Goal: Task Accomplishment & Management: Complete application form

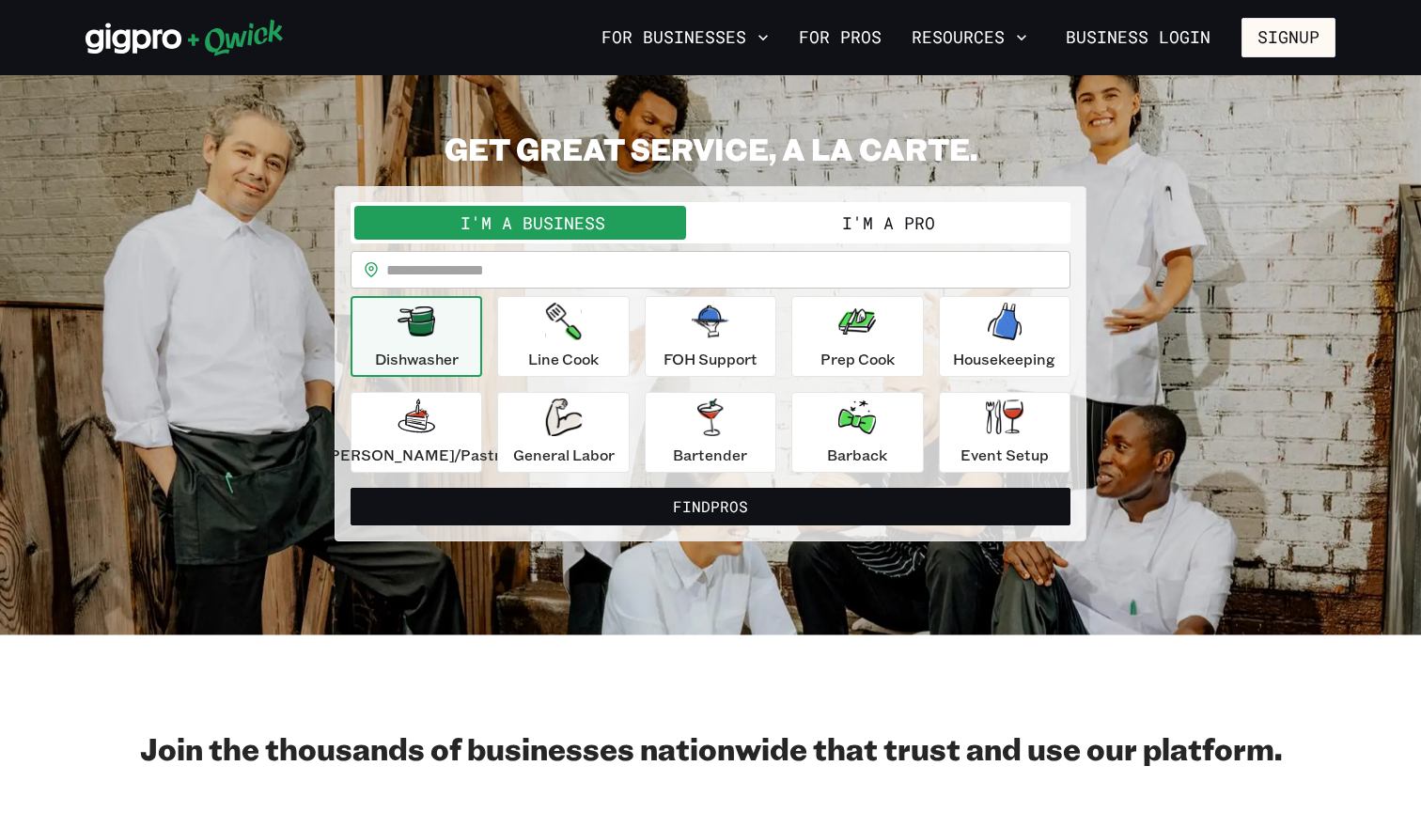
scroll to position [54, 0]
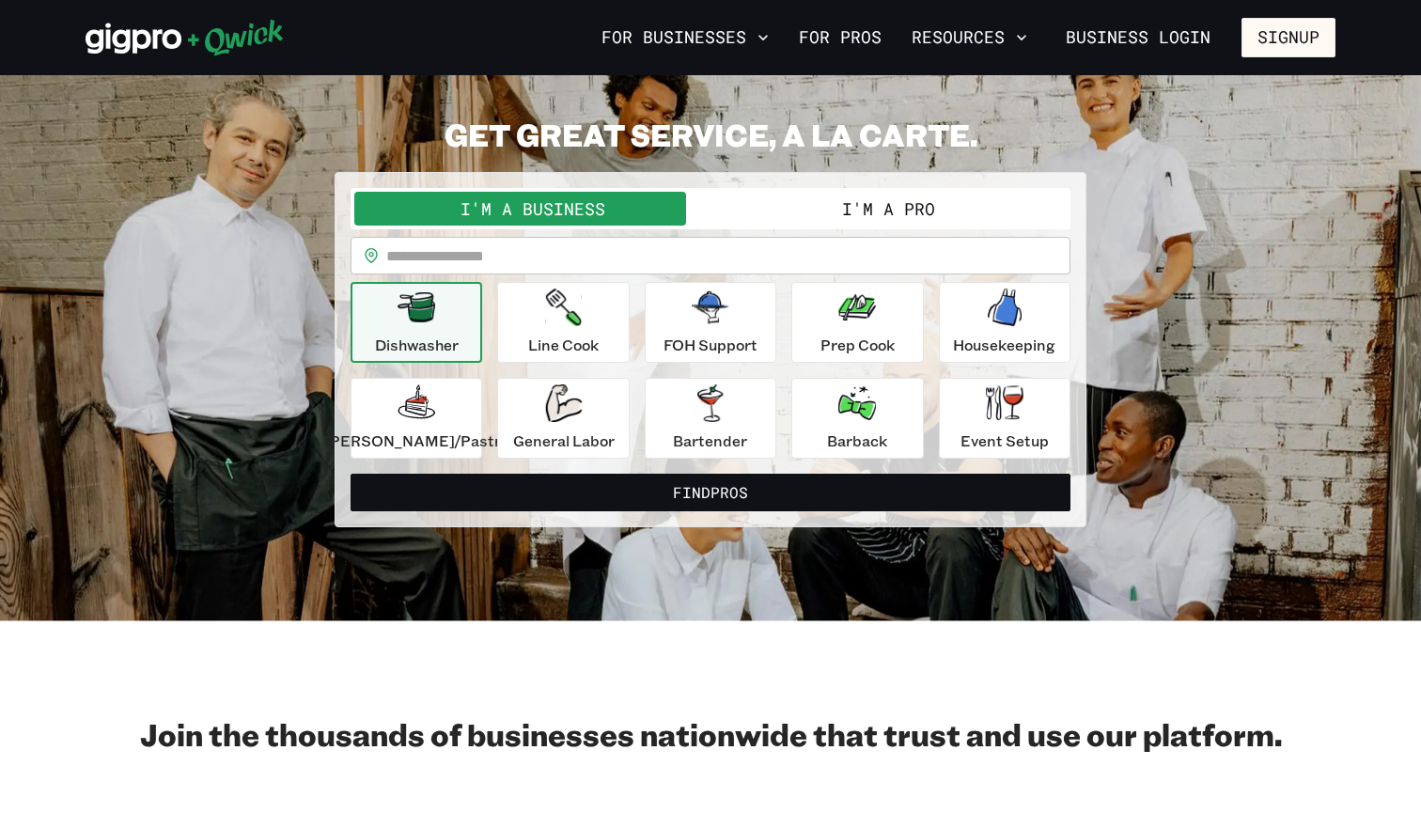
click at [447, 259] on input "text" at bounding box center [728, 256] width 684 height 38
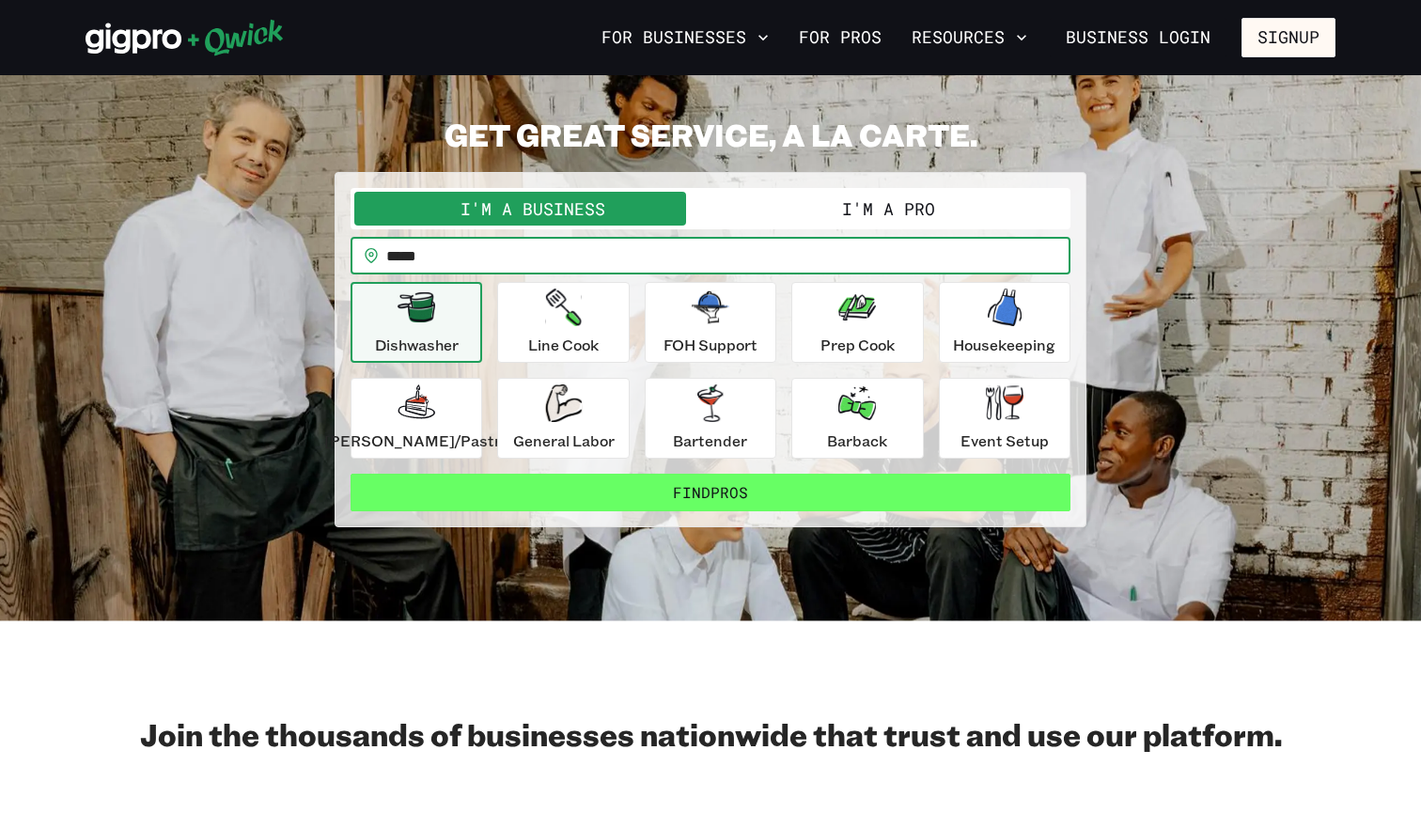
type input "*****"
click at [584, 500] on button "Find Pros" at bounding box center [710, 493] width 720 height 38
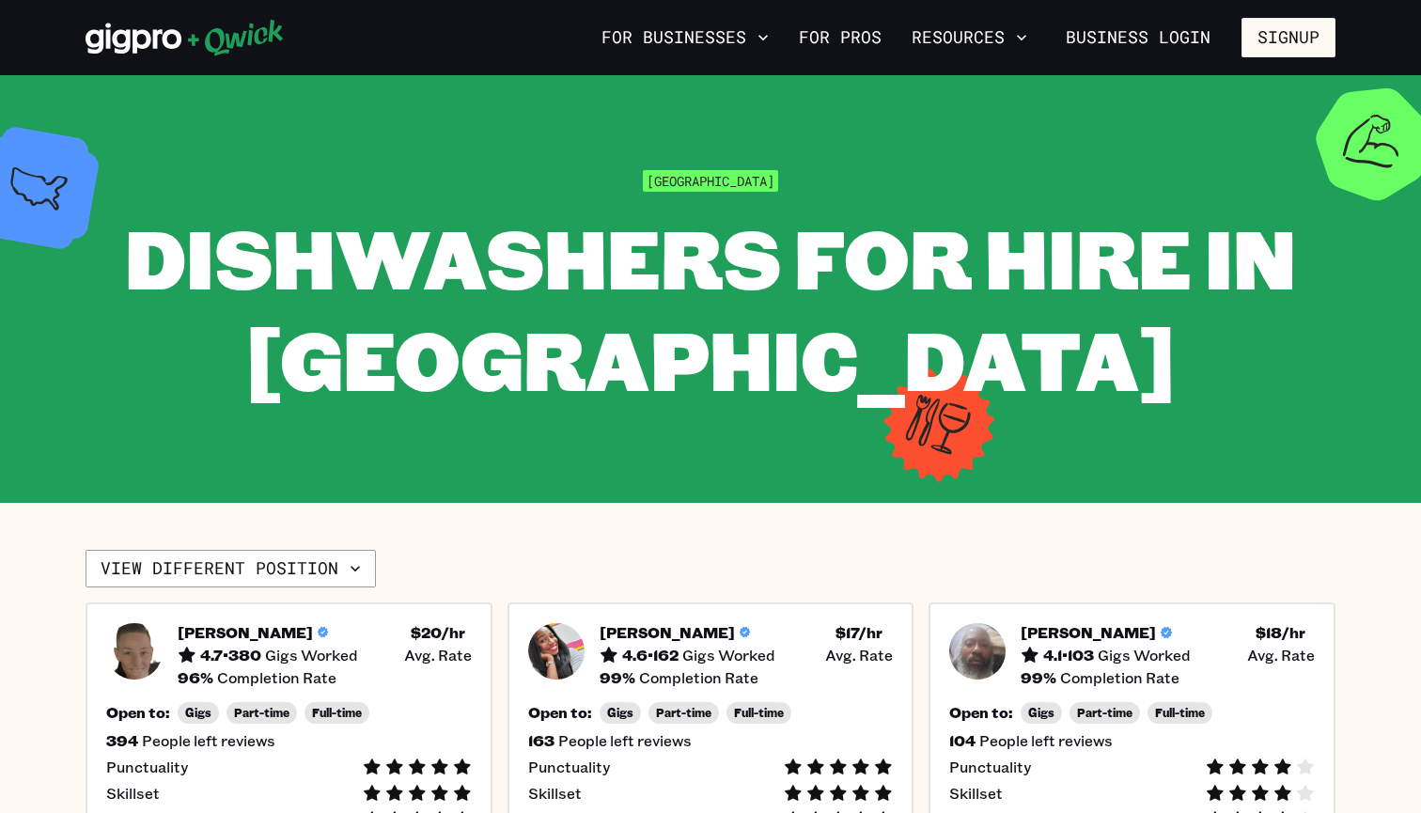
scroll to position [54, 0]
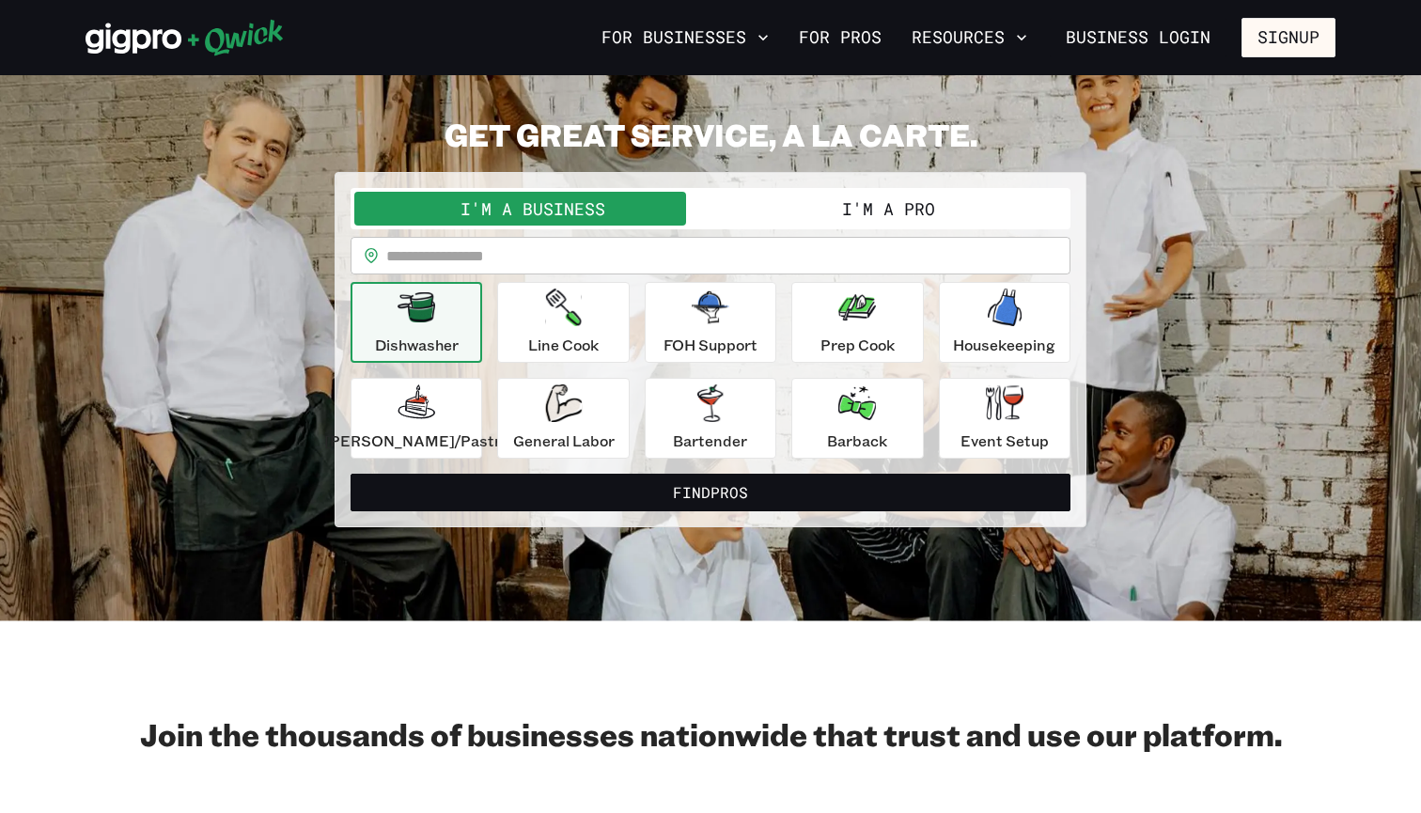
click at [802, 214] on button "I'm a Pro" at bounding box center [888, 209] width 356 height 34
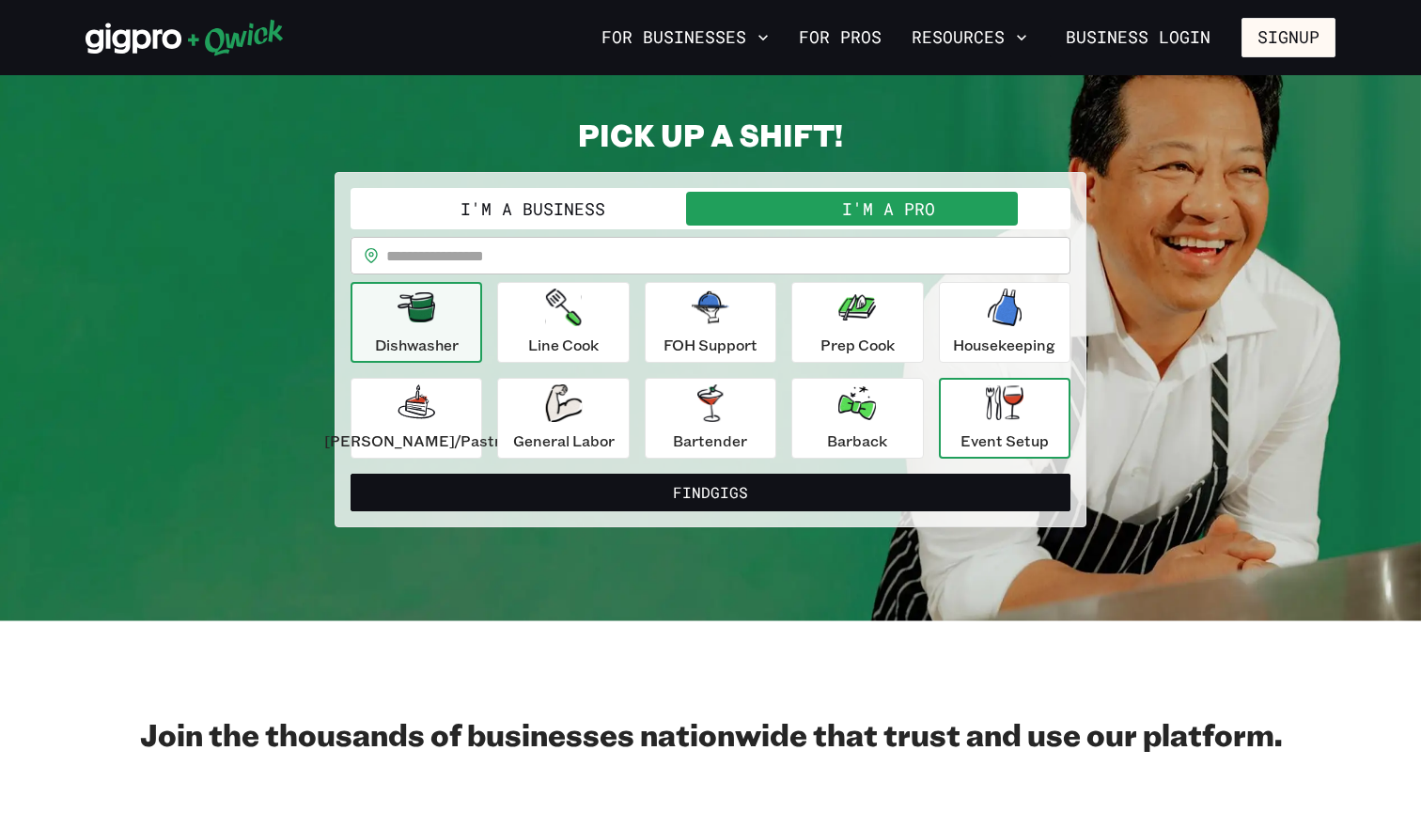
click at [960, 410] on div "Event Setup" at bounding box center [1004, 418] width 88 height 68
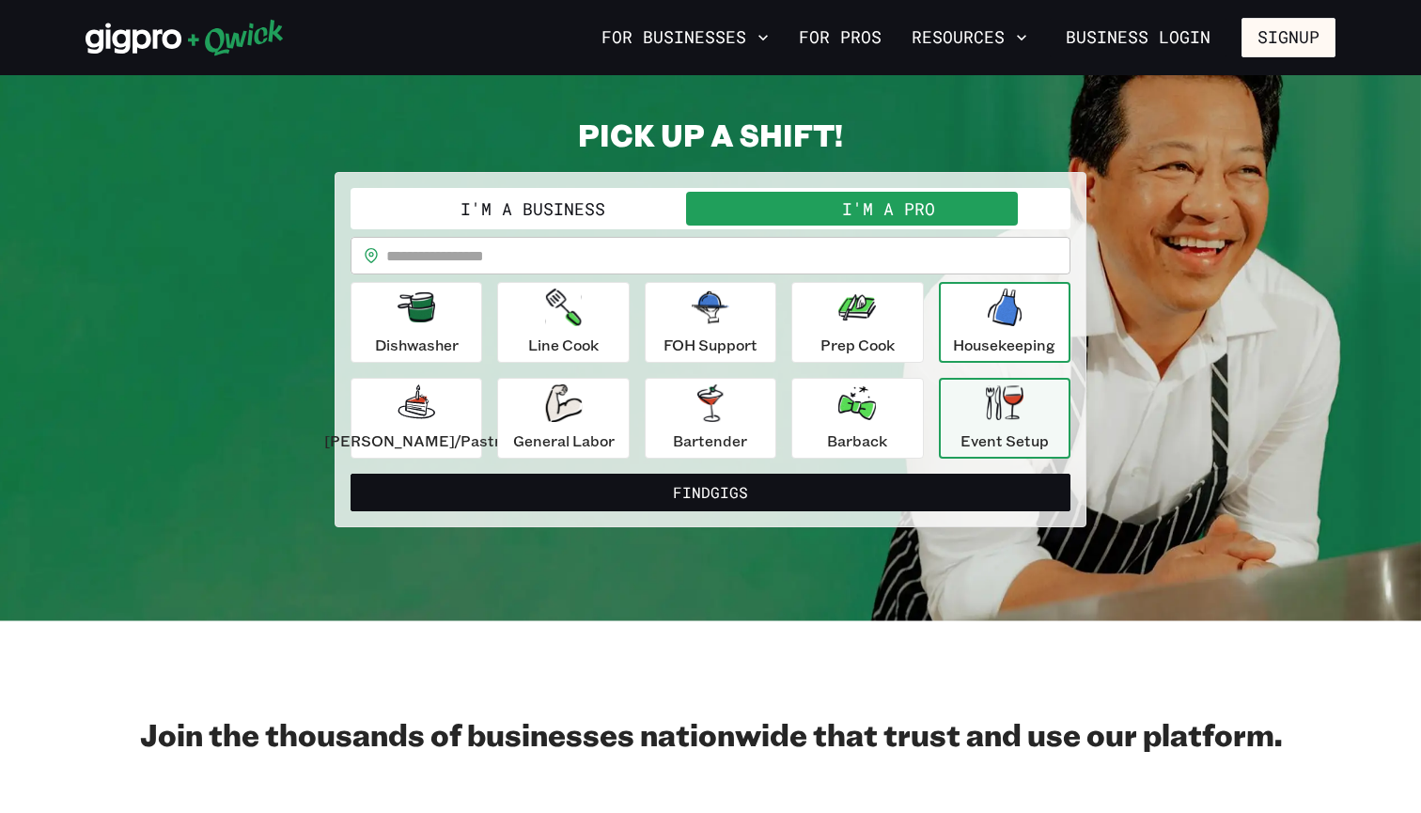
click at [962, 330] on div "Housekeeping" at bounding box center [1004, 322] width 102 height 68
click at [960, 401] on div "Event Setup" at bounding box center [1004, 418] width 88 height 68
click at [736, 254] on input "text" at bounding box center [728, 256] width 684 height 38
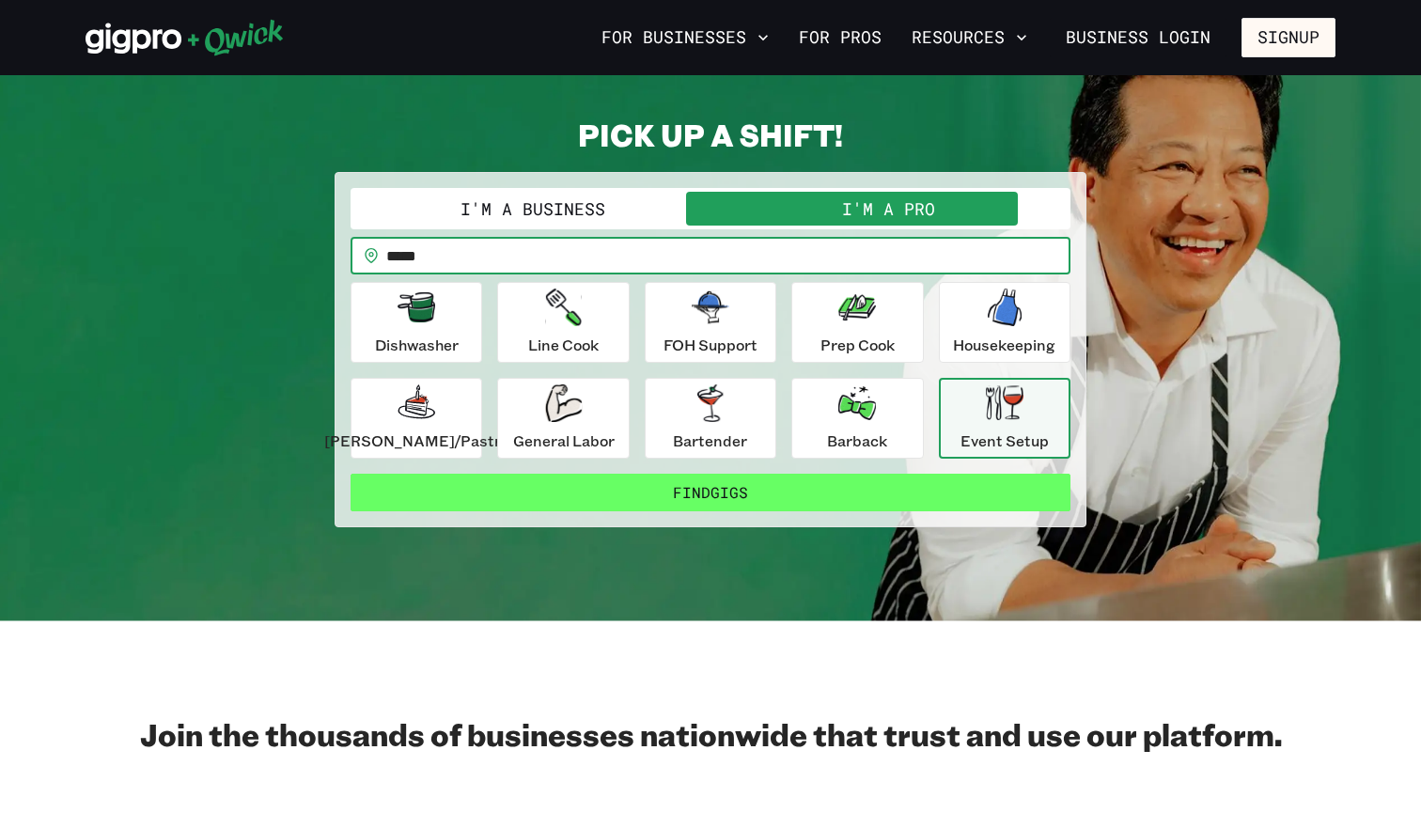
type input "*****"
click at [685, 490] on button "Find Gigs" at bounding box center [710, 493] width 720 height 38
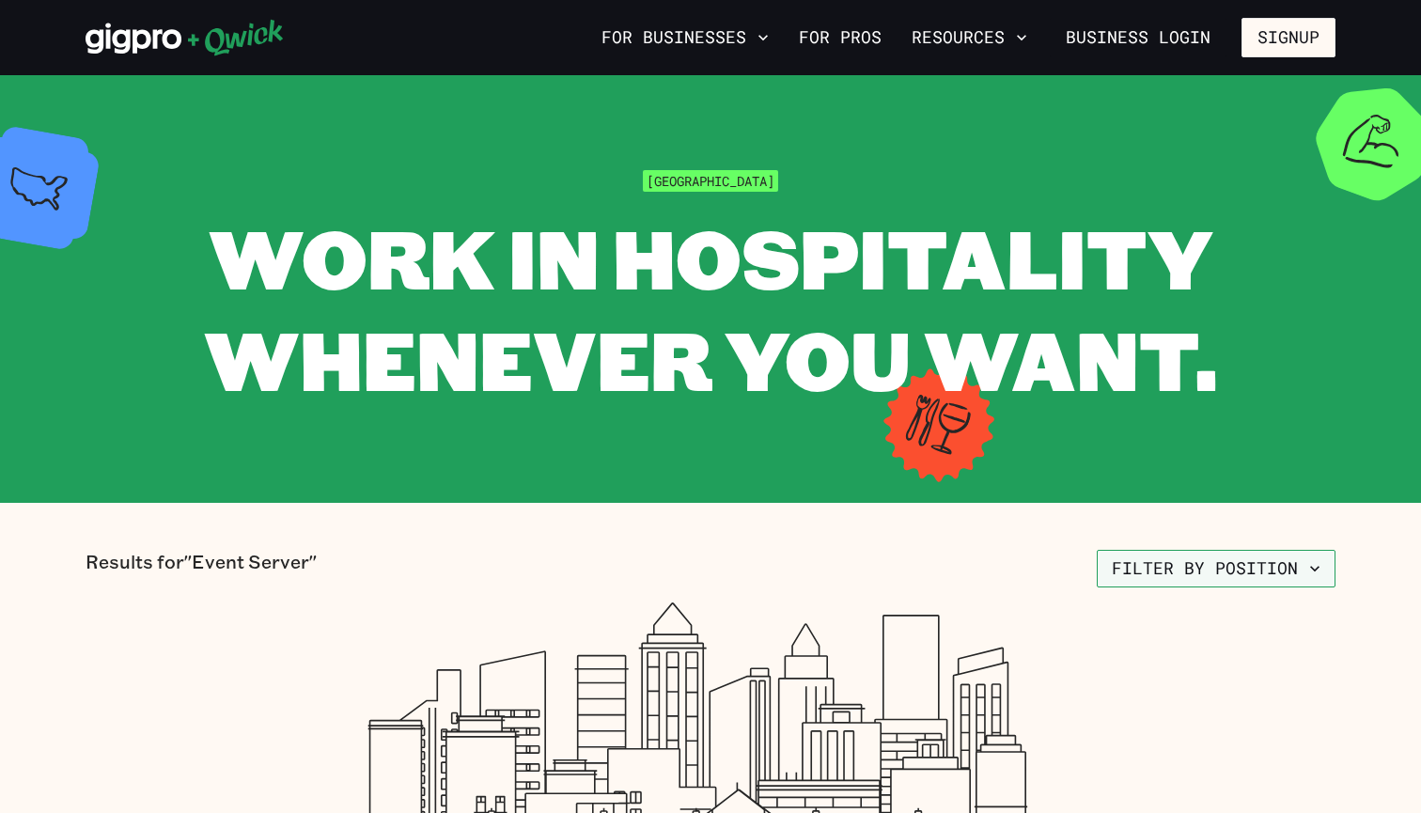
click at [1111, 573] on button "Filter by position" at bounding box center [1215, 569] width 239 height 38
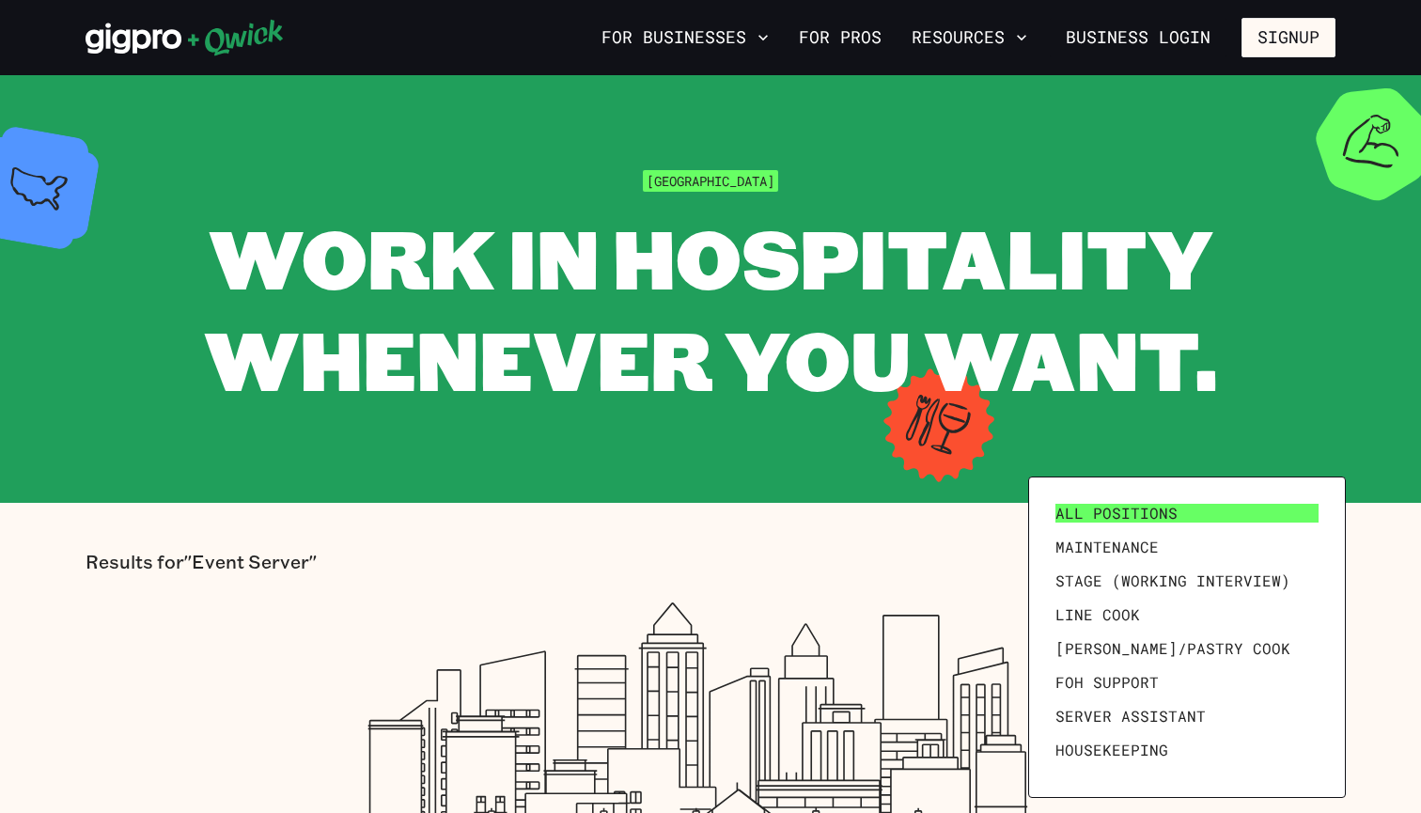
click at [1103, 505] on span "All Positions" at bounding box center [1116, 513] width 122 height 19
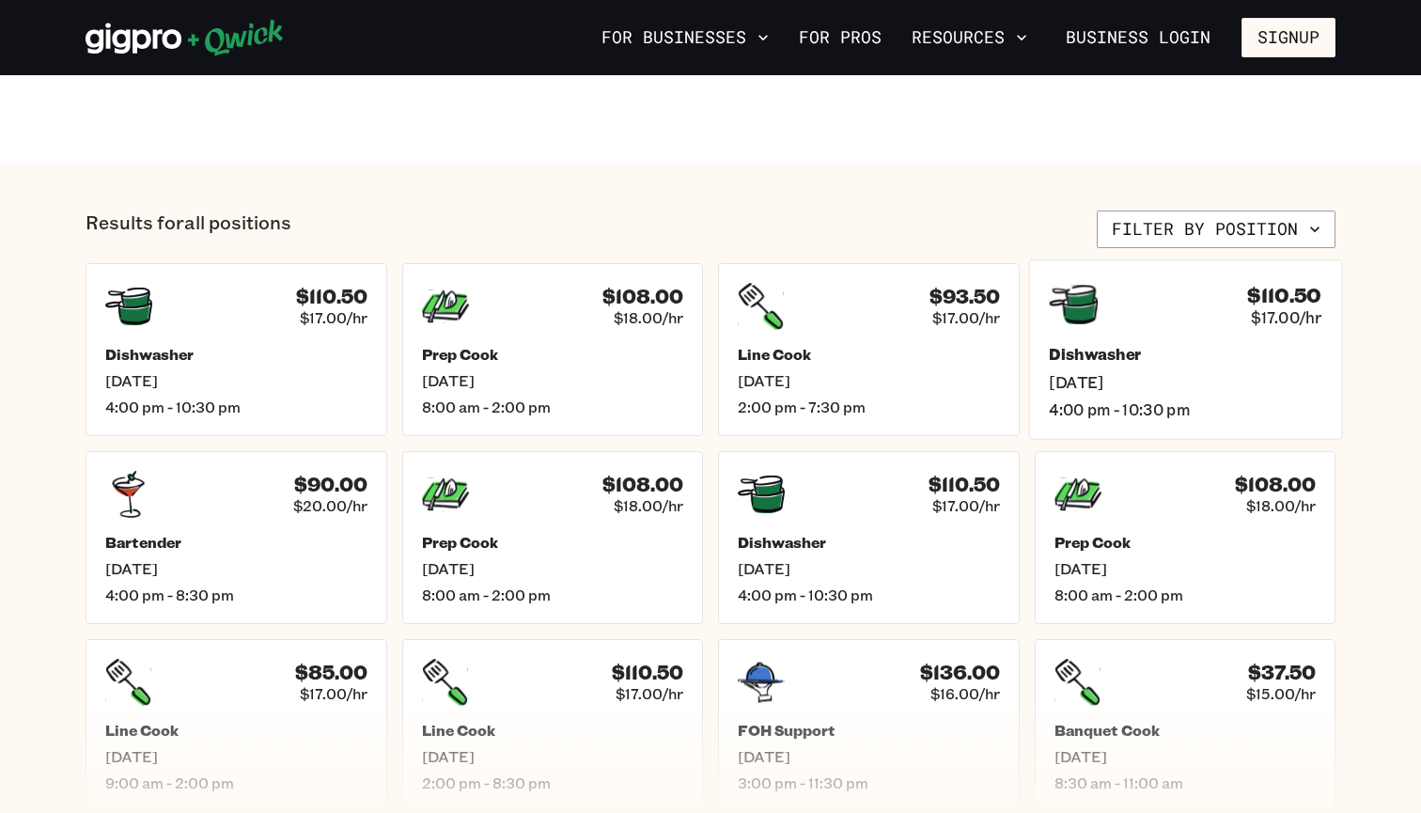
scroll to position [671, 0]
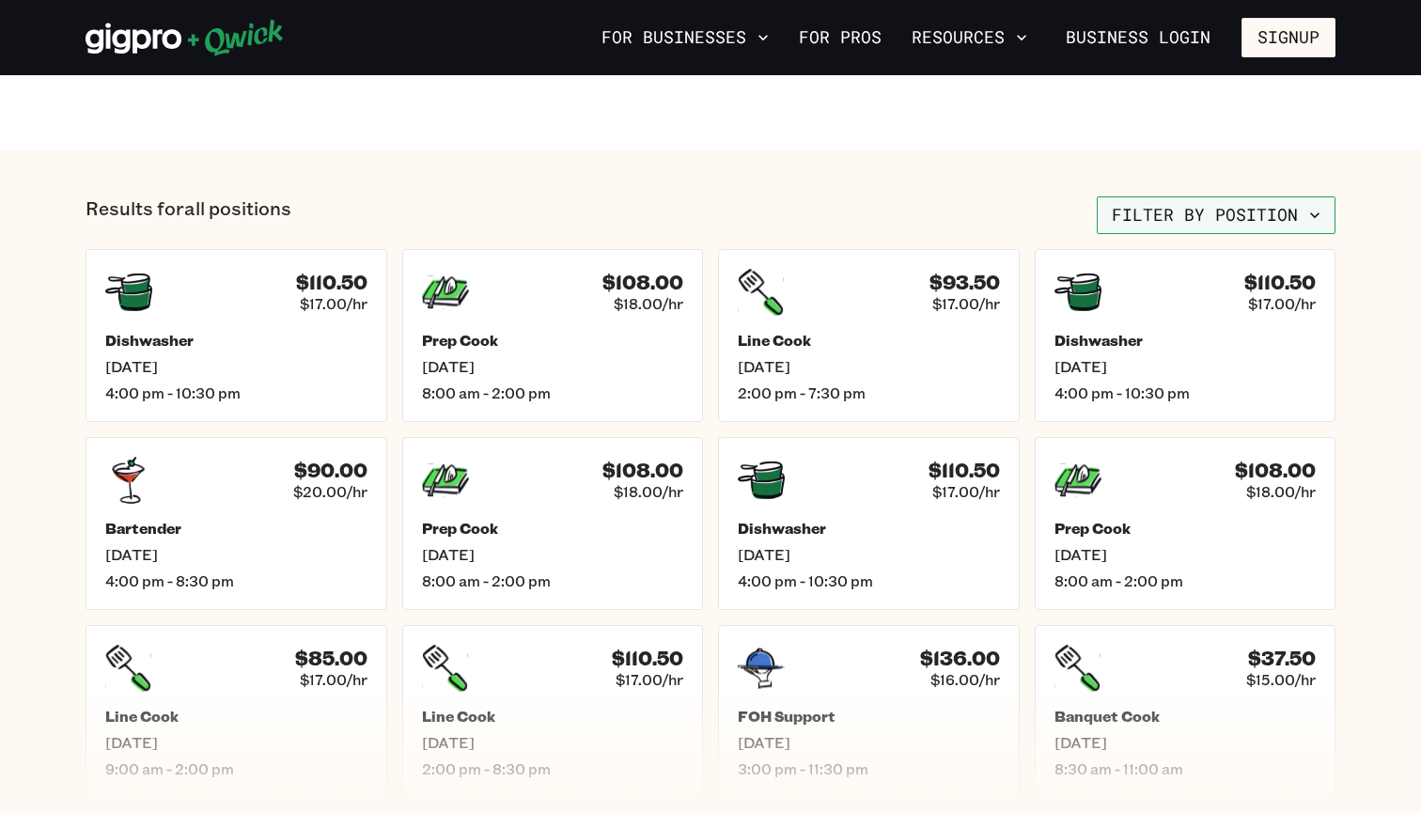
click at [1169, 211] on button "Filter by position" at bounding box center [1215, 215] width 239 height 38
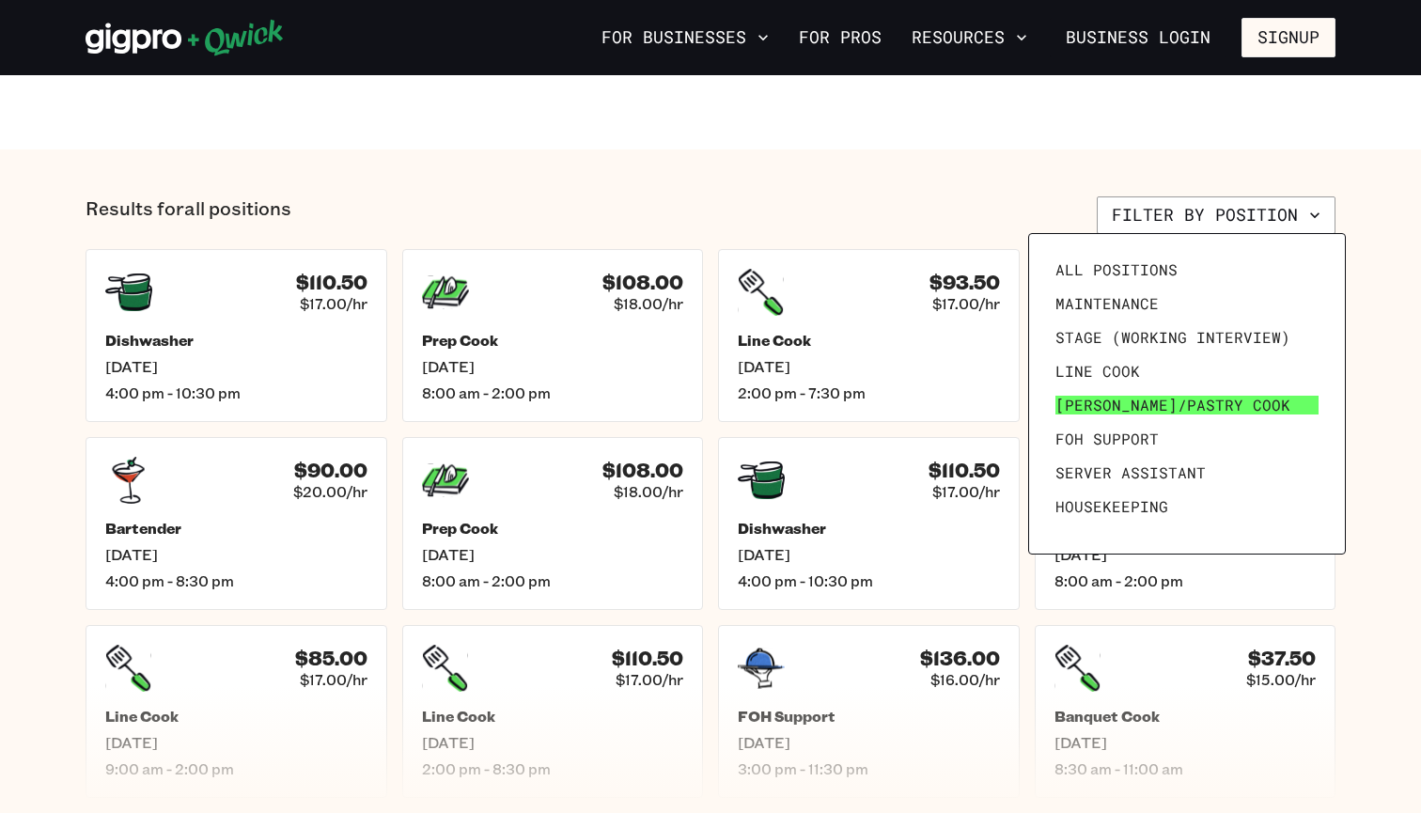
click at [1141, 412] on span "[PERSON_NAME]/Pastry Cook" at bounding box center [1172, 405] width 235 height 19
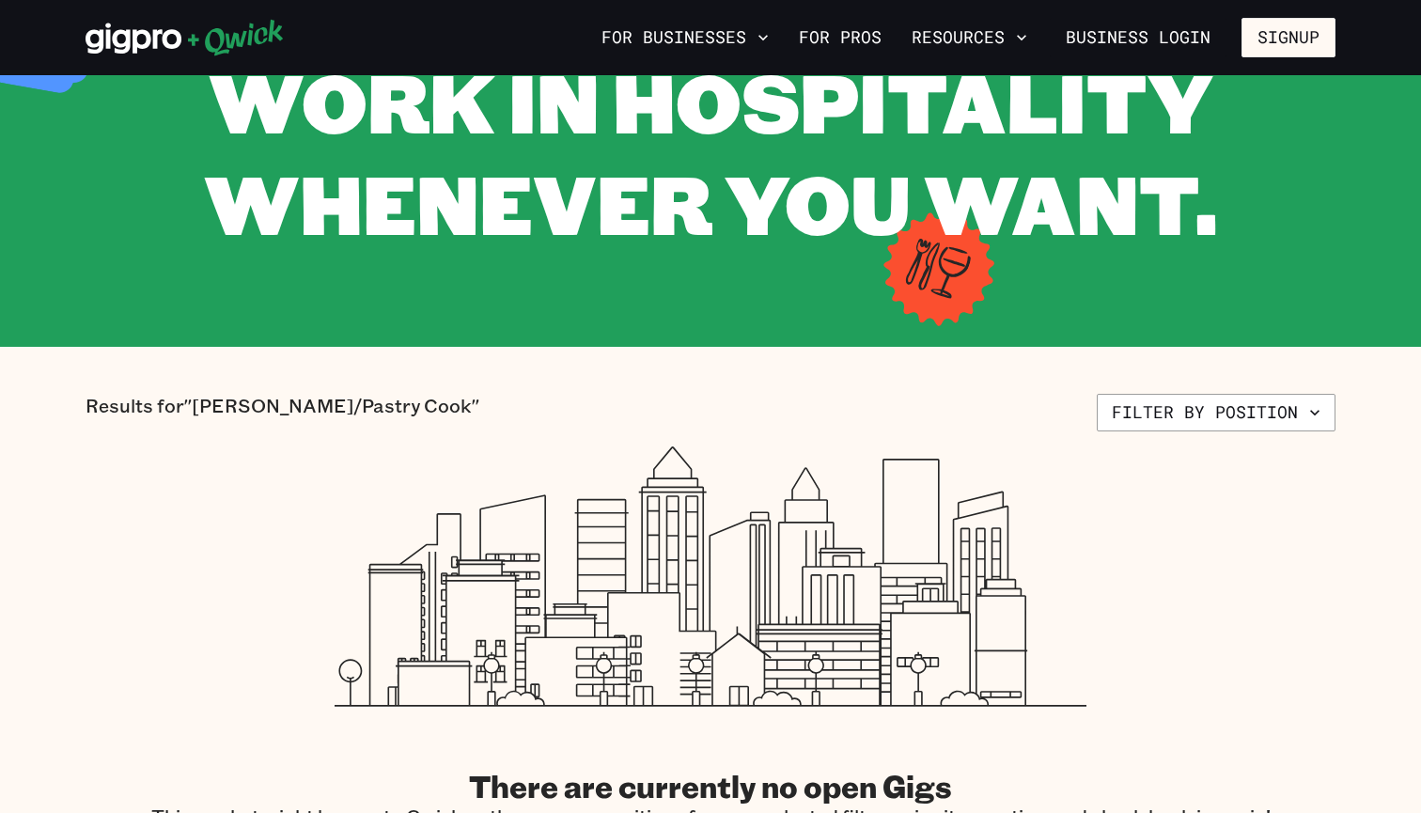
scroll to position [337, 0]
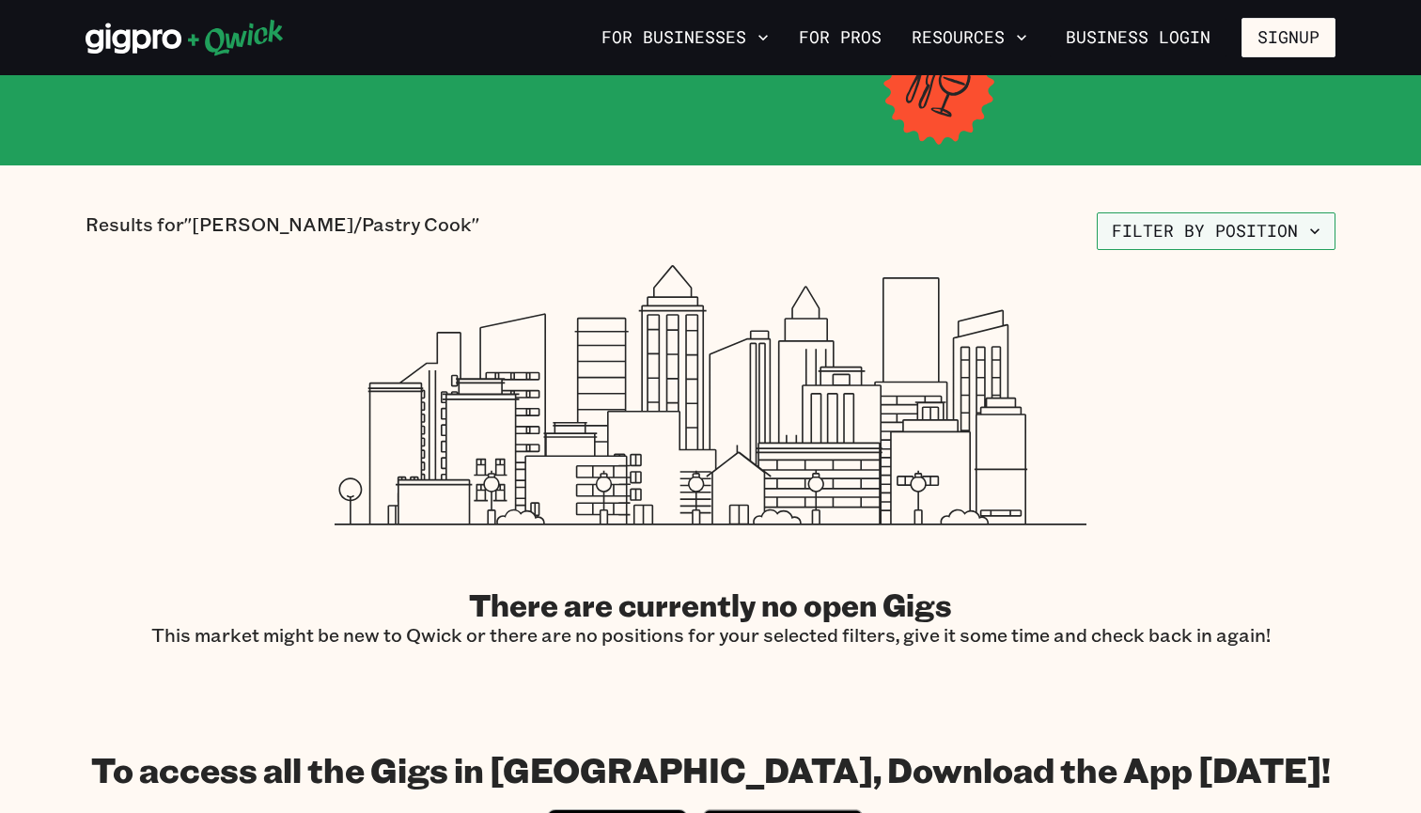
click at [1172, 239] on button "Filter by position" at bounding box center [1215, 231] width 239 height 38
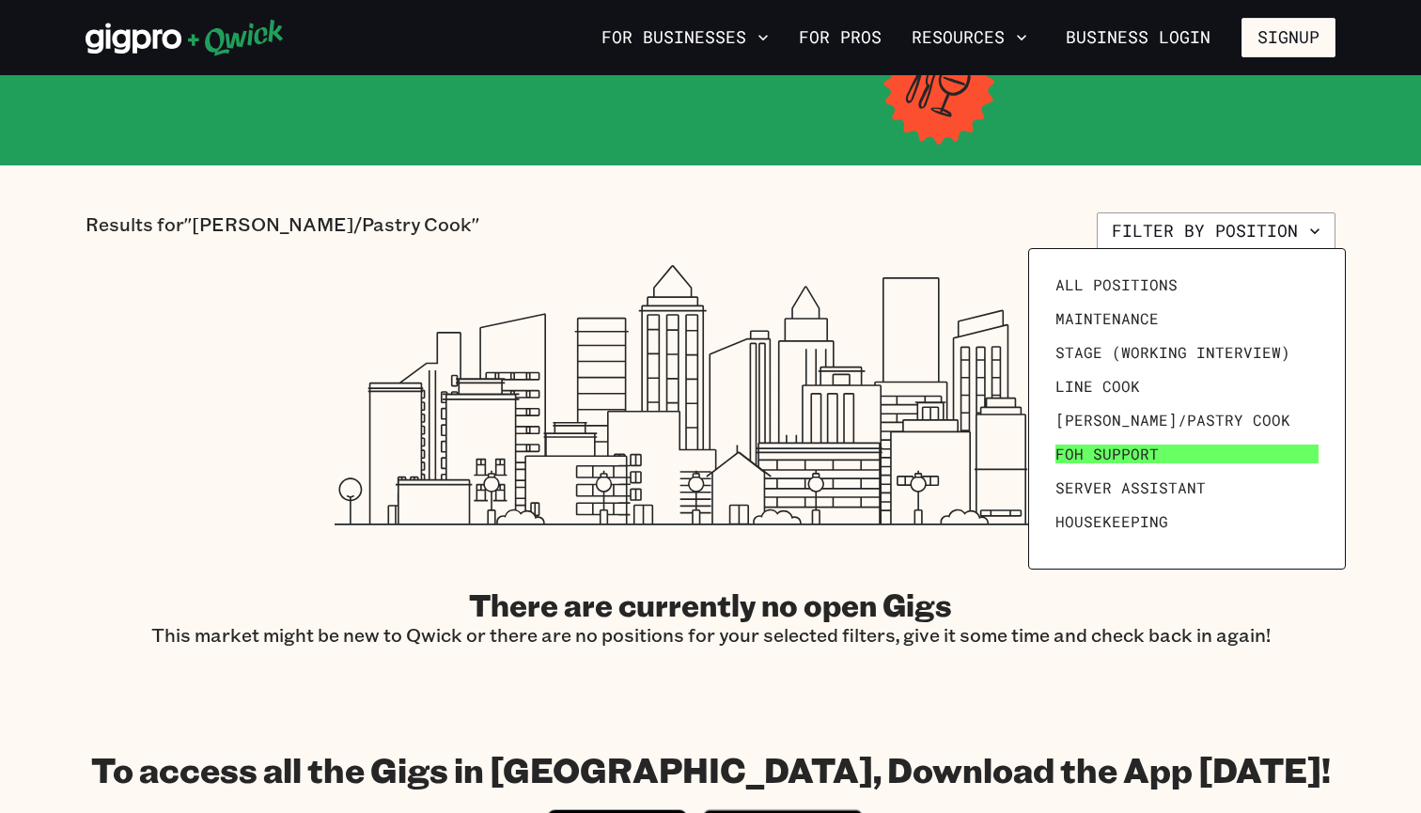
click at [1132, 447] on span "FOH Support" at bounding box center [1106, 453] width 103 height 19
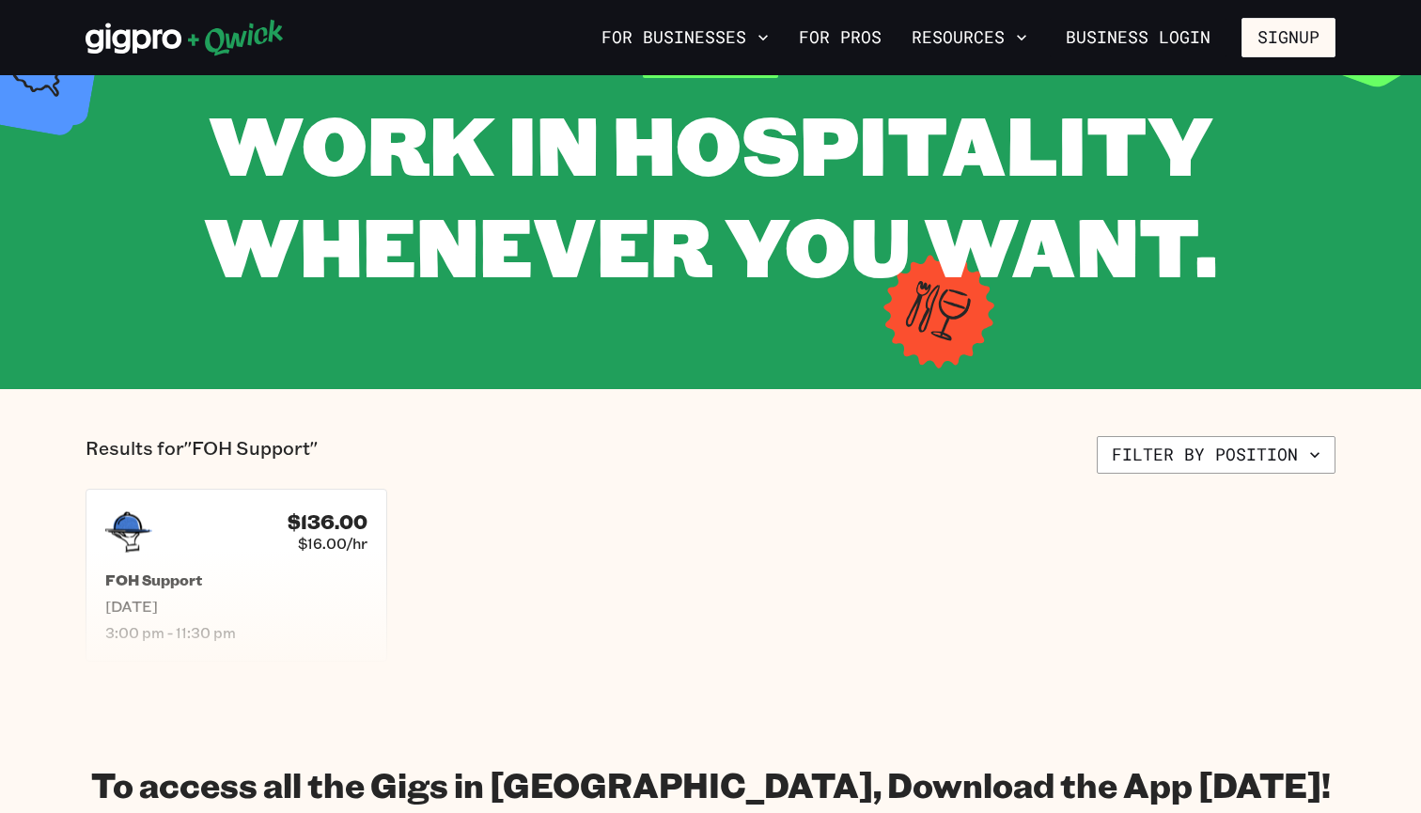
scroll to position [123, 0]
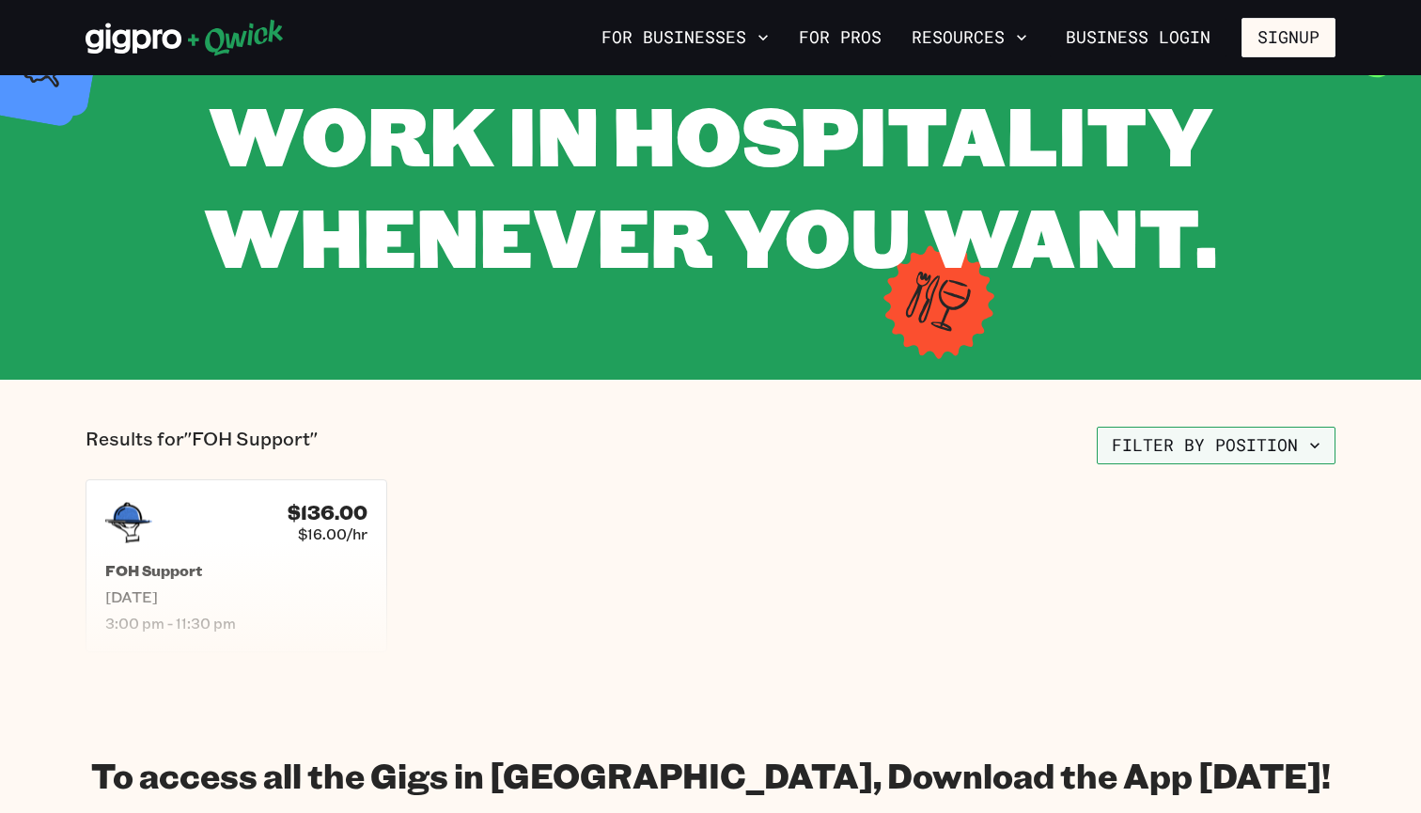
click at [1136, 430] on button "Filter by position" at bounding box center [1215, 446] width 239 height 38
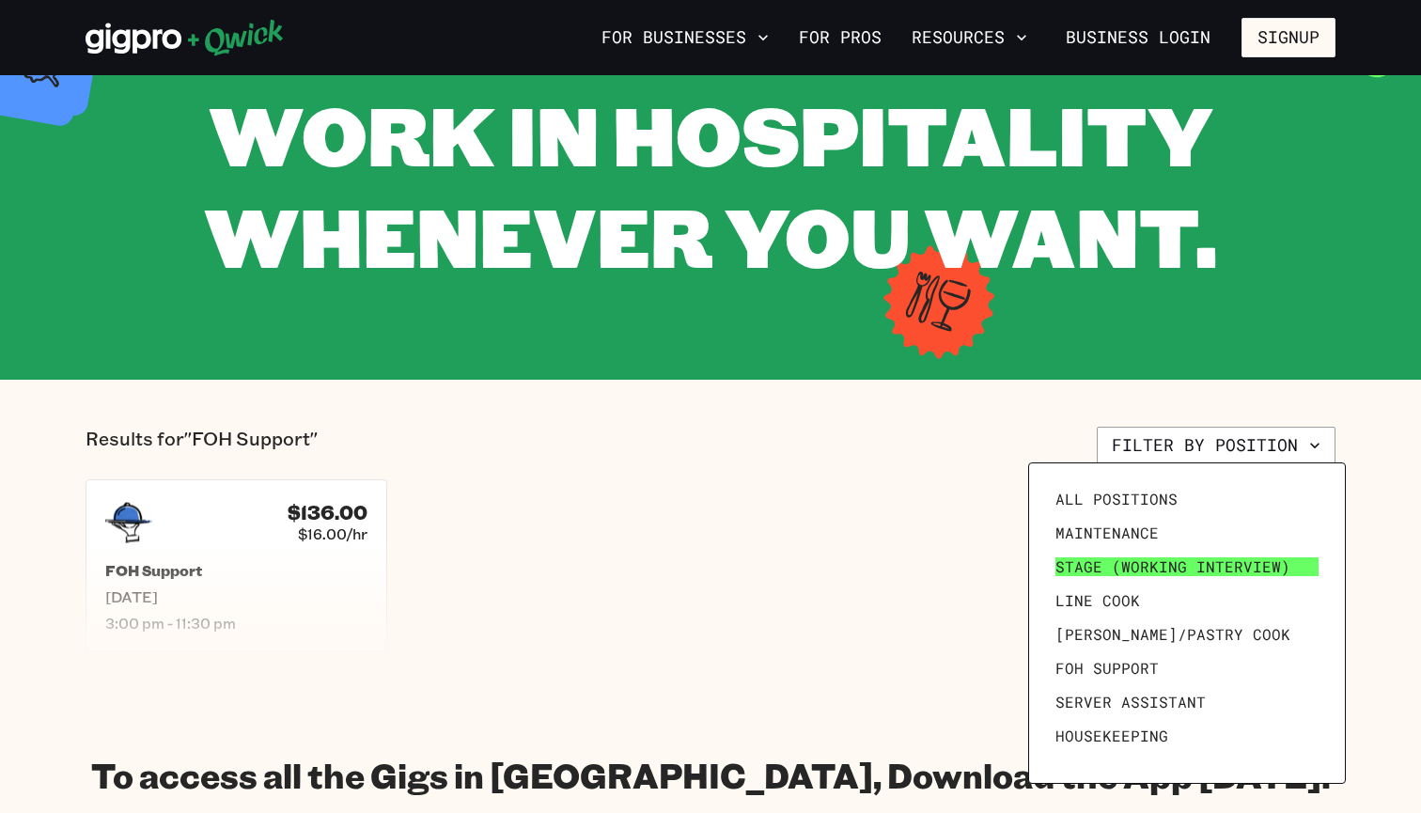
click at [1100, 565] on span "Stage (working interview)" at bounding box center [1172, 566] width 235 height 19
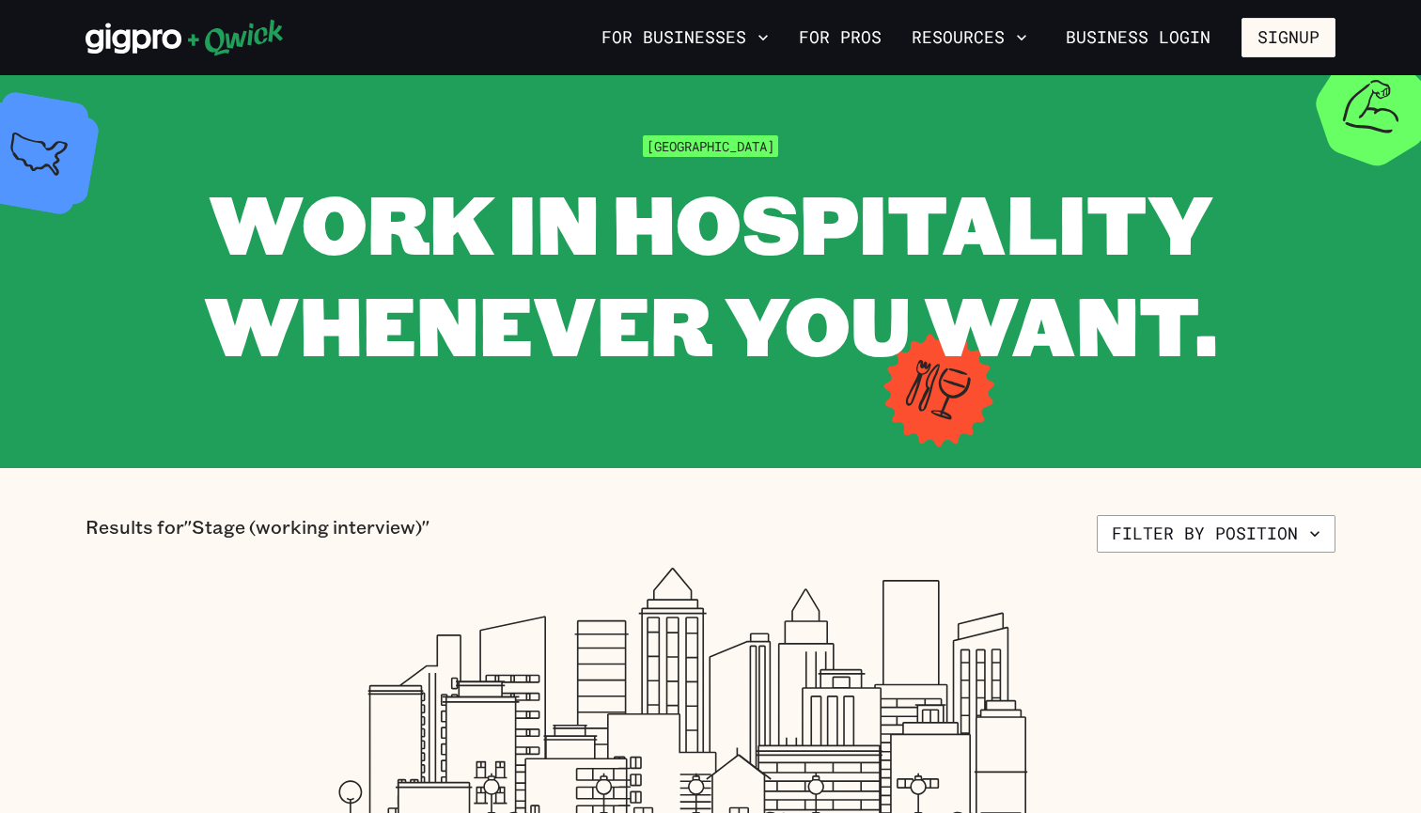
scroll to position [43, 0]
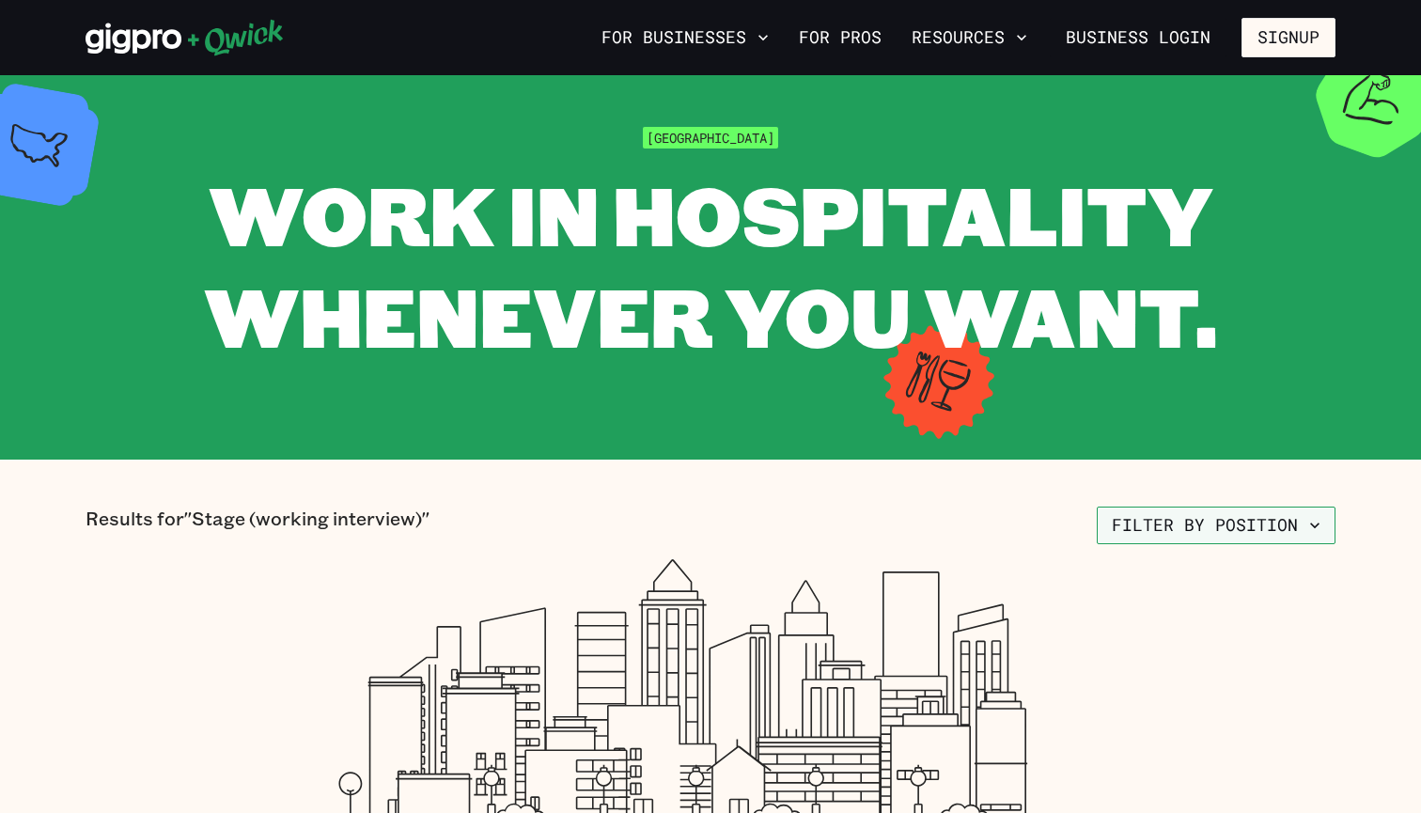
click at [1122, 525] on button "Filter by position" at bounding box center [1215, 525] width 239 height 38
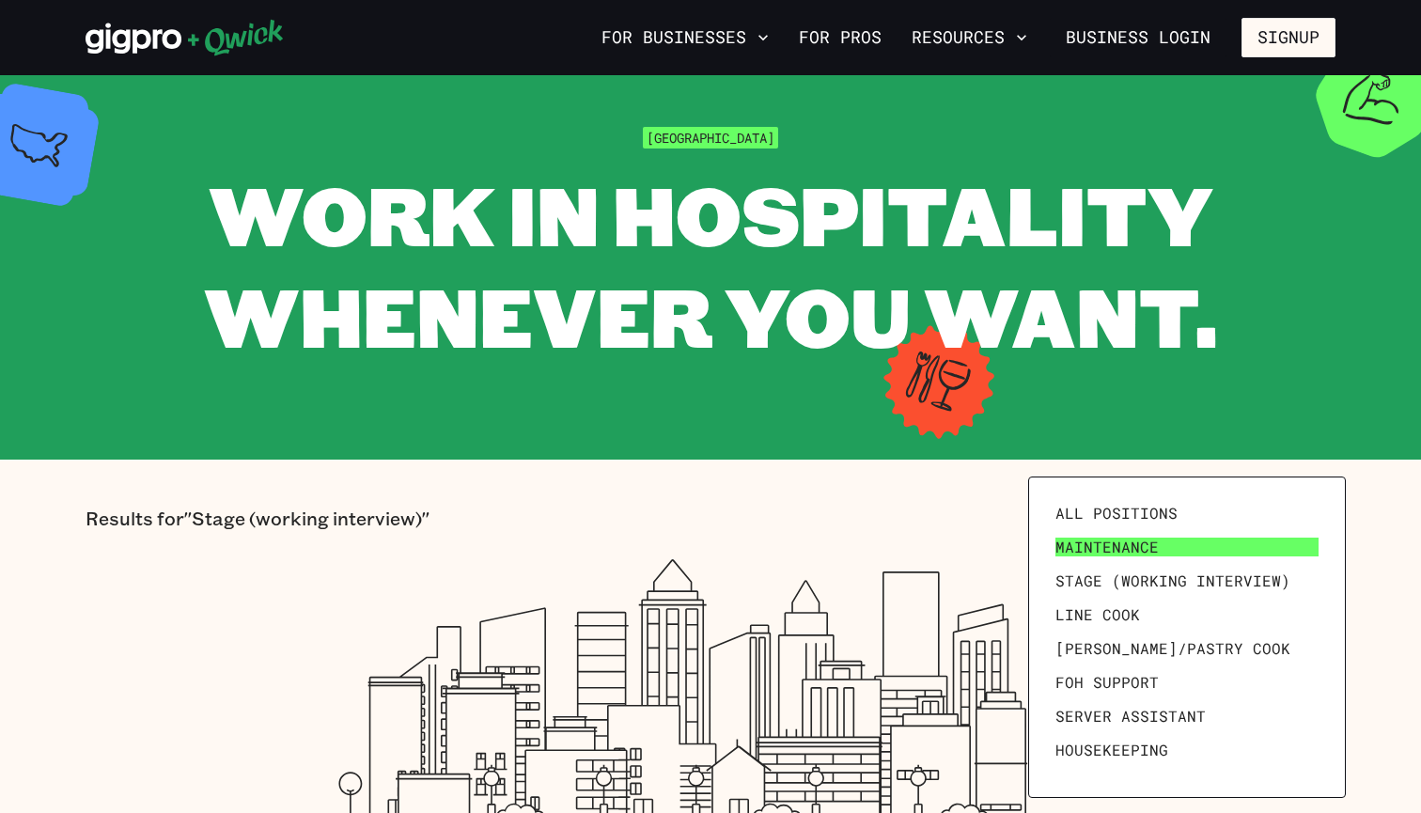
click at [1118, 544] on span "Maintenance" at bounding box center [1106, 546] width 103 height 19
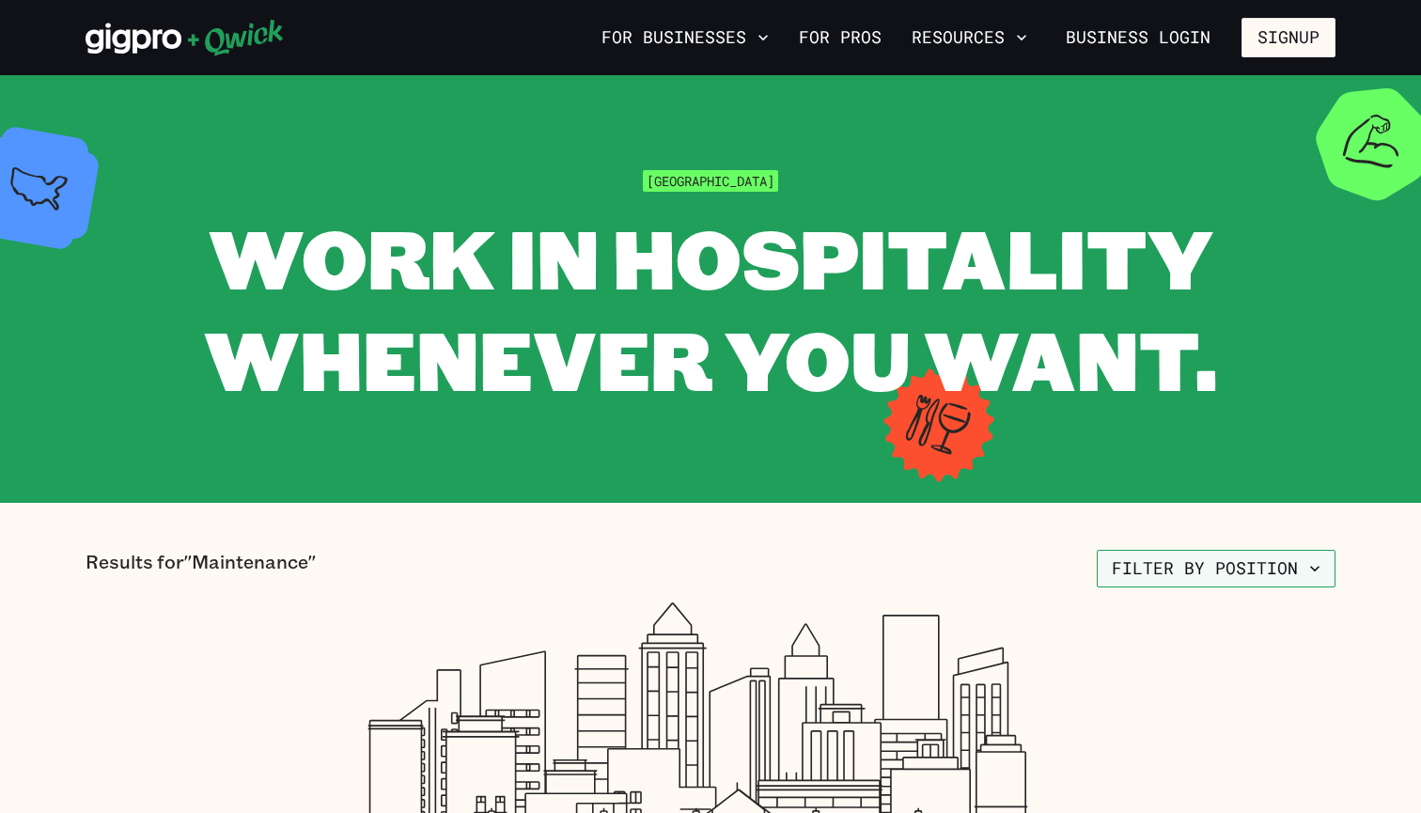
click at [1136, 577] on button "Filter by position" at bounding box center [1215, 569] width 239 height 38
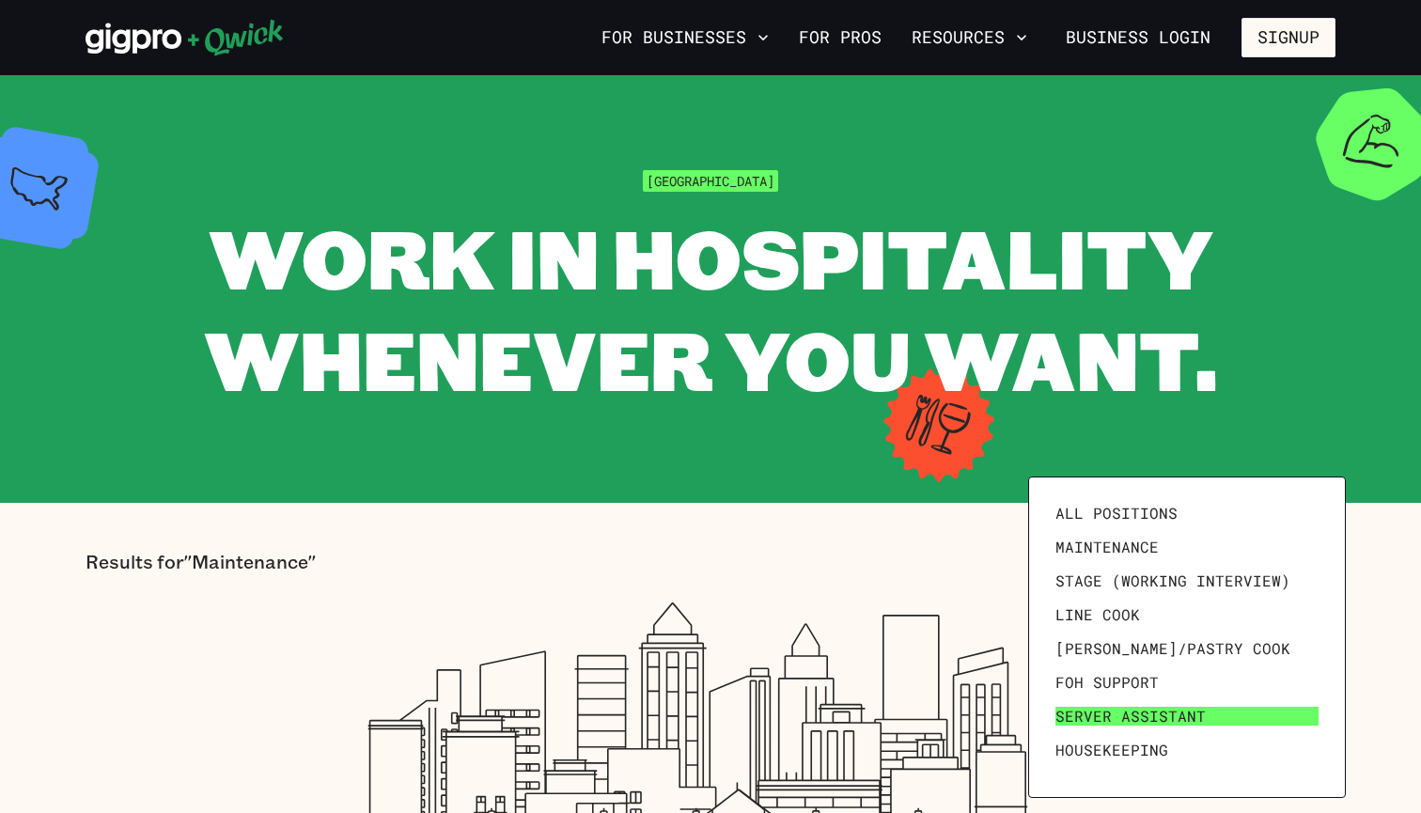
click at [1132, 711] on span "Server Assistant" at bounding box center [1130, 716] width 150 height 19
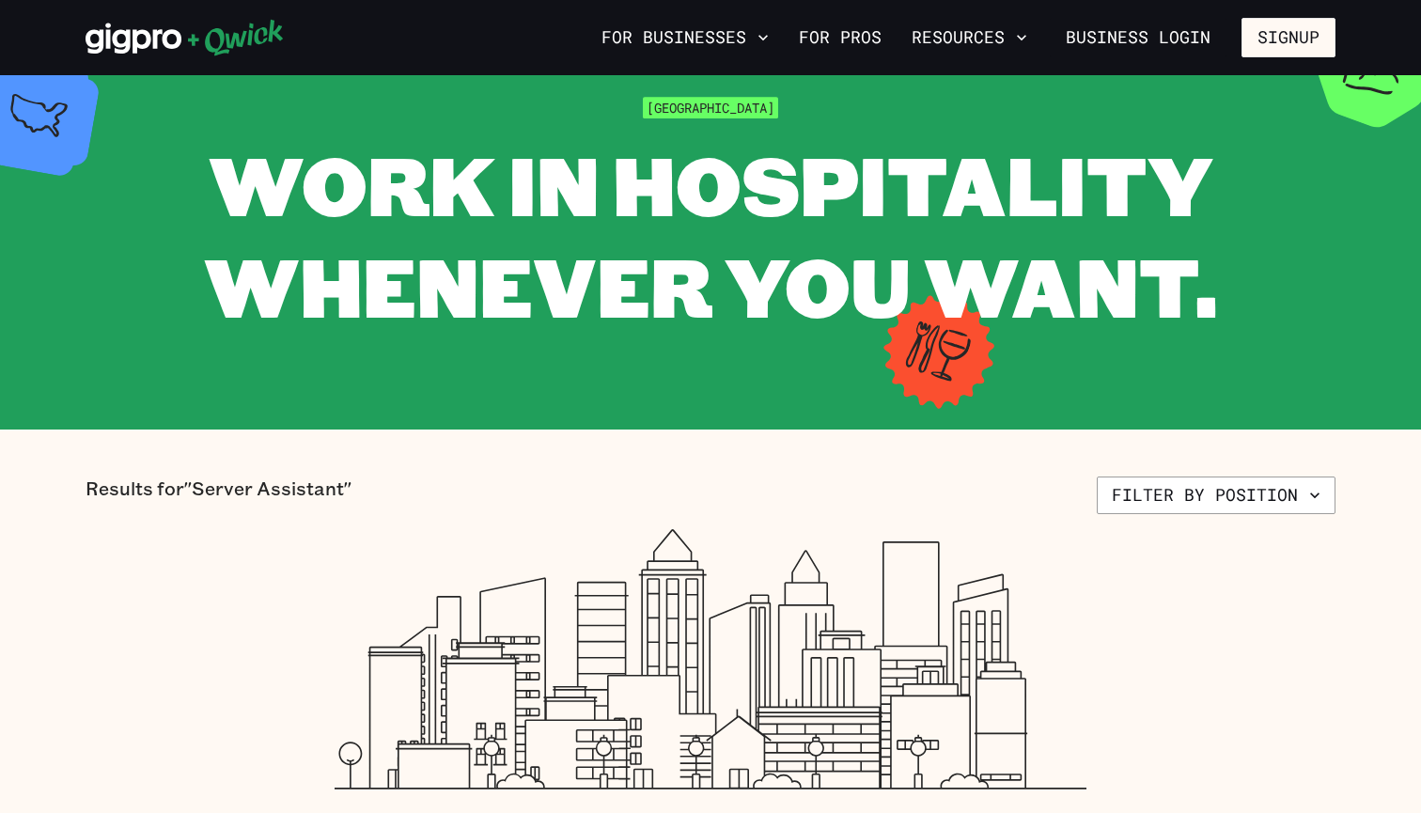
scroll to position [113, 0]
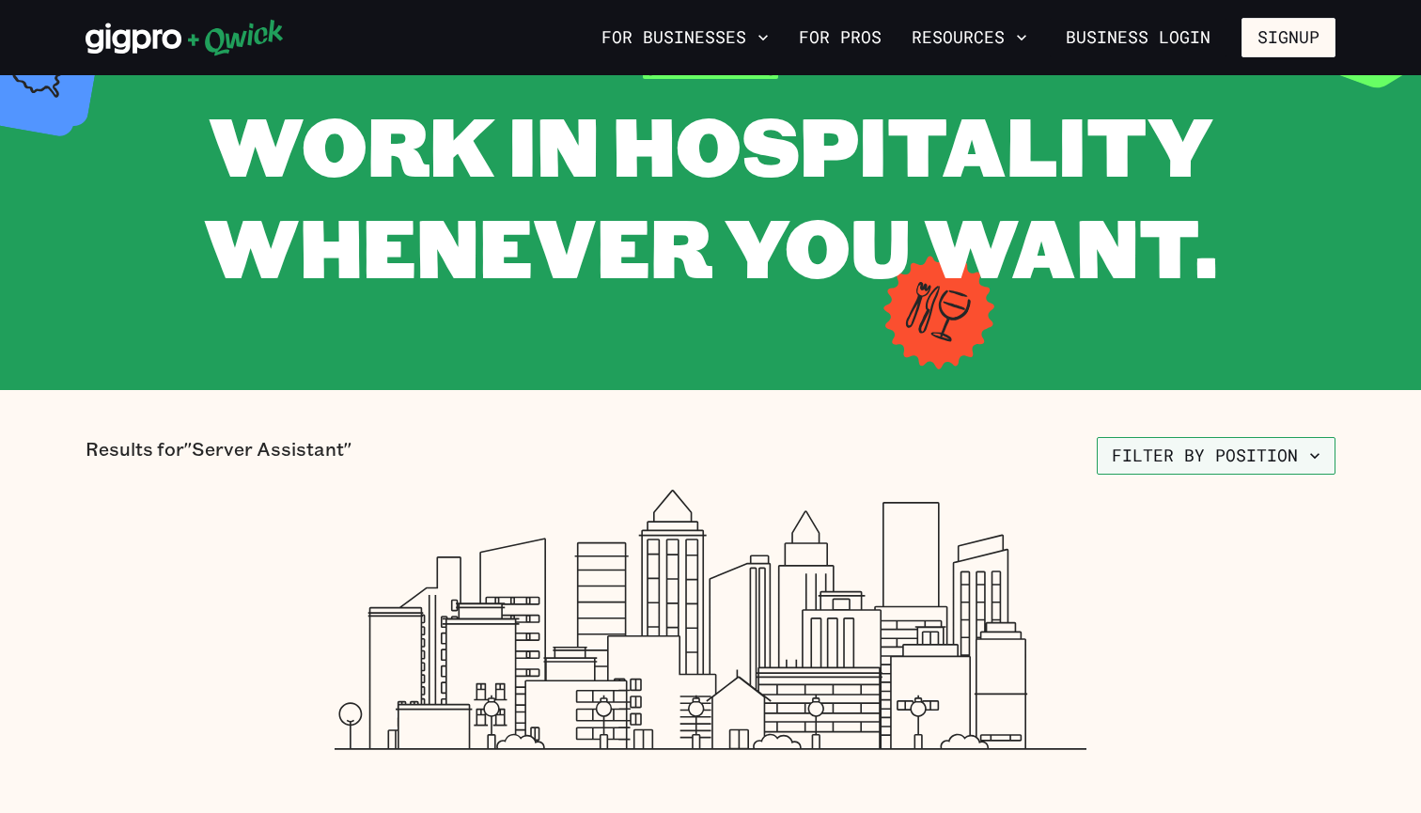
click at [1191, 463] on button "Filter by position" at bounding box center [1215, 456] width 239 height 38
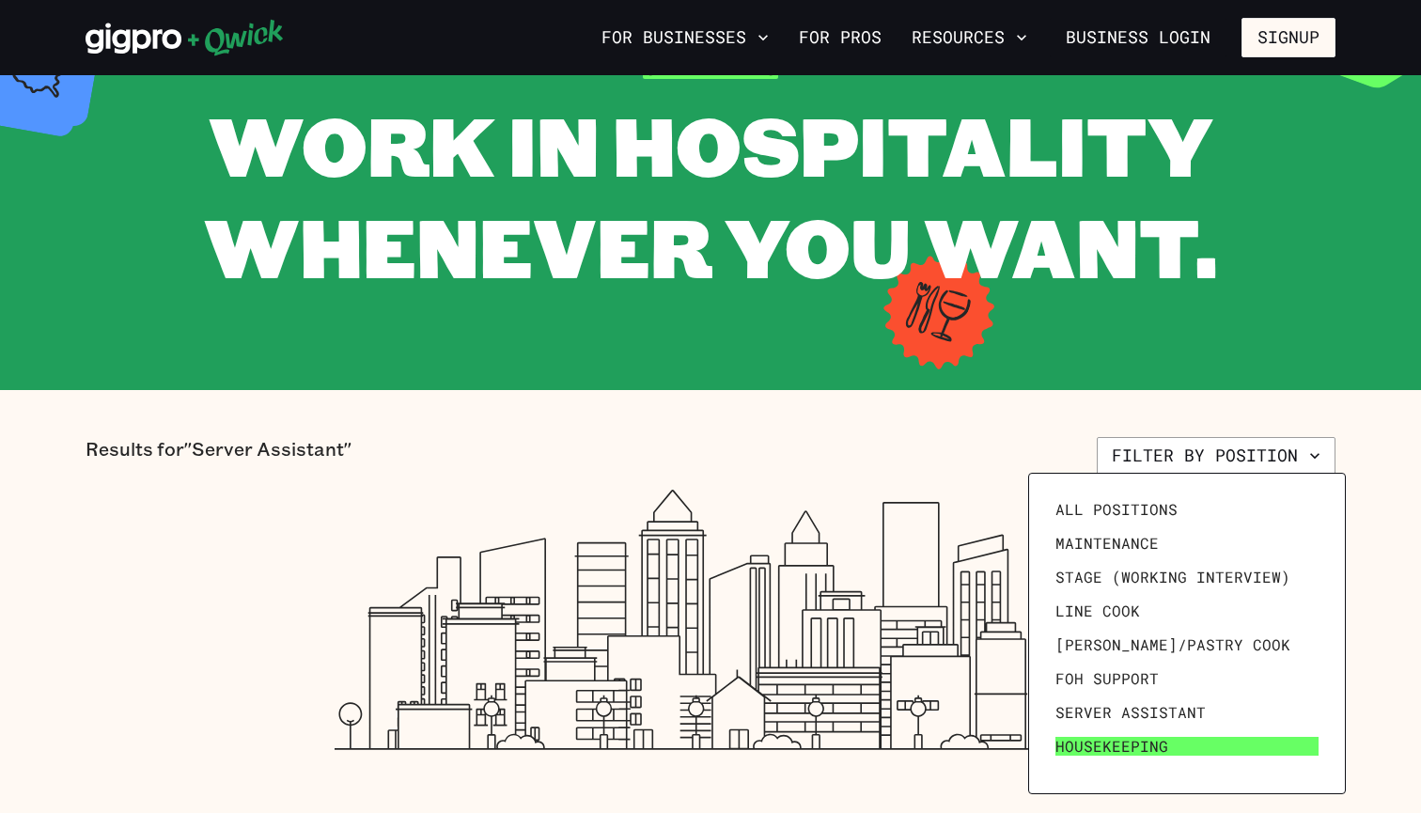
click at [1142, 741] on span "Housekeeping" at bounding box center [1111, 746] width 113 height 19
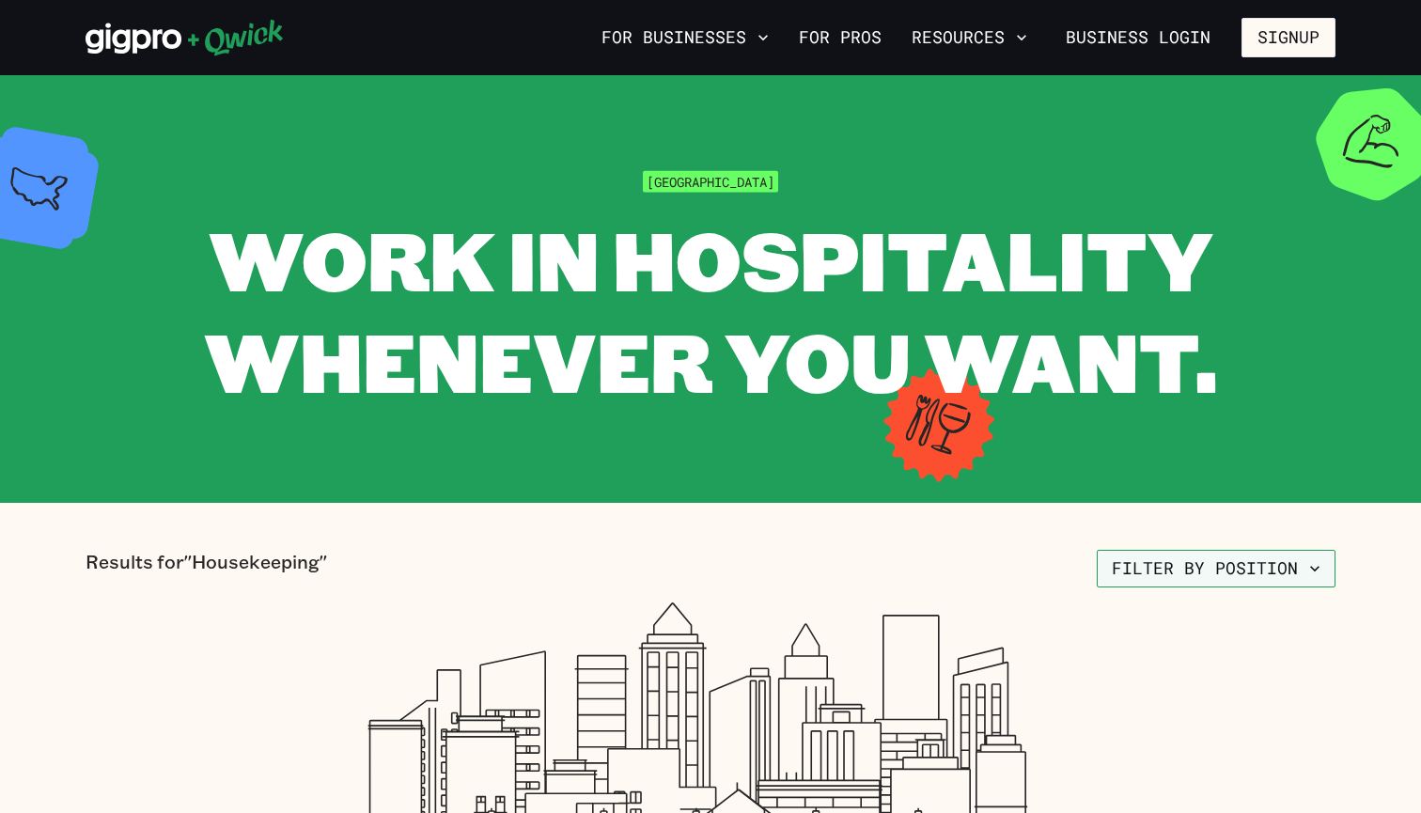
click at [1161, 572] on button "Filter by position" at bounding box center [1215, 569] width 239 height 38
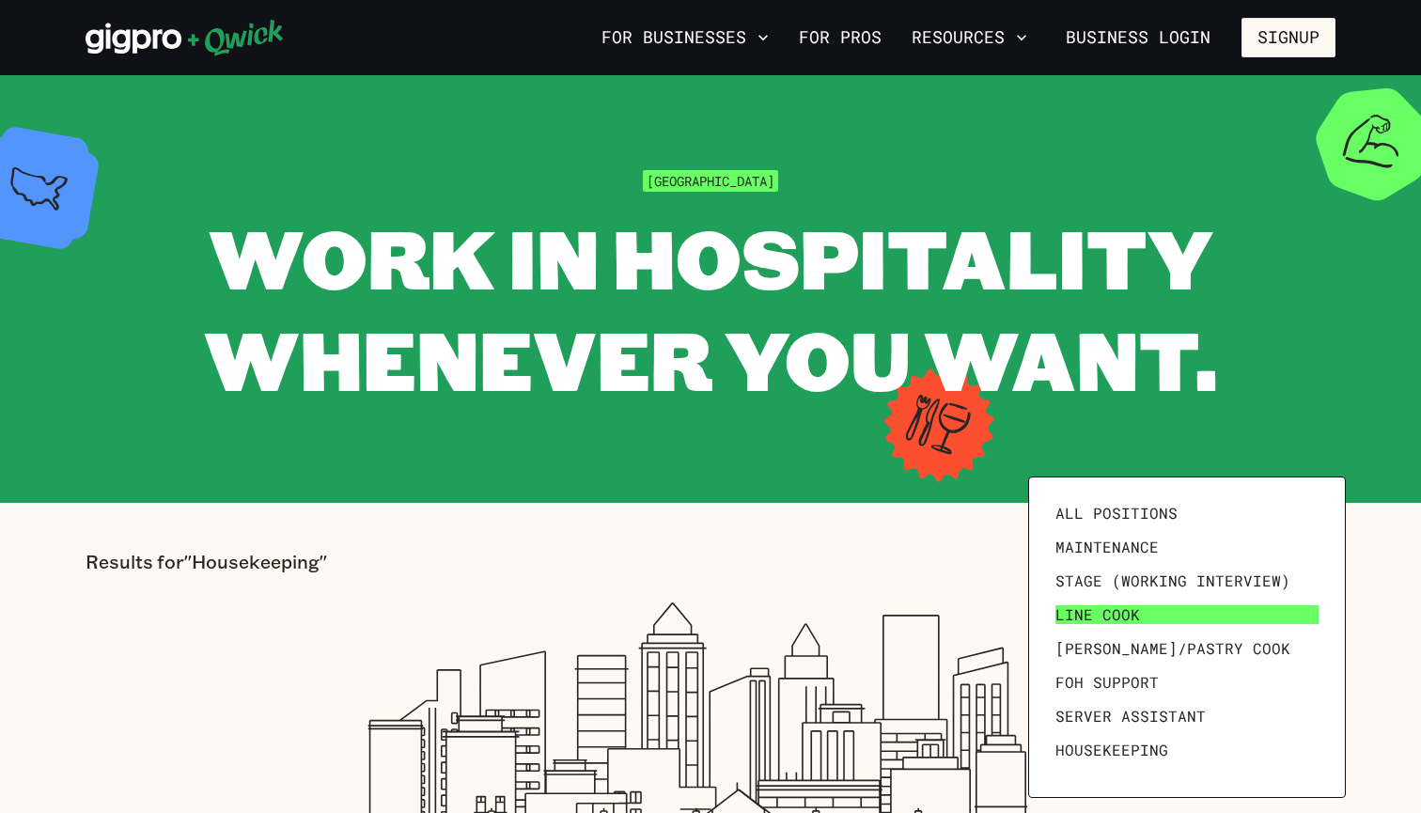
click at [1146, 610] on link "Line Cook" at bounding box center [1187, 615] width 278 height 34
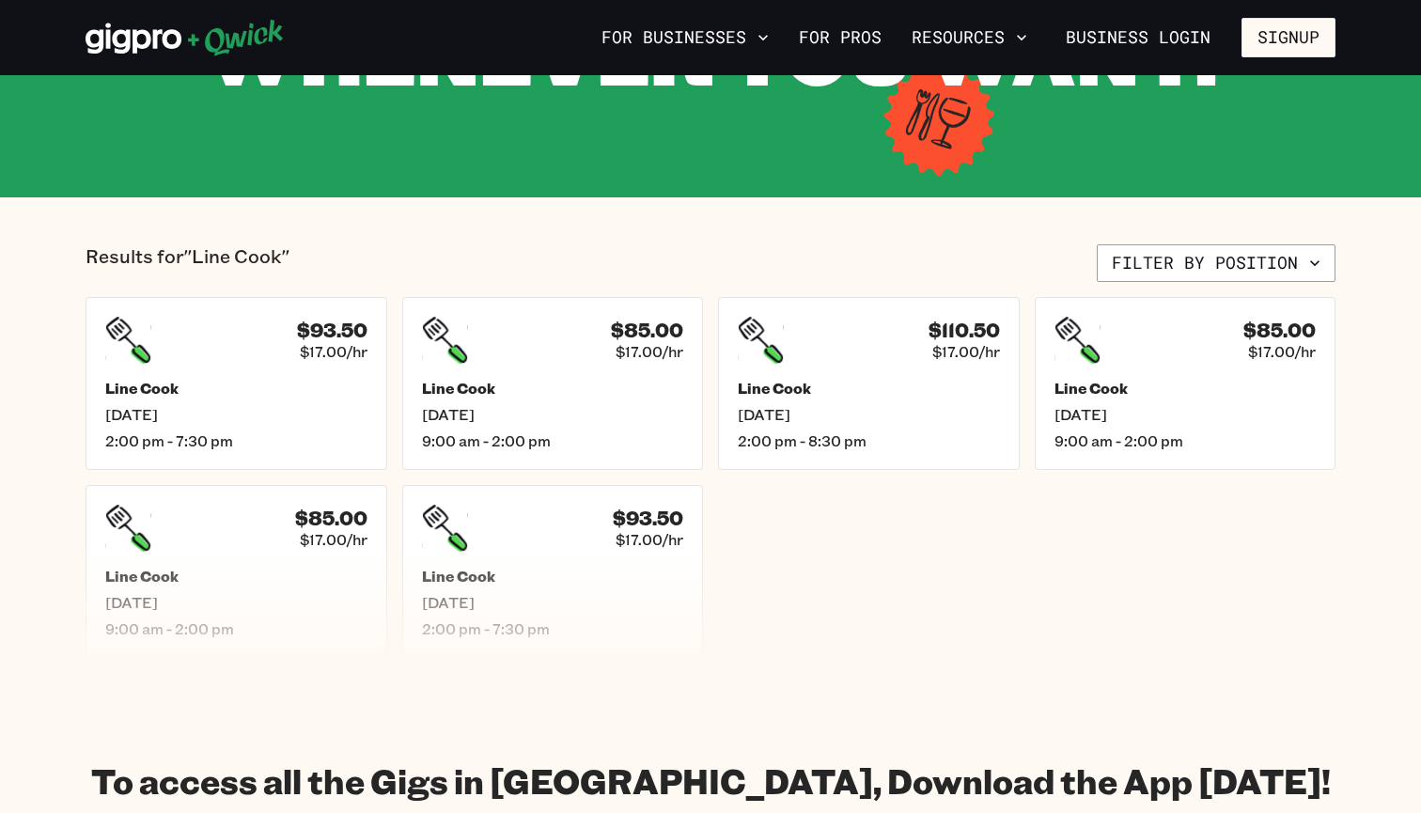
scroll to position [309, 0]
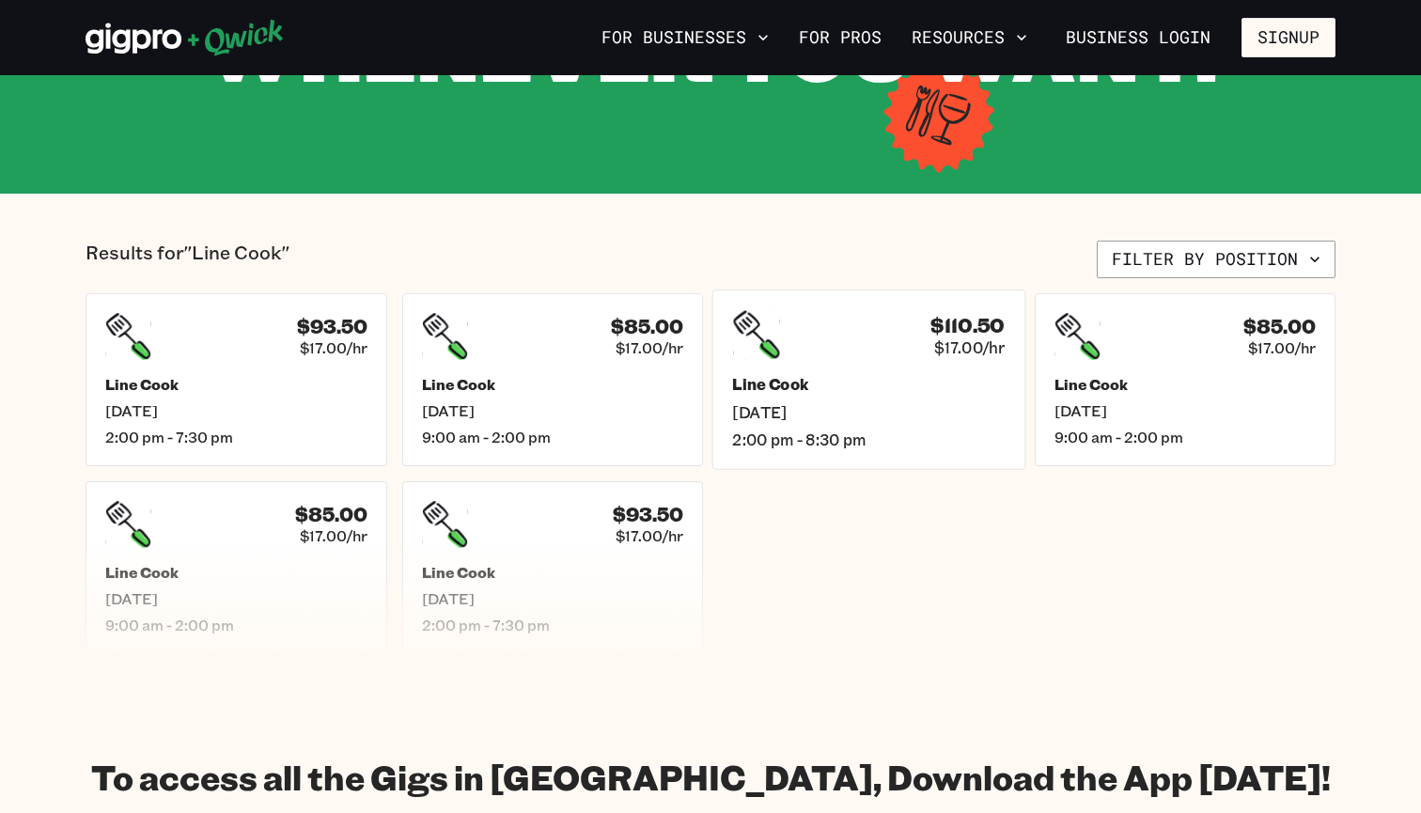
click at [999, 421] on div "Line Cook [DATE] 2:00 pm - 8:30 pm" at bounding box center [868, 412] width 272 height 74
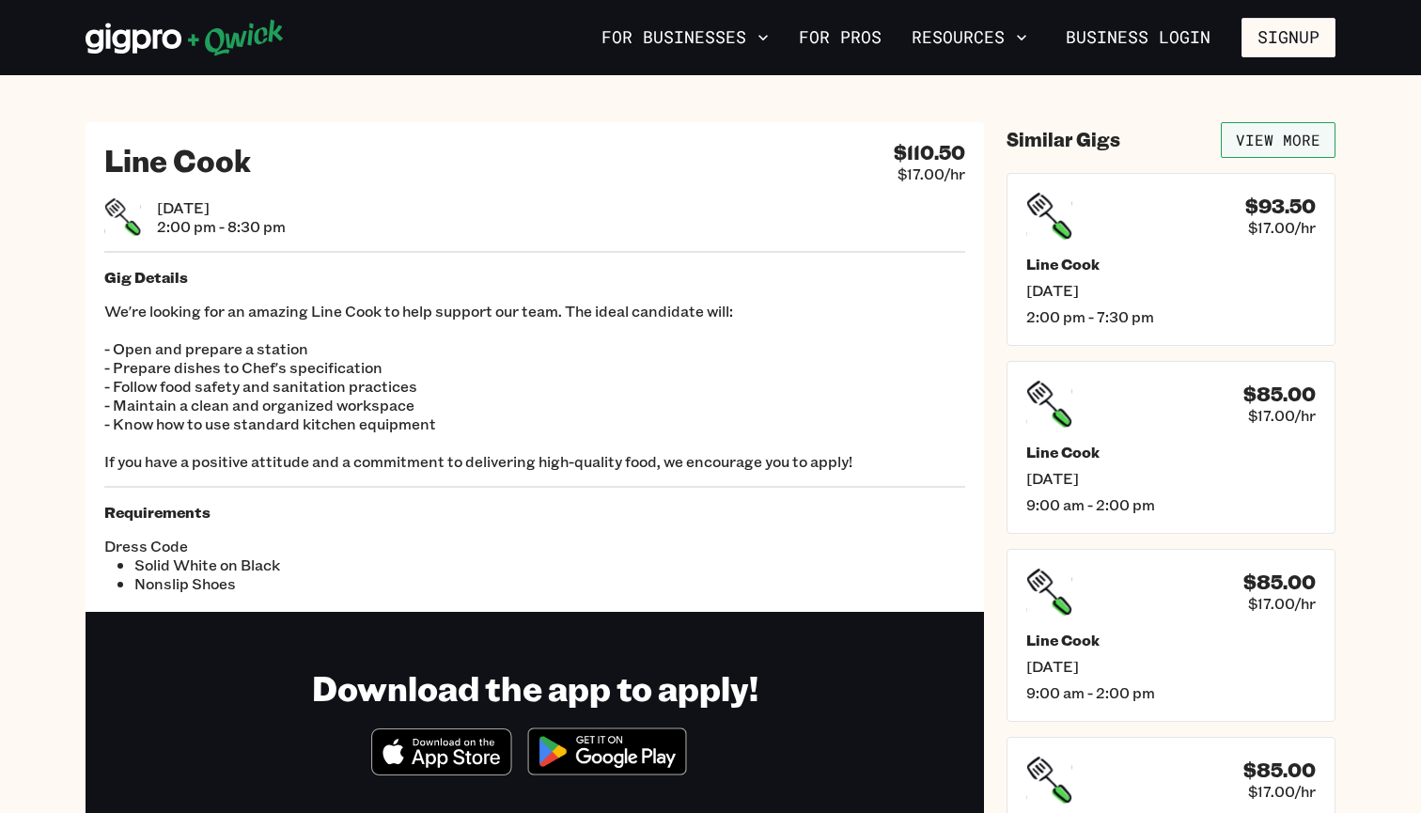
click at [1237, 131] on link "View More" at bounding box center [1277, 140] width 115 height 36
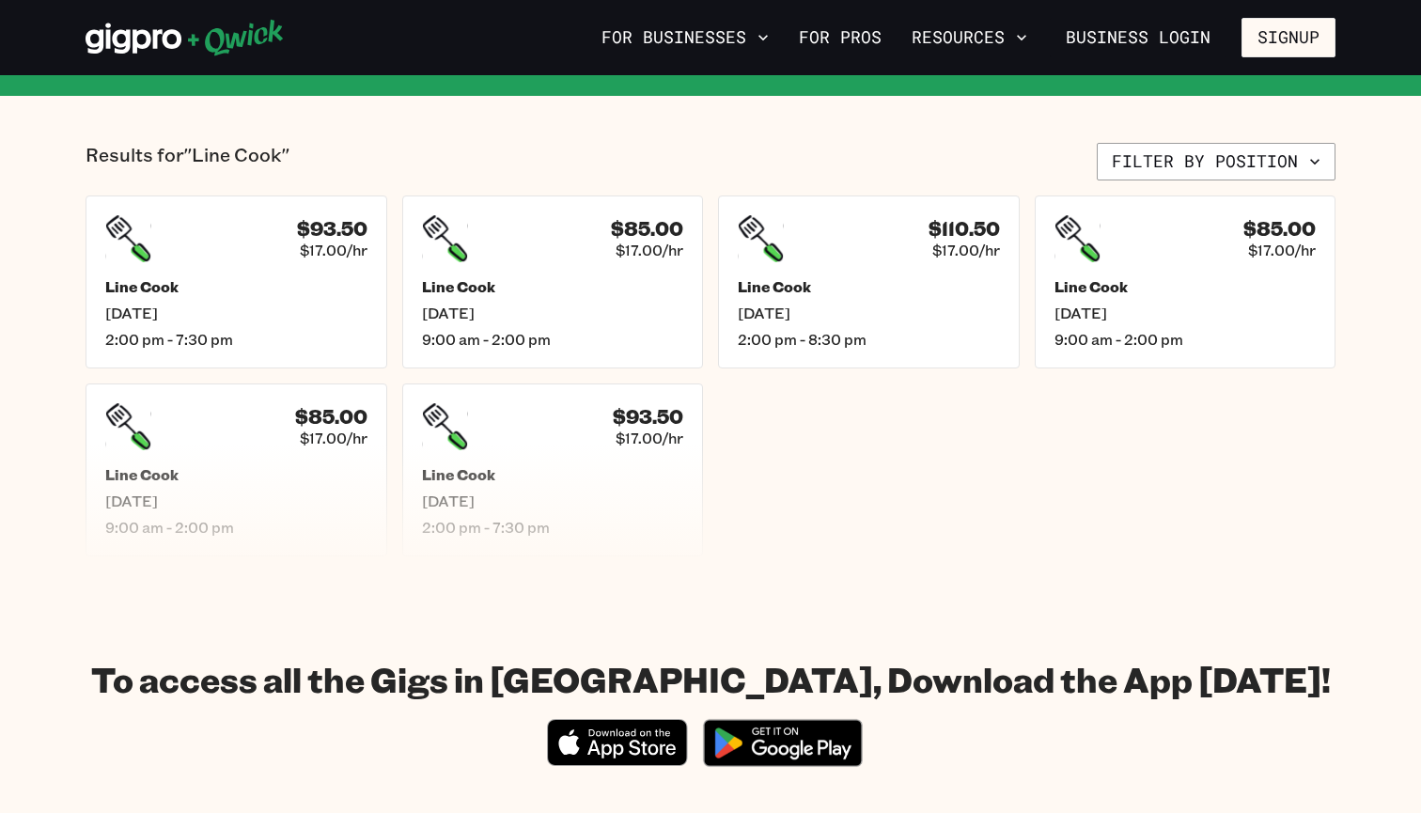
scroll to position [396, 0]
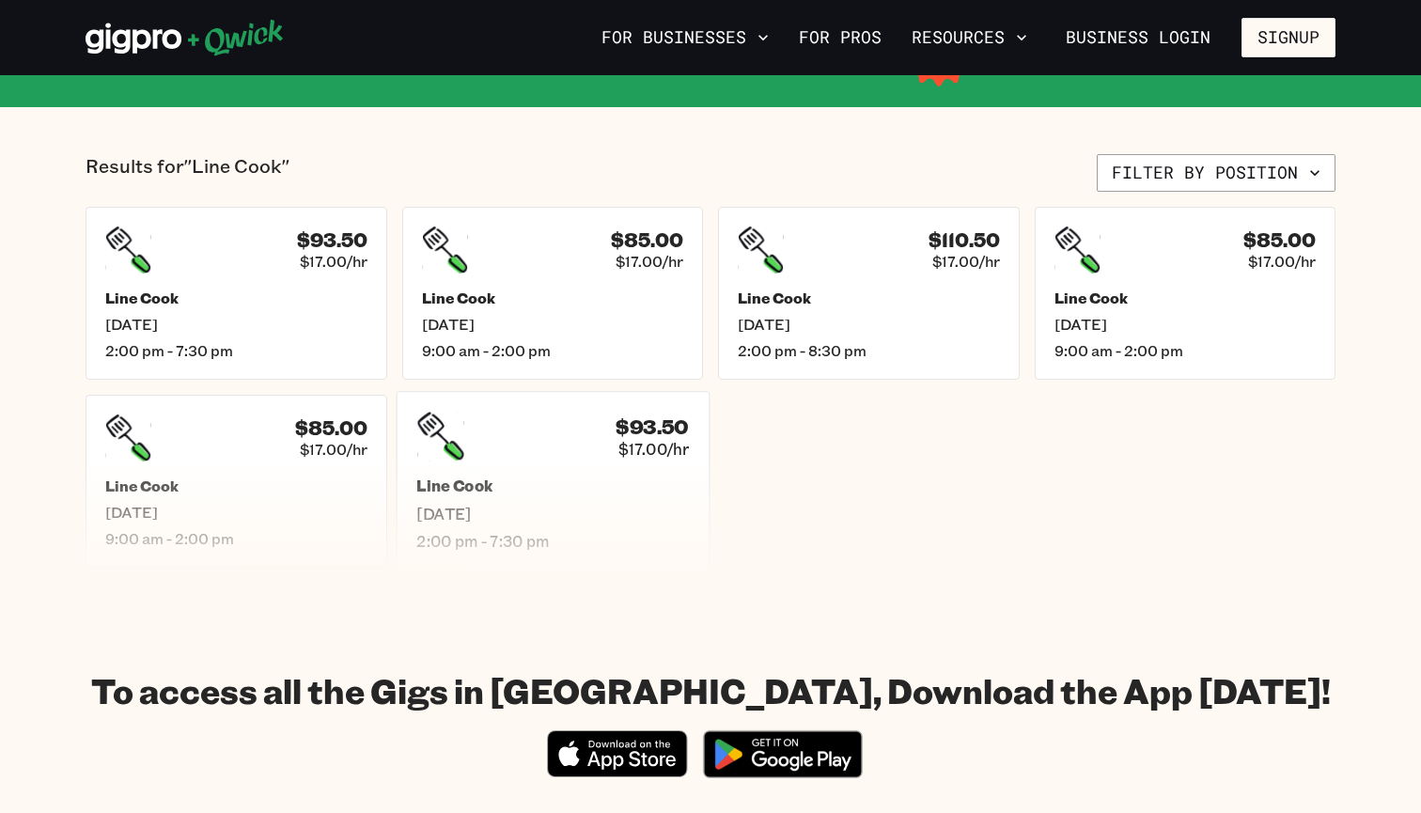
click at [682, 476] on h5 "Line Cook" at bounding box center [552, 486] width 272 height 20
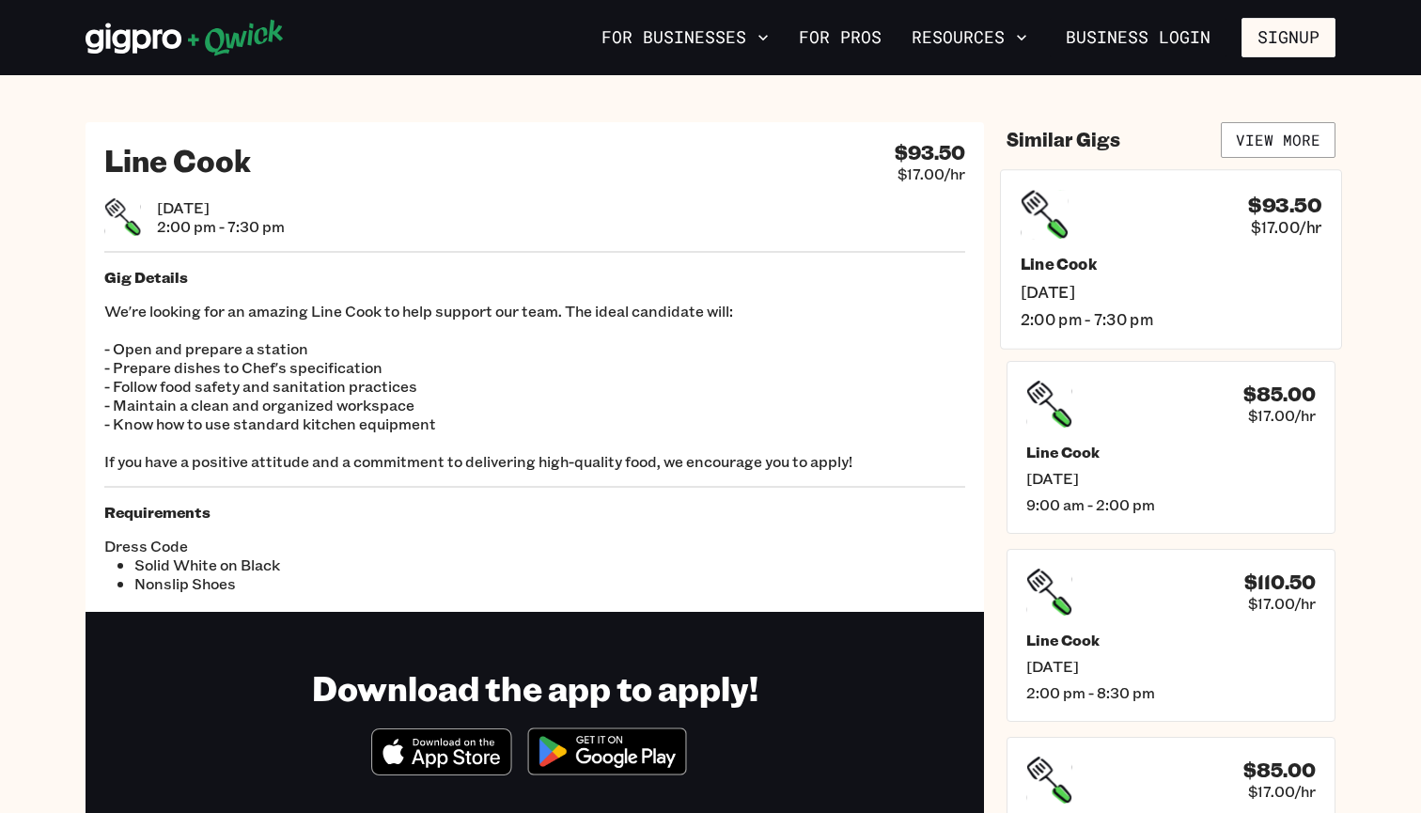
click at [1099, 295] on span "[DATE]" at bounding box center [1170, 291] width 301 height 20
click at [1084, 432] on div "$110.50 $17.00/hr Line Cook [DATE] 2:00 pm - 8:30 pm" at bounding box center [1171, 446] width 342 height 179
click at [1087, 607] on div "$85.00 $17.00/hr" at bounding box center [1170, 590] width 301 height 49
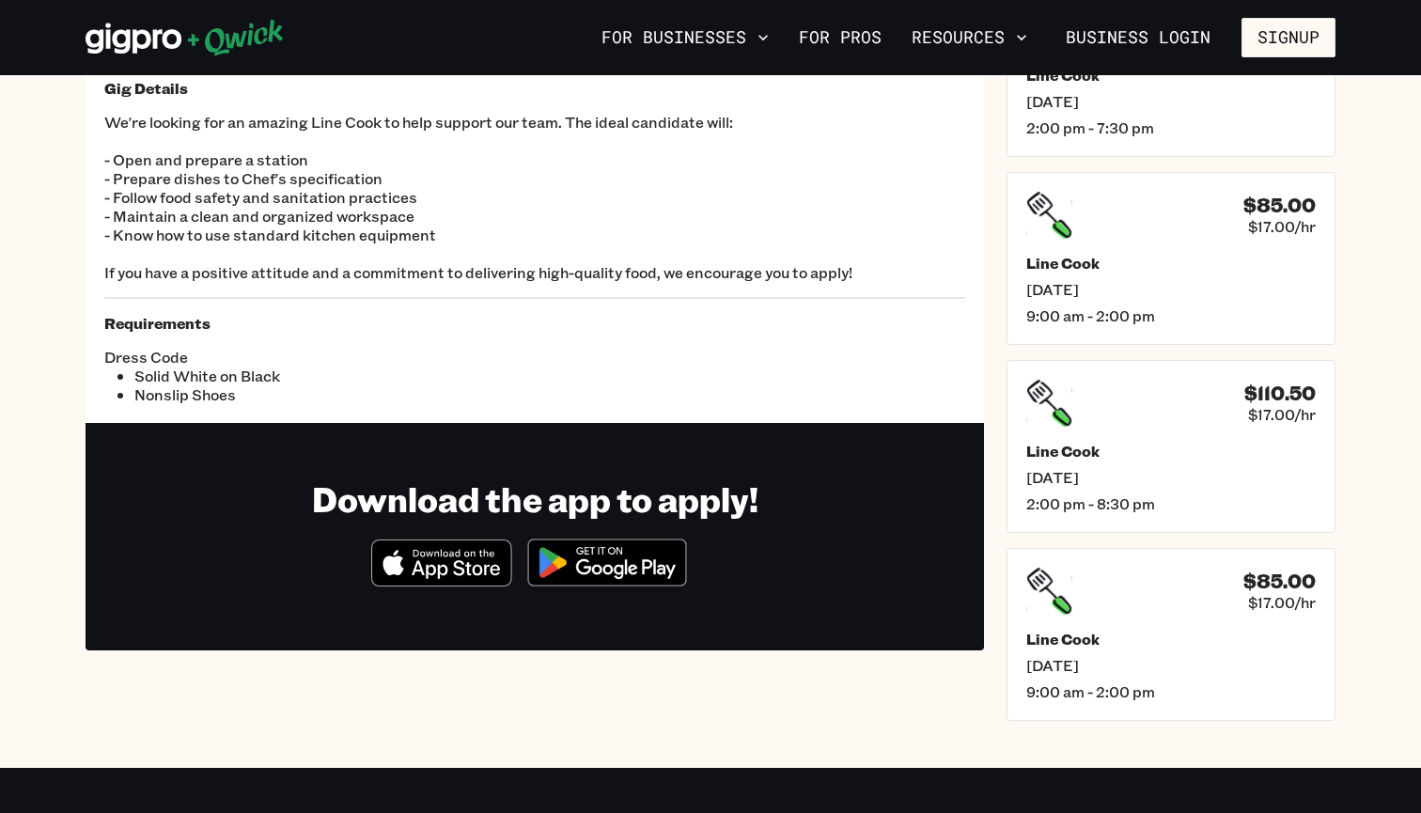
scroll to position [239, 0]
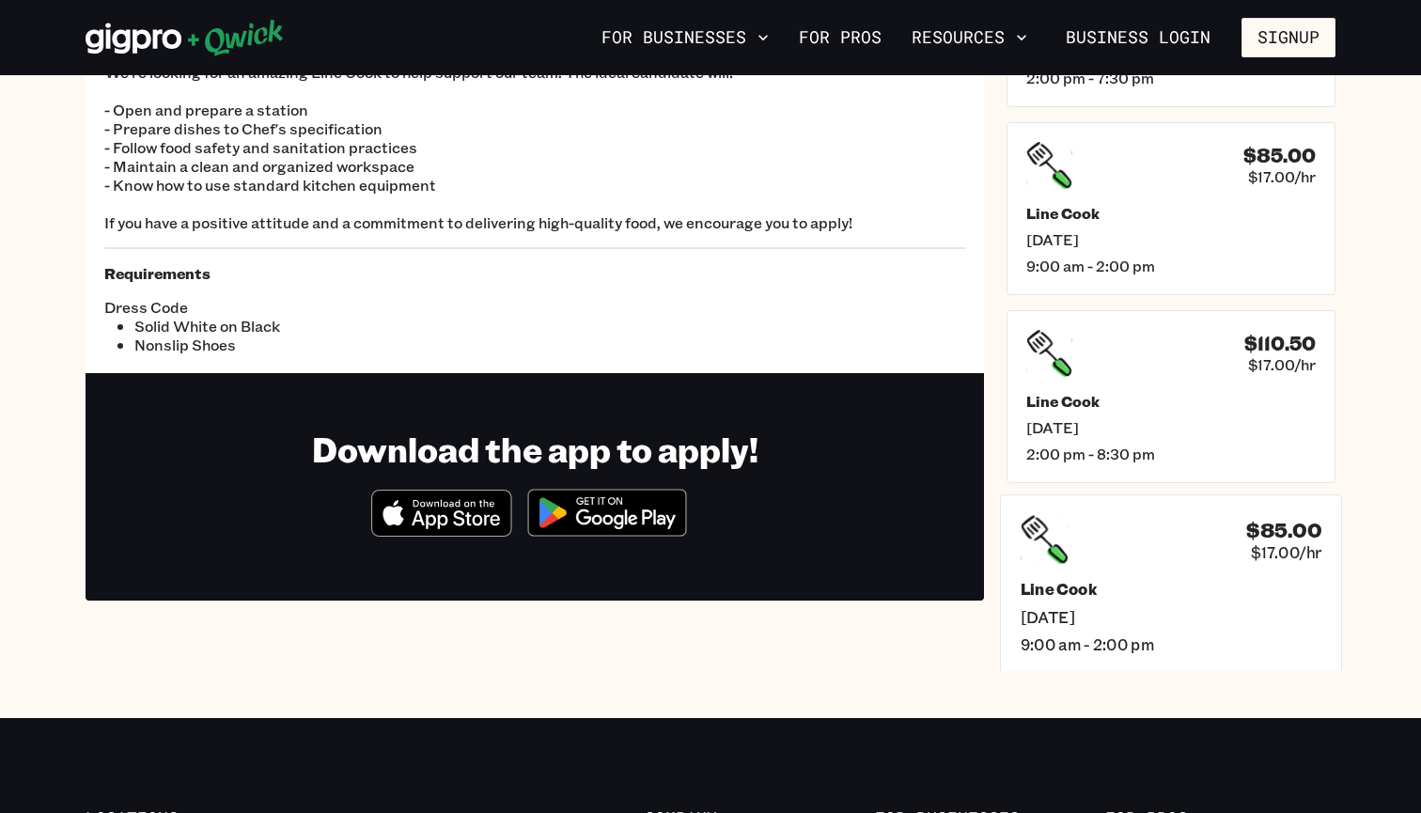
click at [1090, 596] on h5 "Line Cook" at bounding box center [1170, 589] width 301 height 20
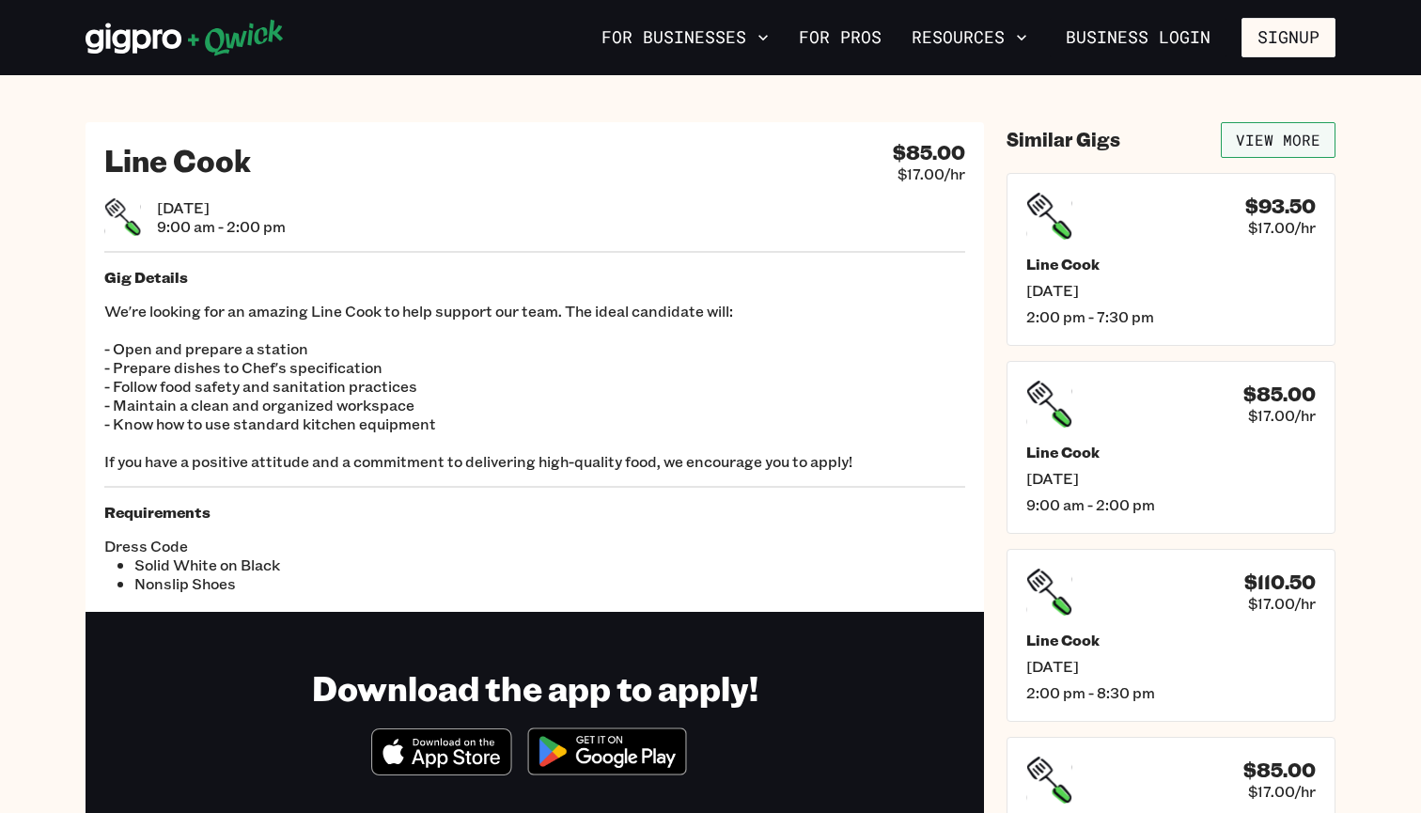
click at [1238, 145] on link "View More" at bounding box center [1277, 140] width 115 height 36
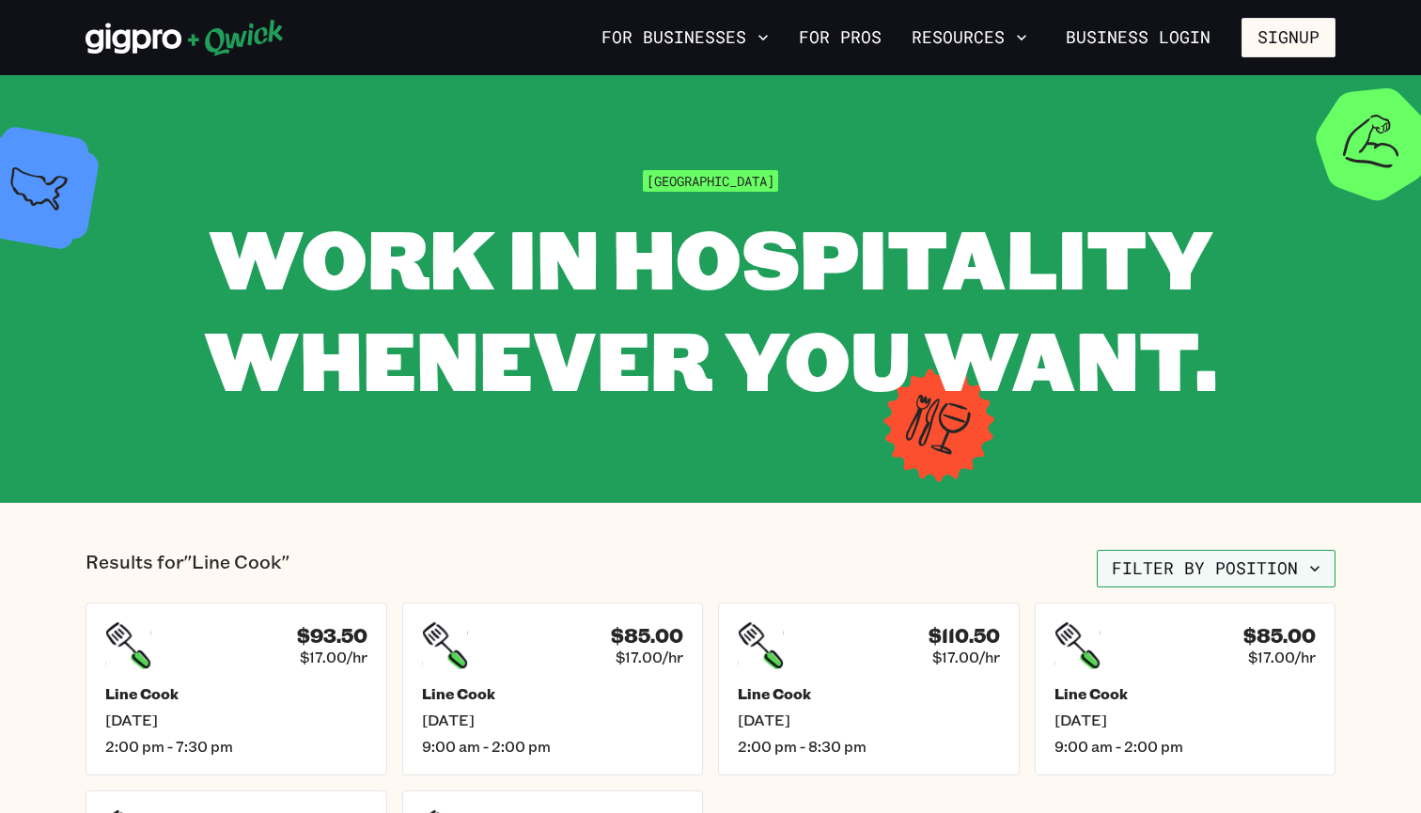
click at [1122, 576] on button "Filter by position" at bounding box center [1215, 569] width 239 height 38
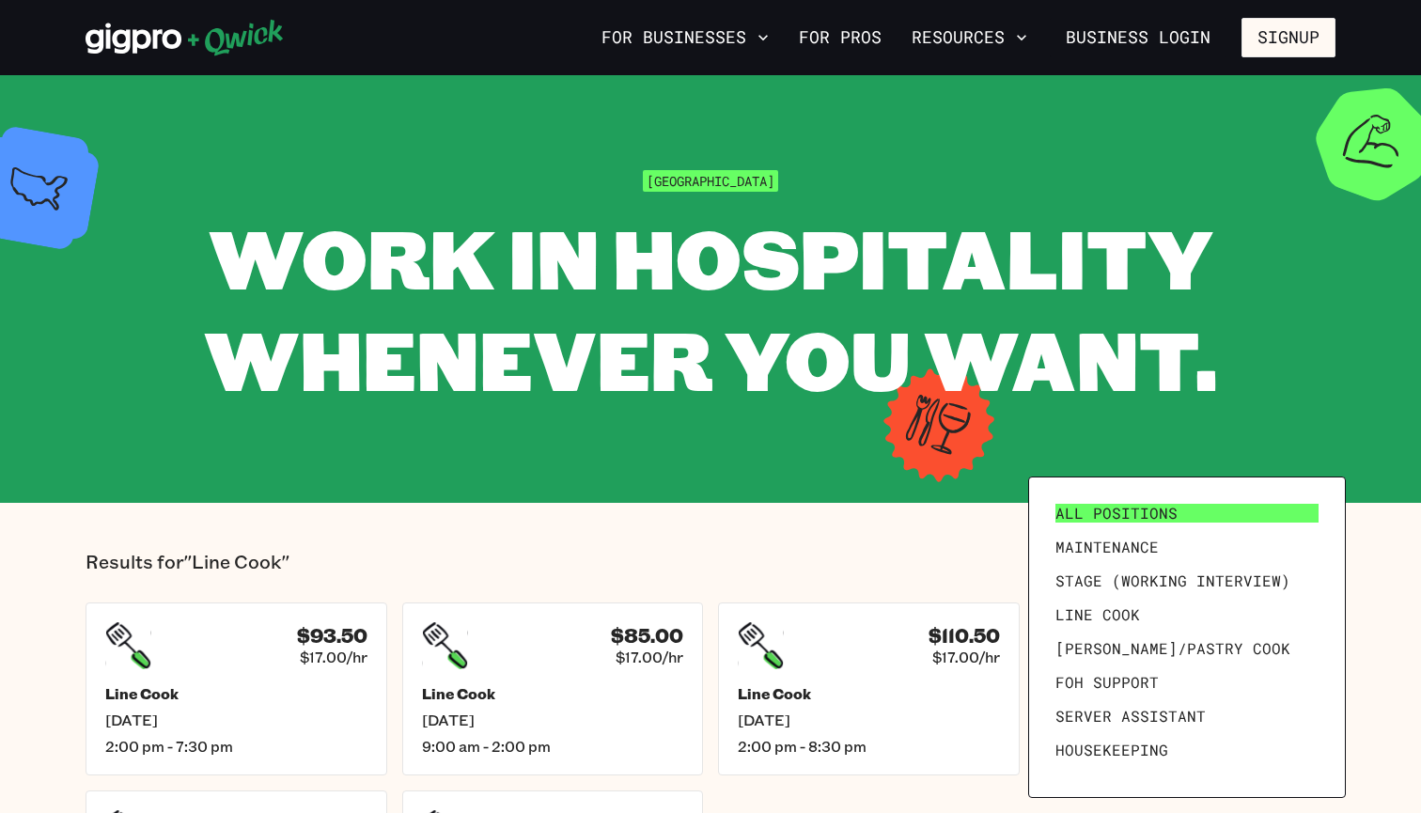
click at [1117, 505] on span "All Positions" at bounding box center [1116, 513] width 122 height 19
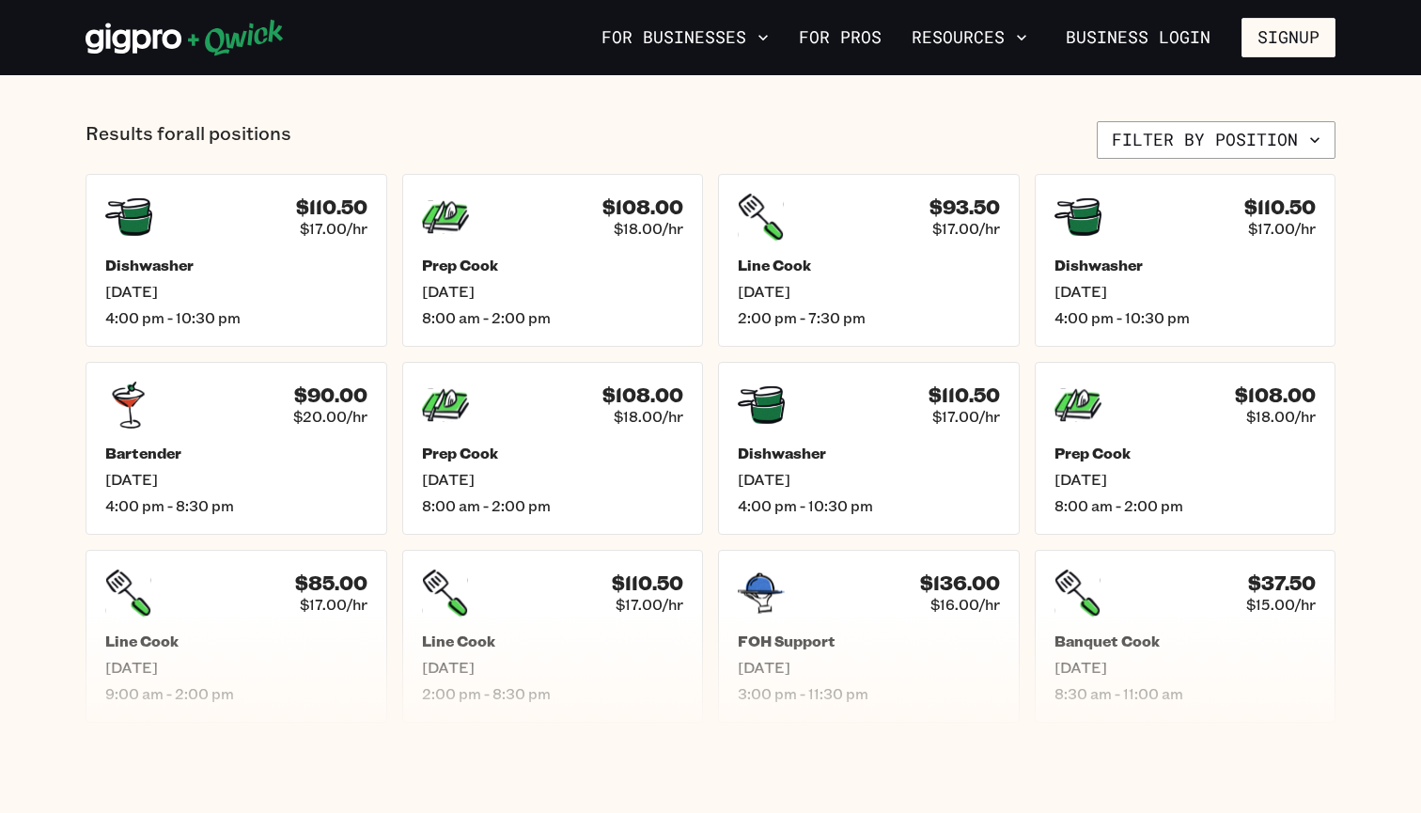
scroll to position [747, 0]
click at [624, 302] on div "Prep Cook [DATE] 8:00 am - 2:00 pm" at bounding box center [552, 292] width 272 height 74
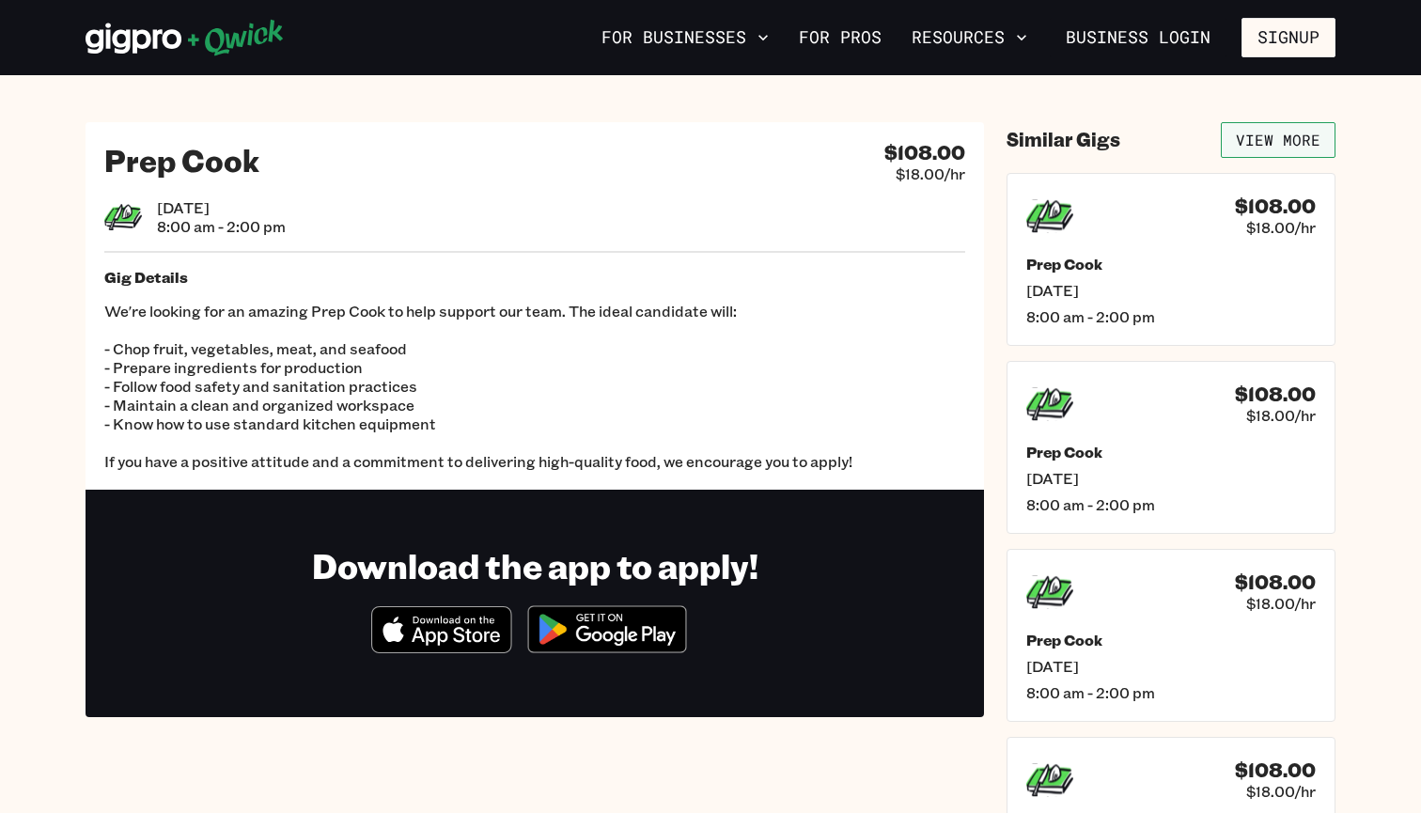
click at [1277, 127] on link "View More" at bounding box center [1277, 140] width 115 height 36
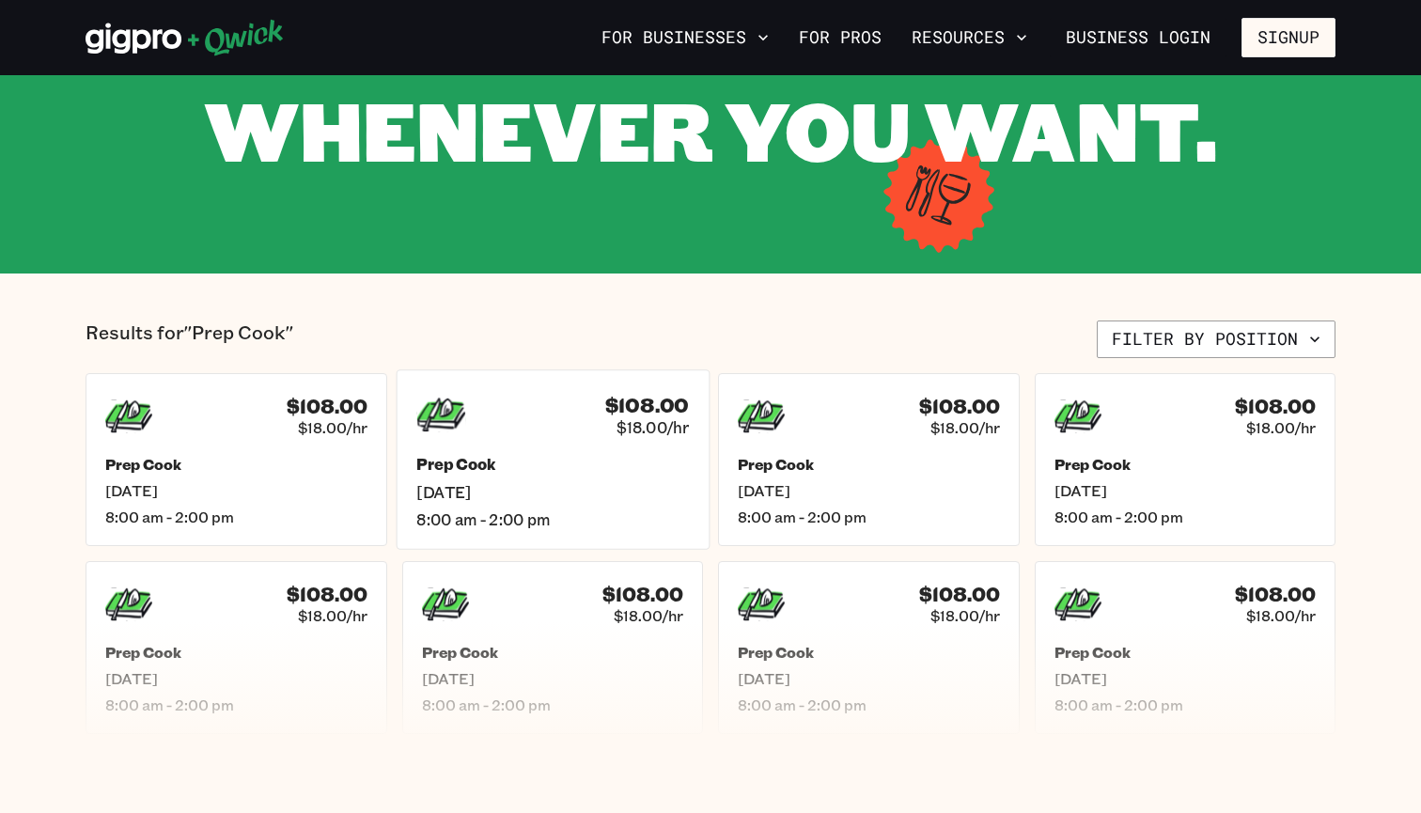
scroll to position [231, 0]
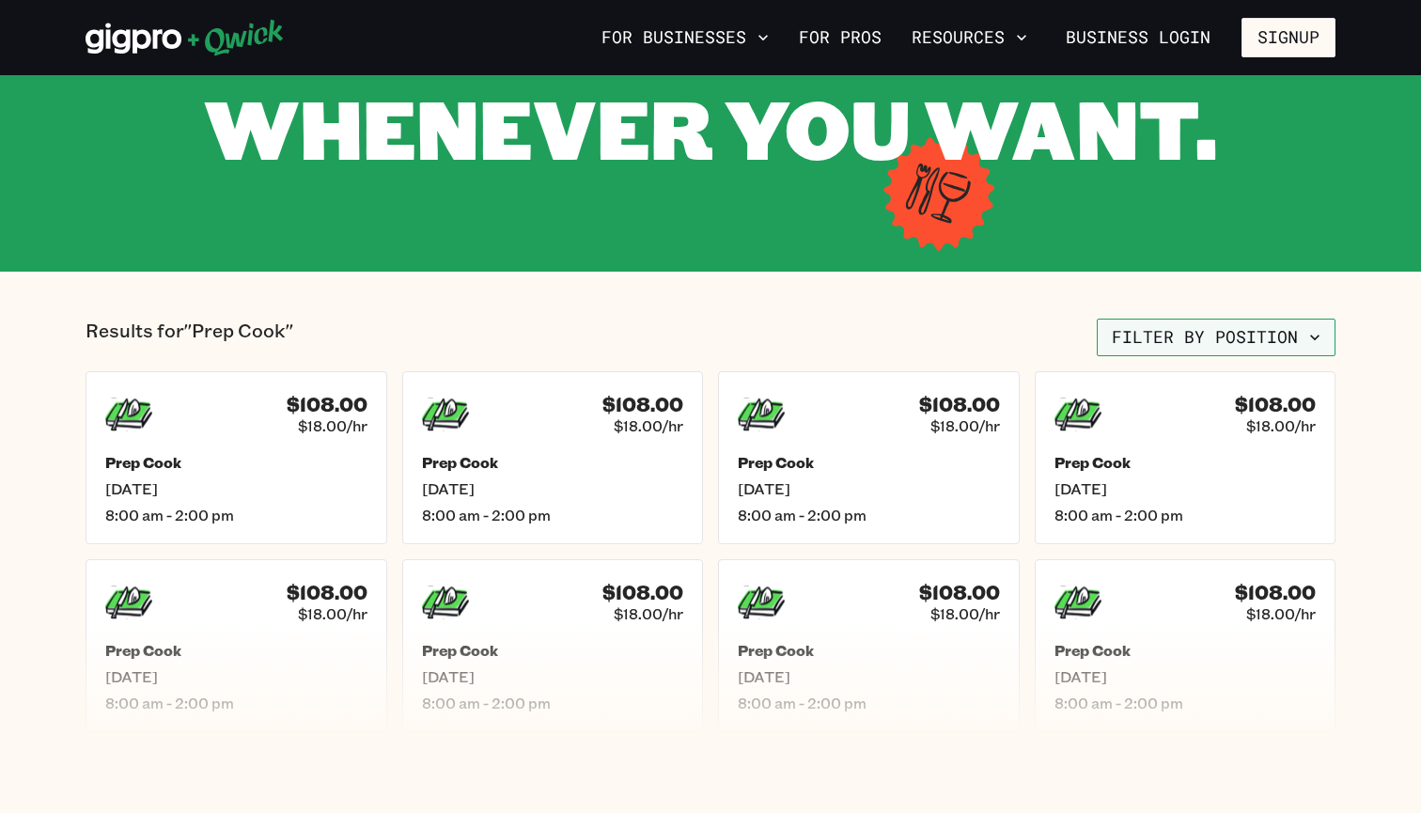
click at [1131, 343] on button "Filter by position" at bounding box center [1215, 337] width 239 height 38
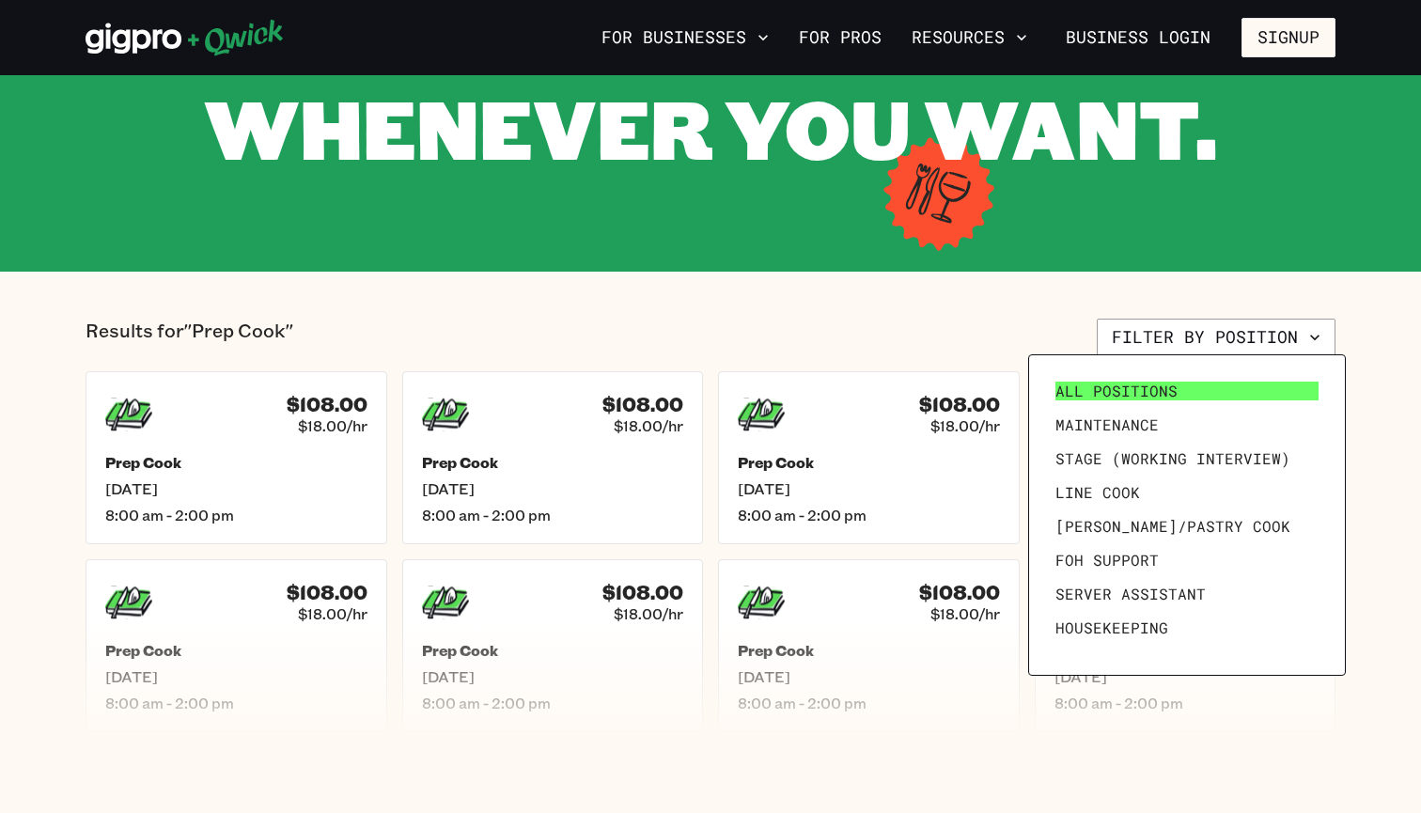
click at [1121, 383] on span "All Positions" at bounding box center [1116, 390] width 122 height 19
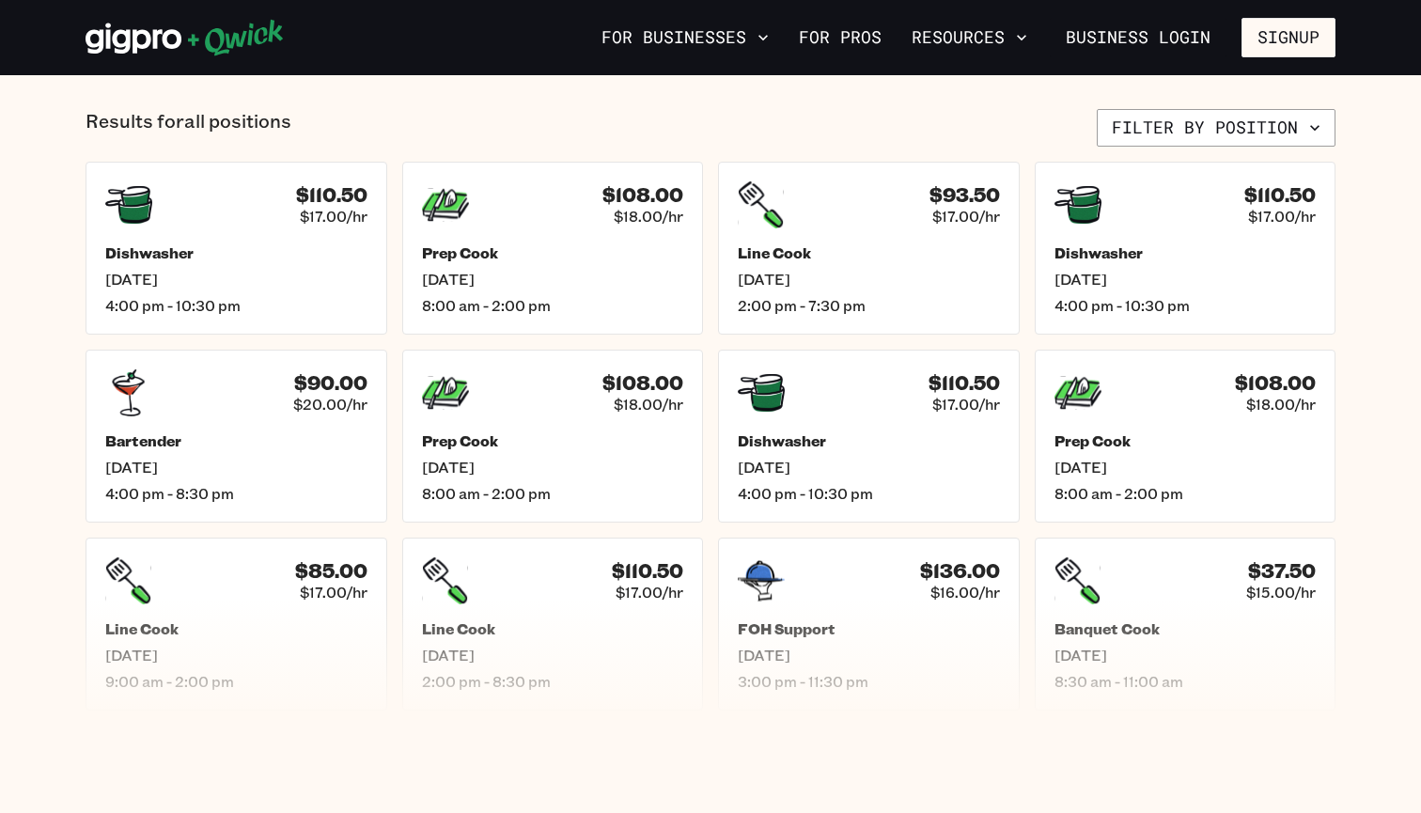
scroll to position [761, 0]
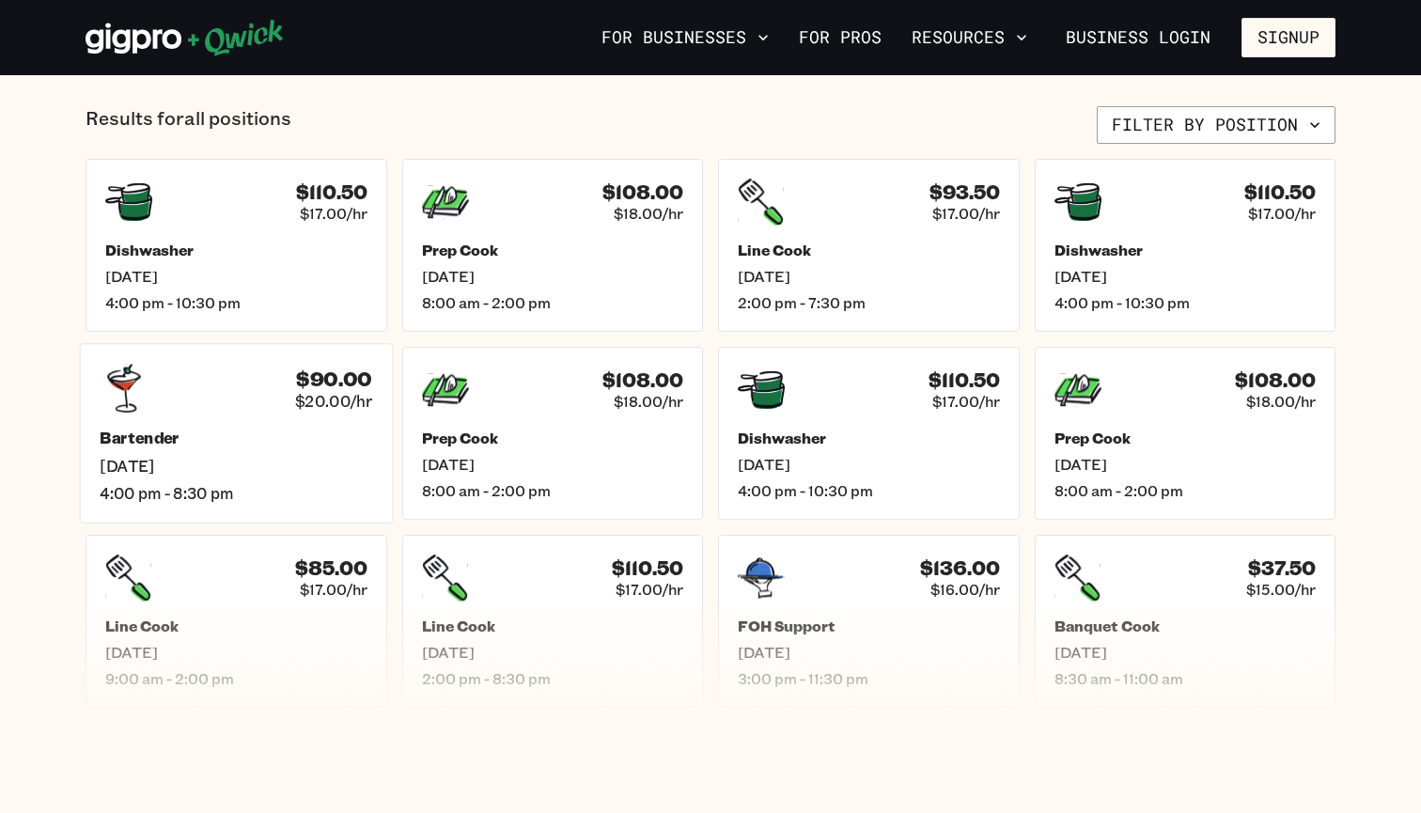
click at [296, 410] on span "$20.00/hr" at bounding box center [333, 401] width 77 height 20
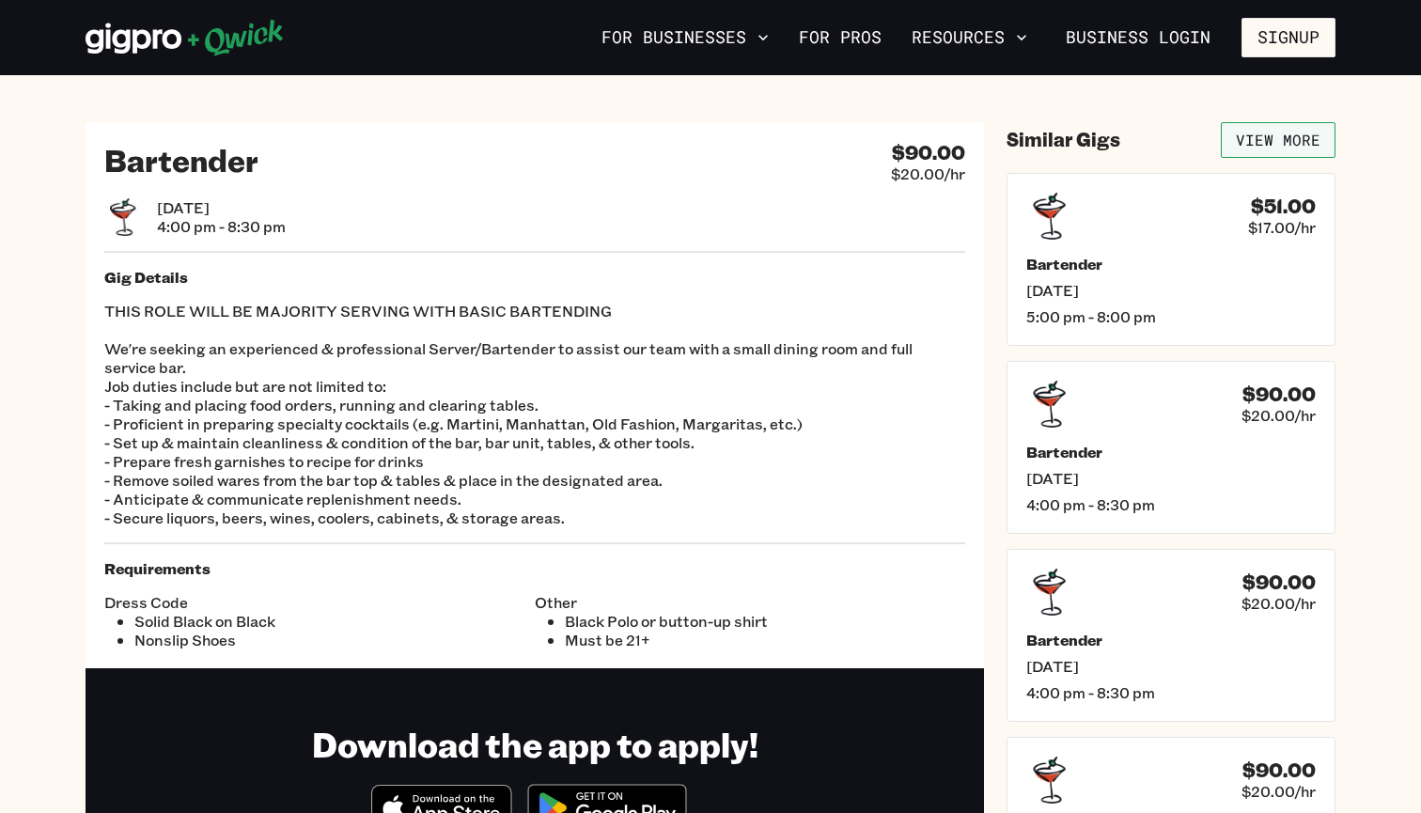
click at [1293, 133] on link "View More" at bounding box center [1277, 140] width 115 height 36
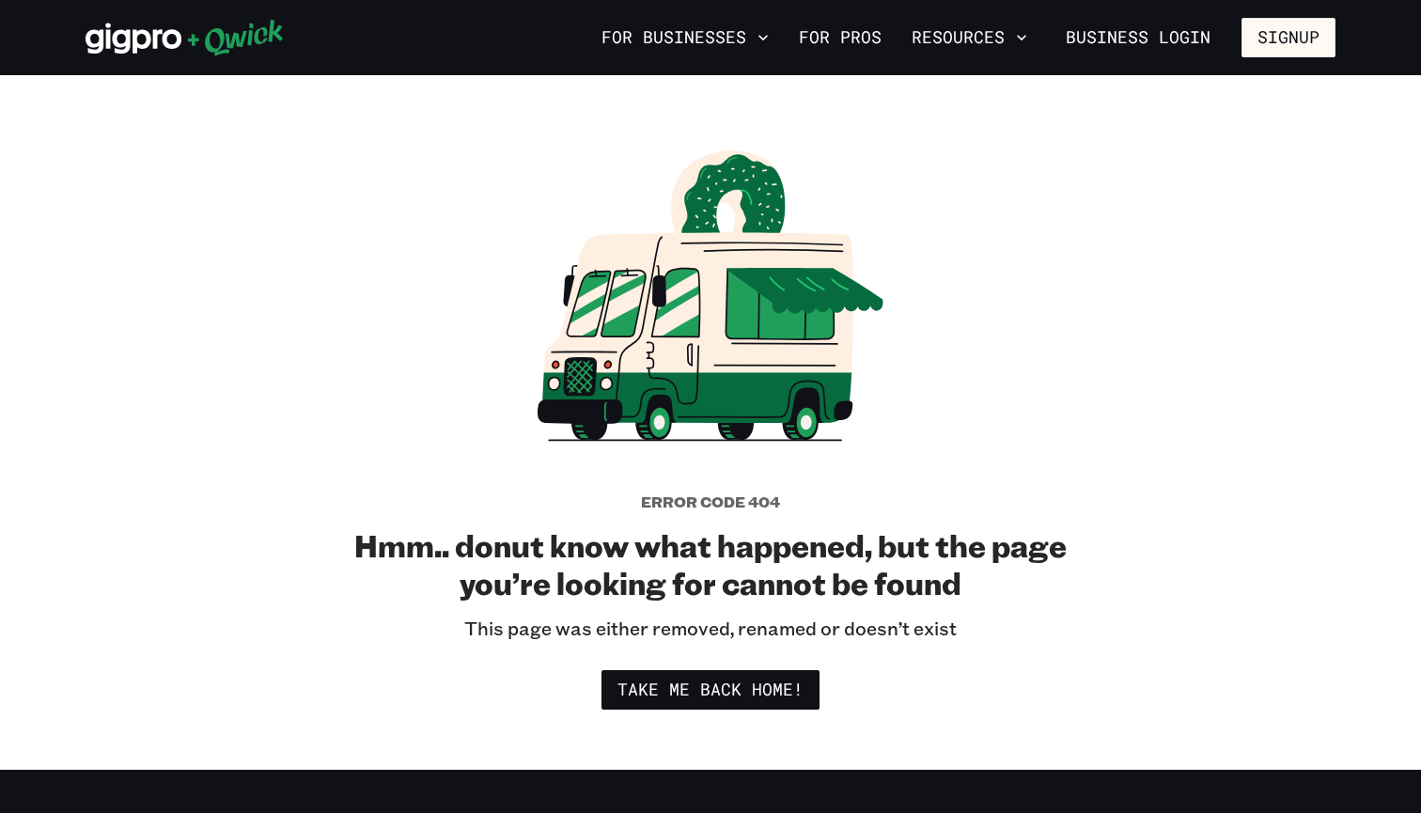
scroll to position [31, 0]
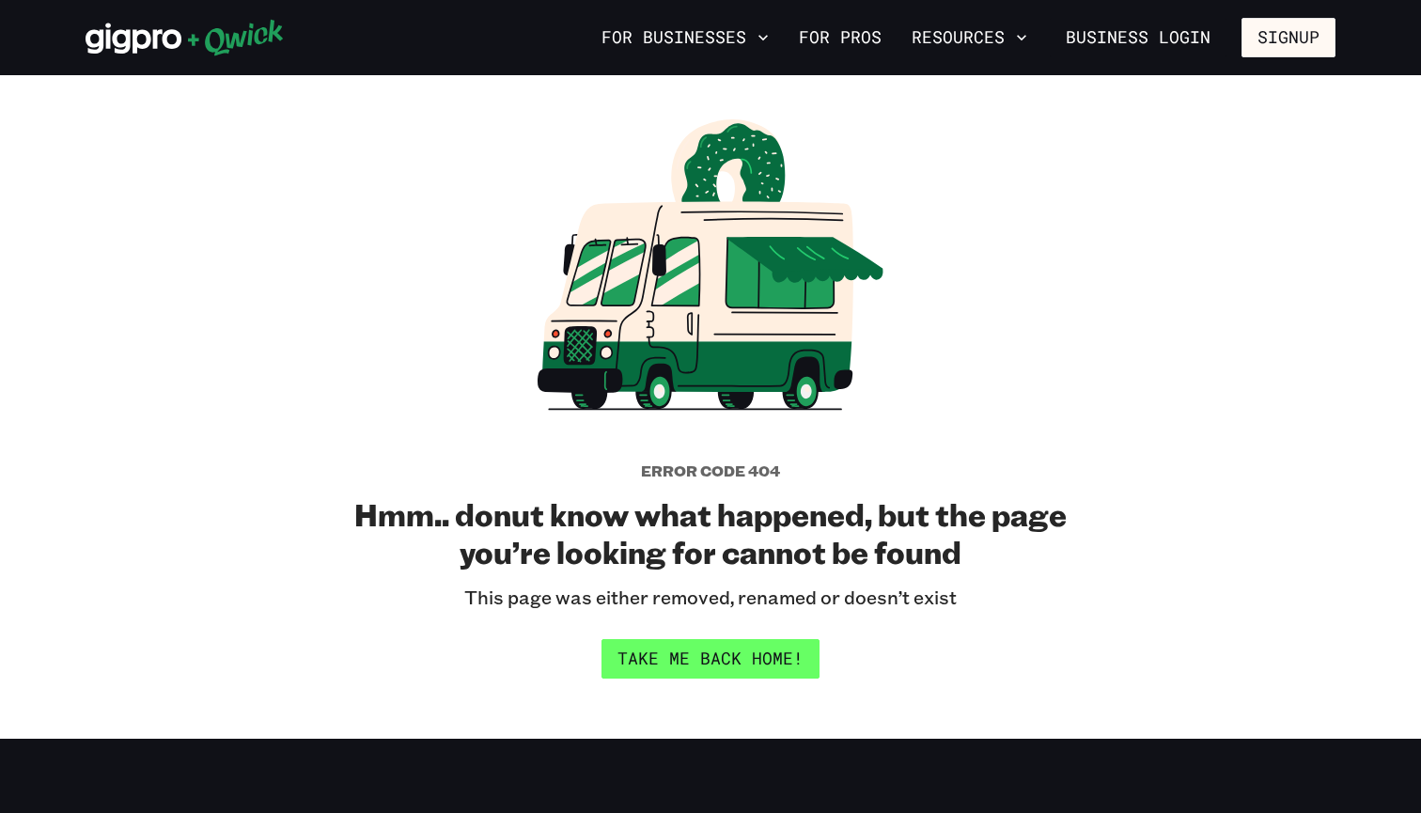
click at [668, 656] on link "Take me back home!" at bounding box center [710, 658] width 218 height 39
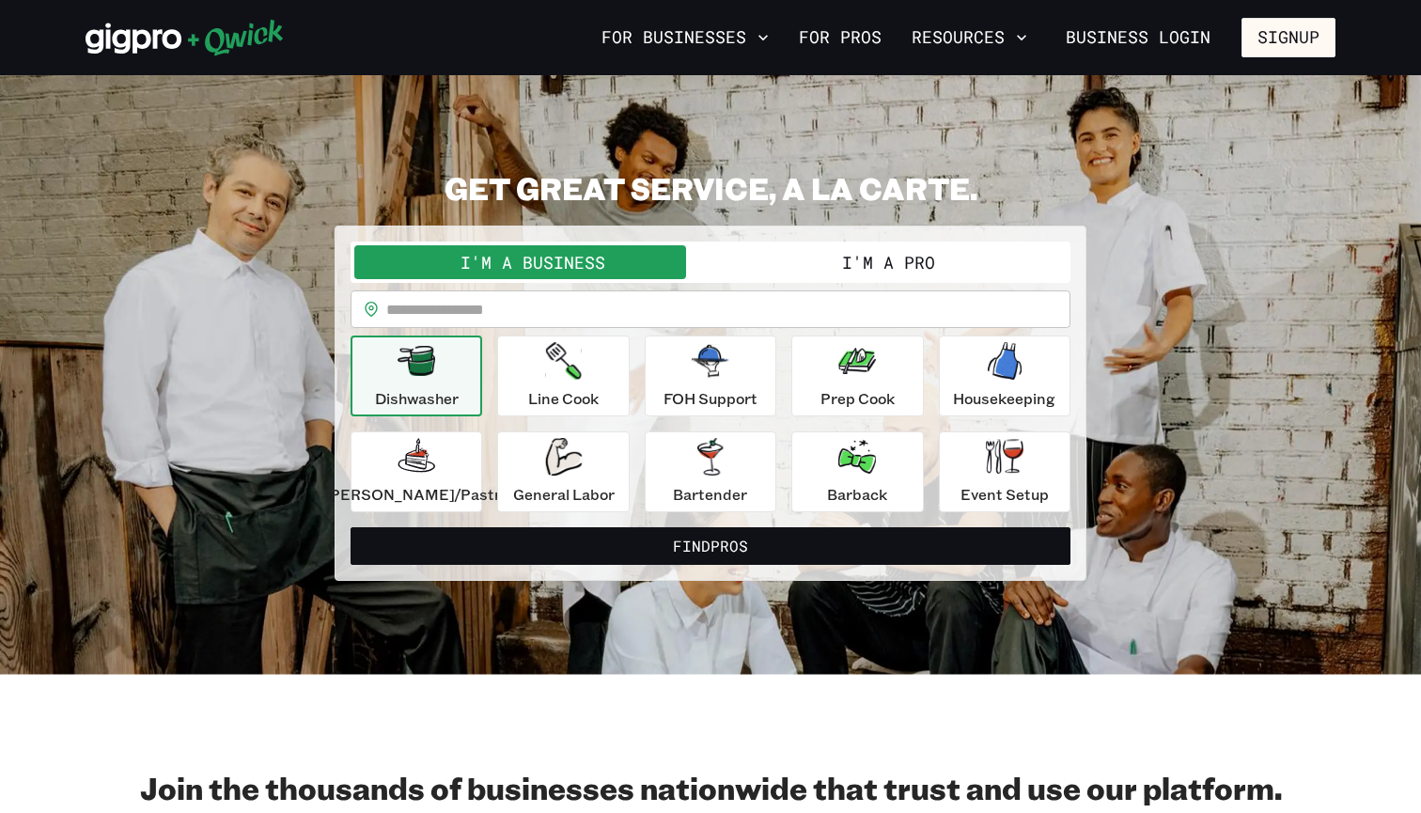
click at [829, 256] on button "I'm a Pro" at bounding box center [888, 262] width 356 height 34
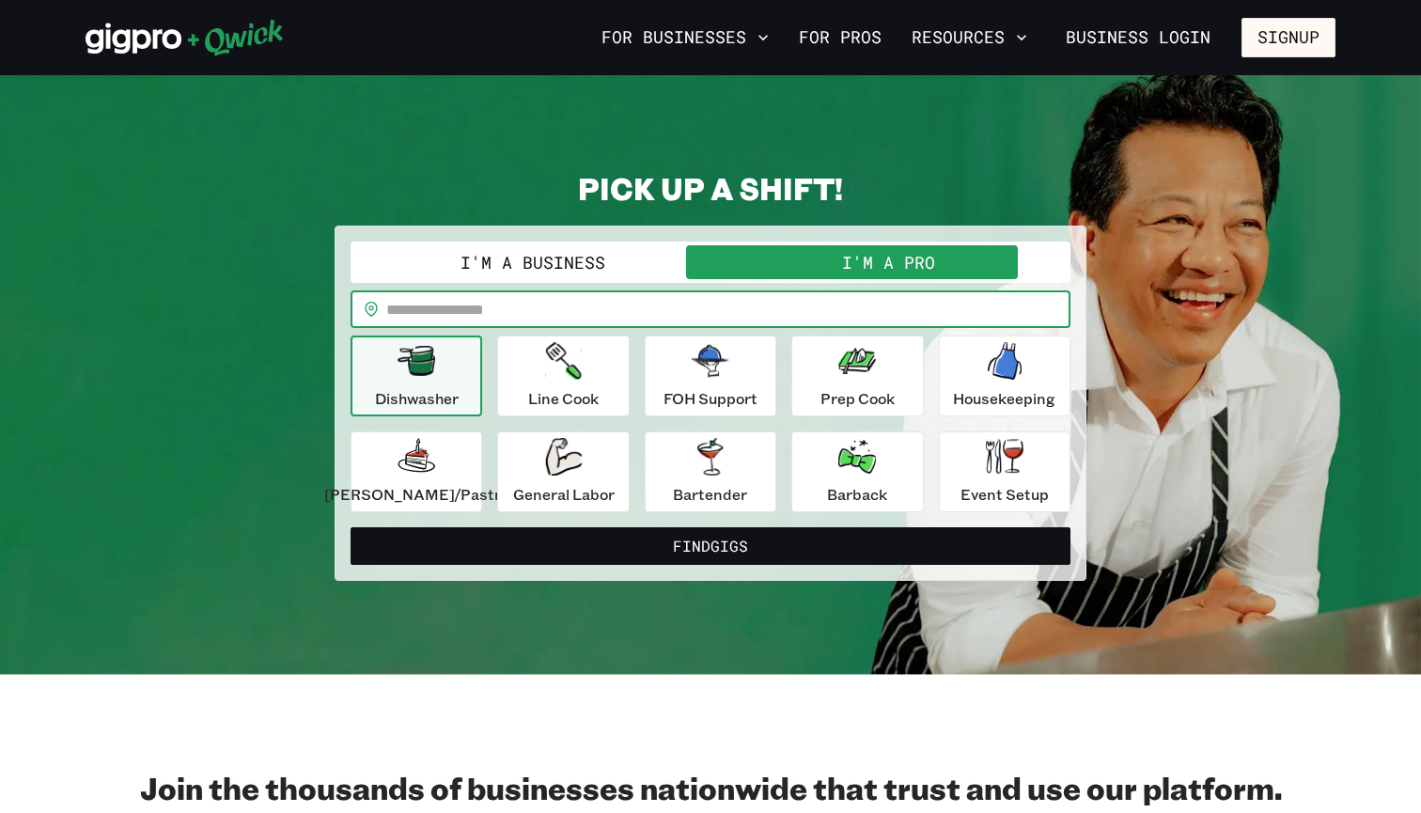
click at [769, 292] on input "text" at bounding box center [728, 309] width 684 height 38
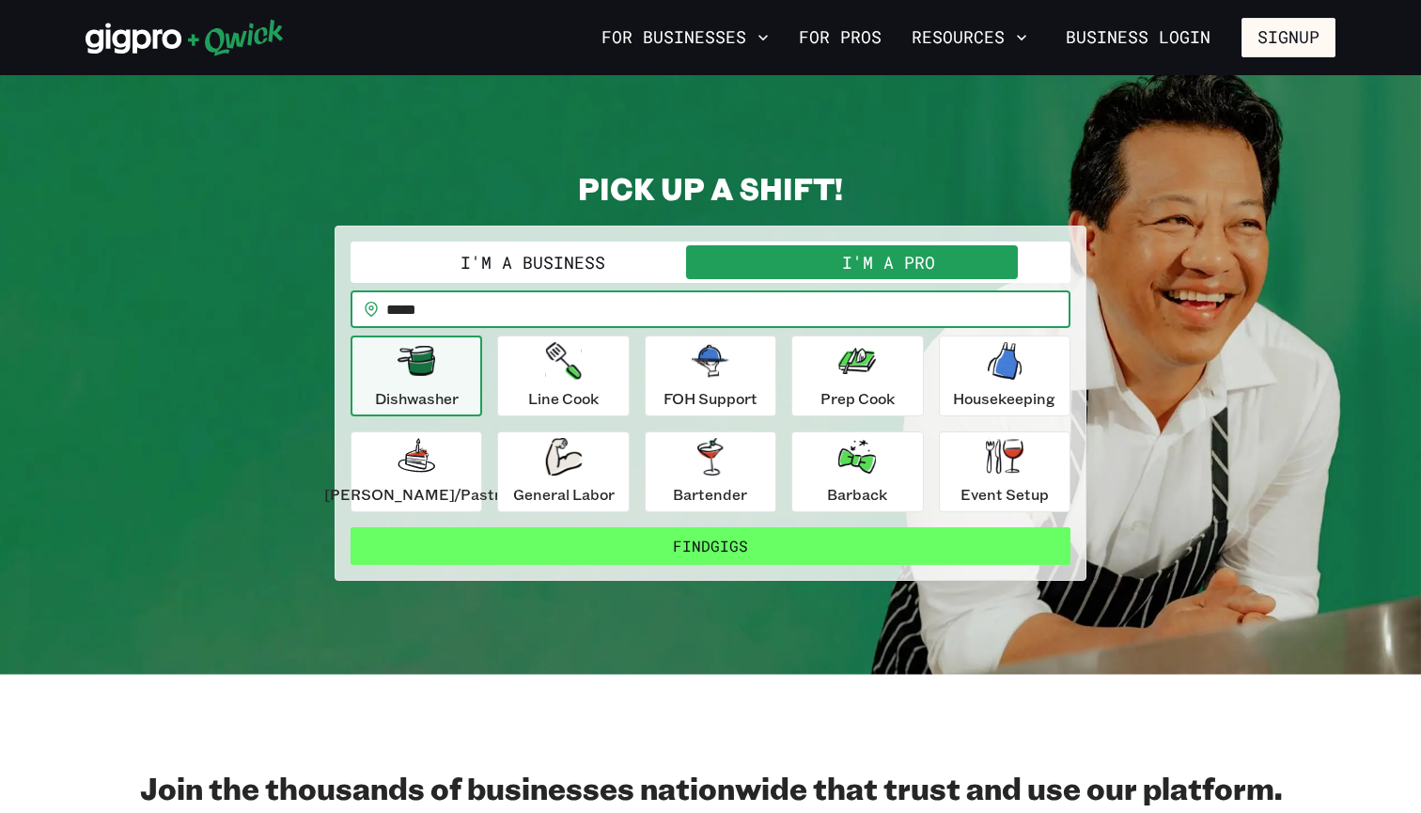
type input "*****"
click at [705, 546] on button "Find Gigs" at bounding box center [710, 546] width 720 height 38
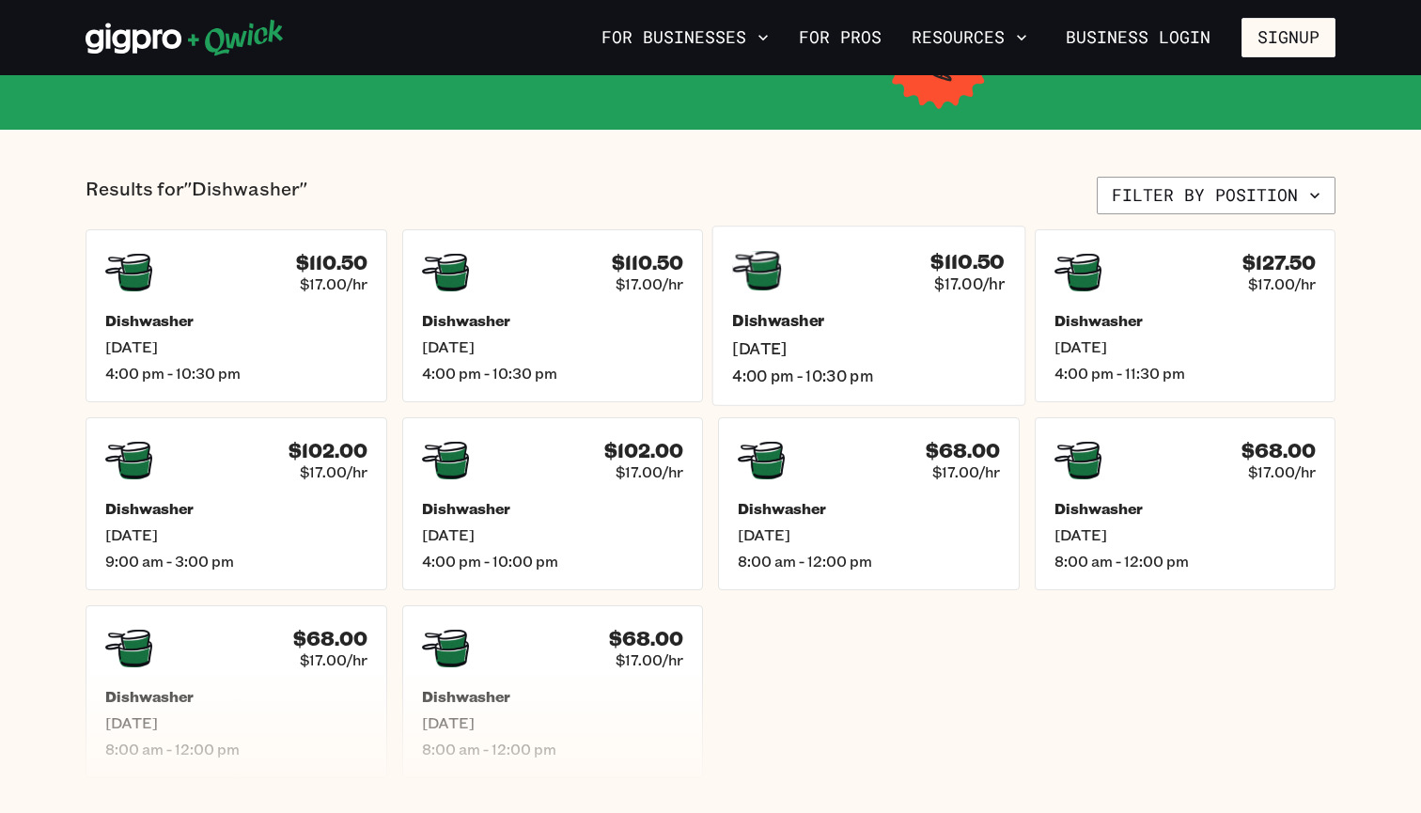
scroll to position [374, 0]
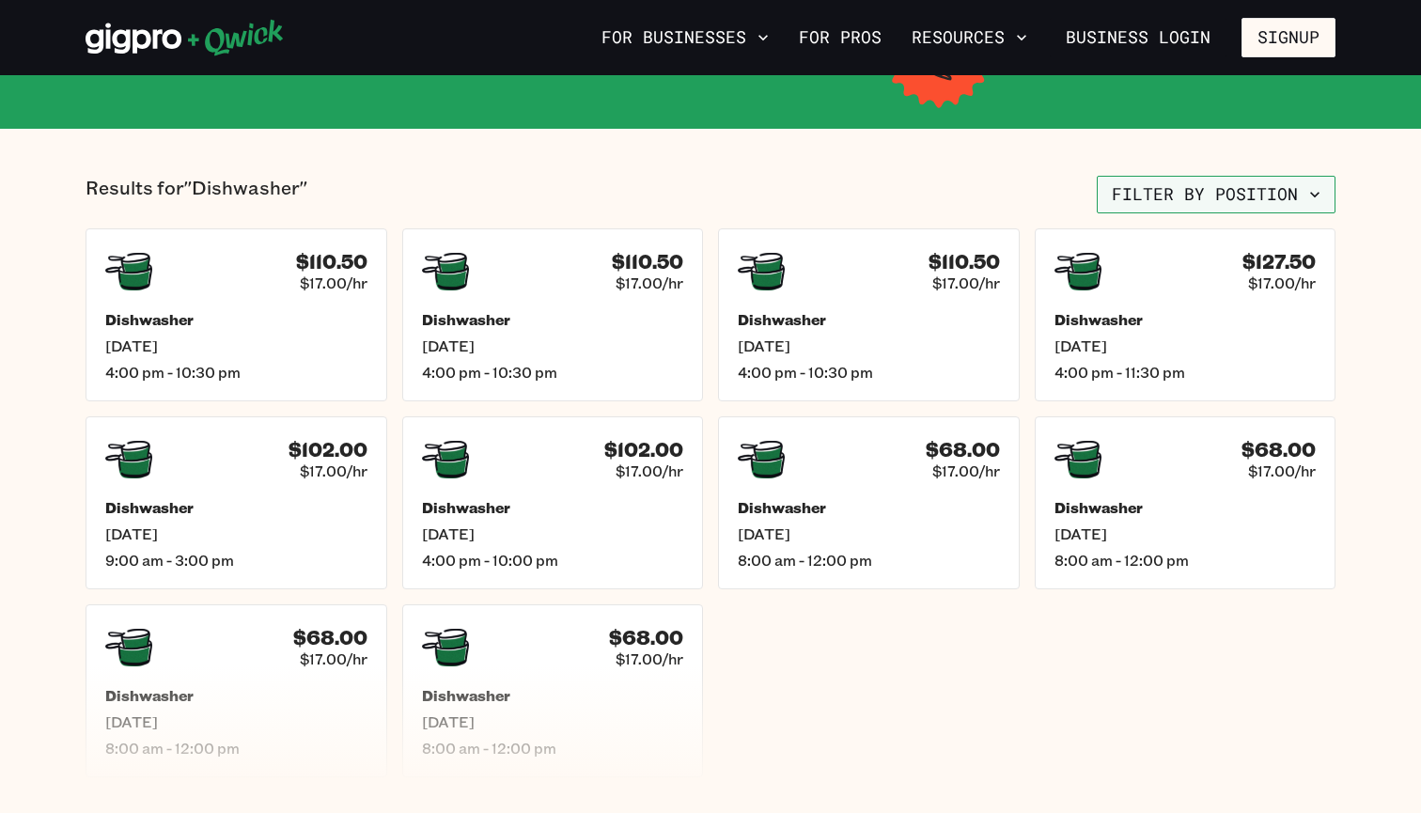
click at [1188, 184] on button "Filter by position" at bounding box center [1215, 195] width 239 height 38
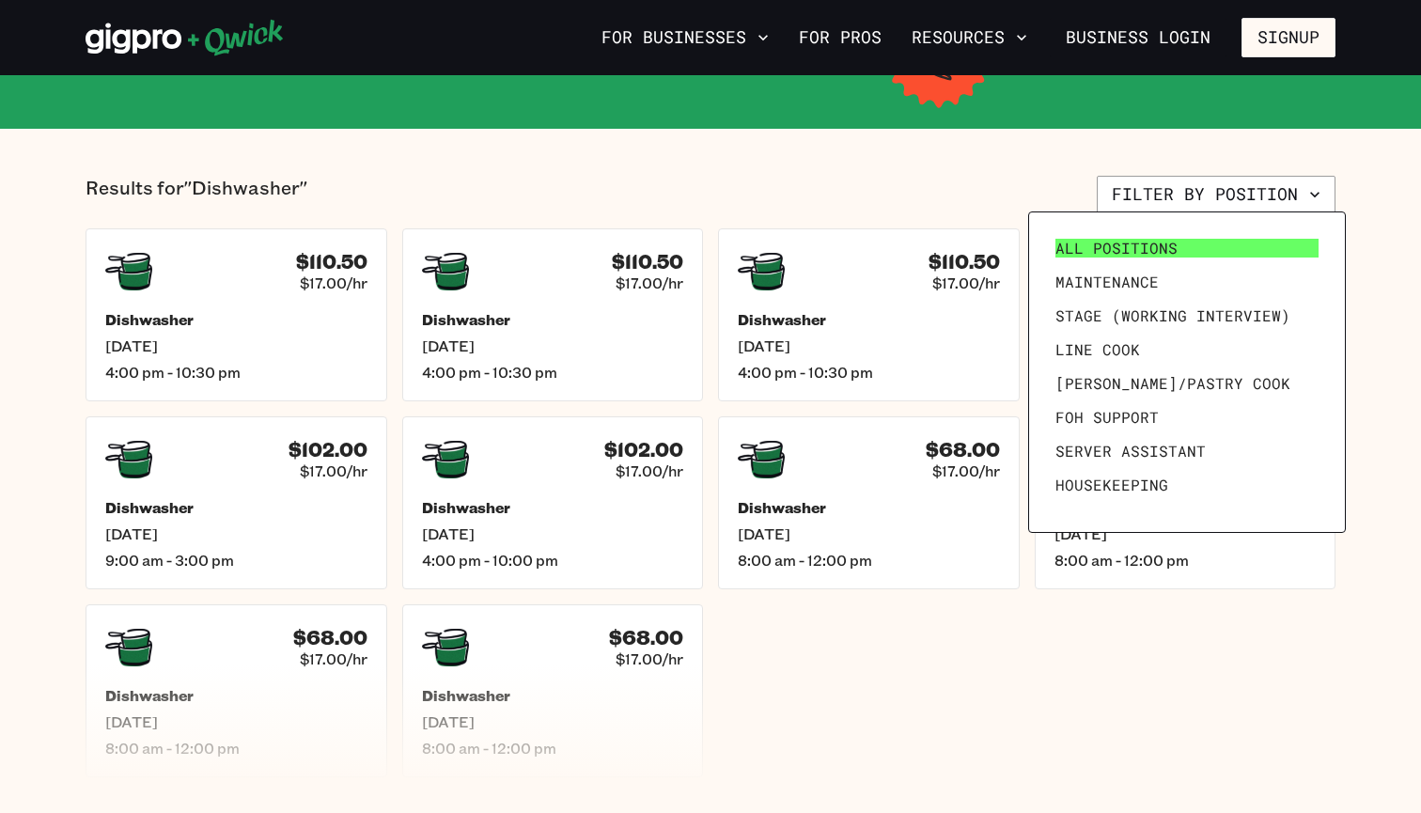
click at [1143, 239] on span "All Positions" at bounding box center [1116, 248] width 122 height 19
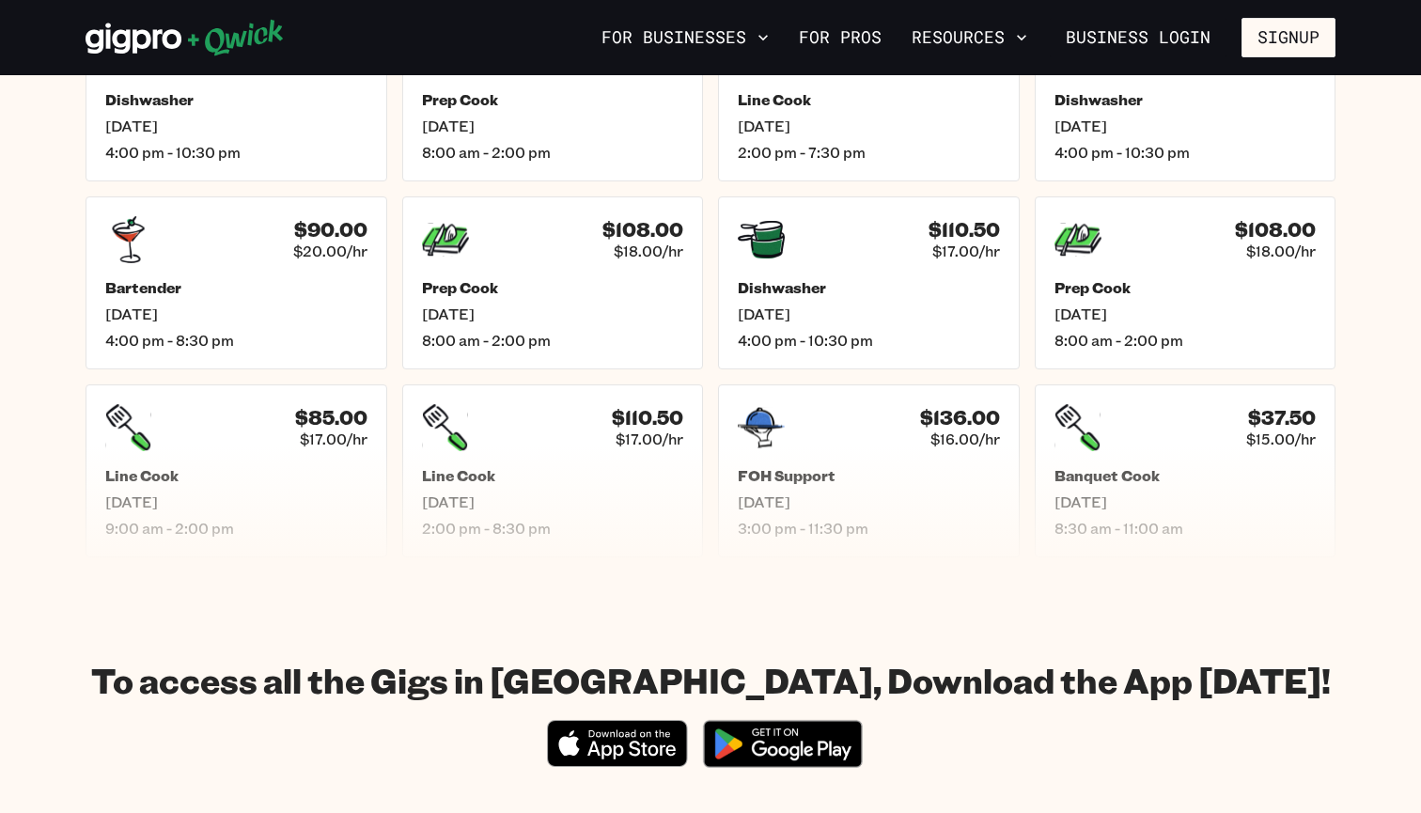
scroll to position [909, 0]
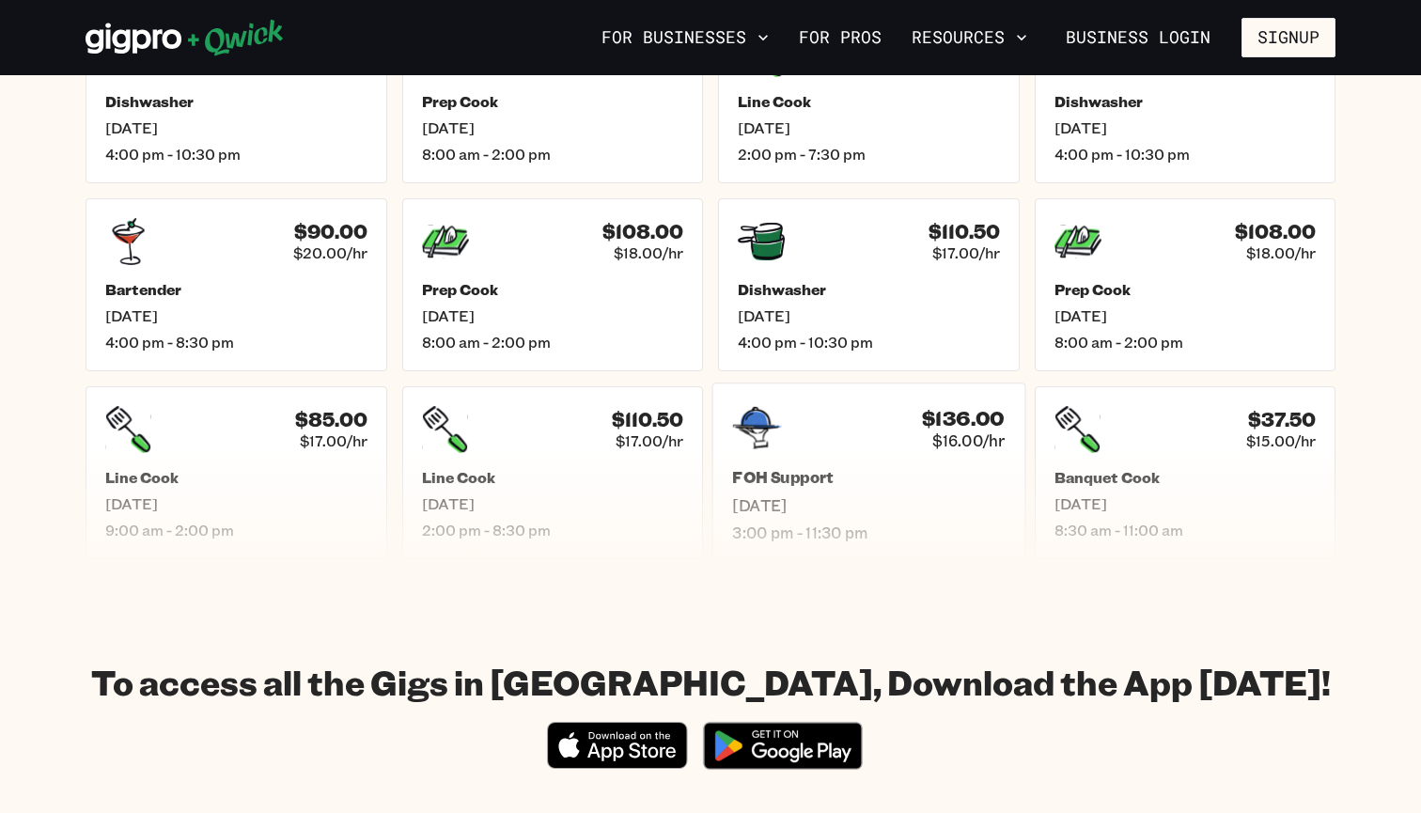
click at [953, 510] on span "[DATE]" at bounding box center [868, 505] width 272 height 20
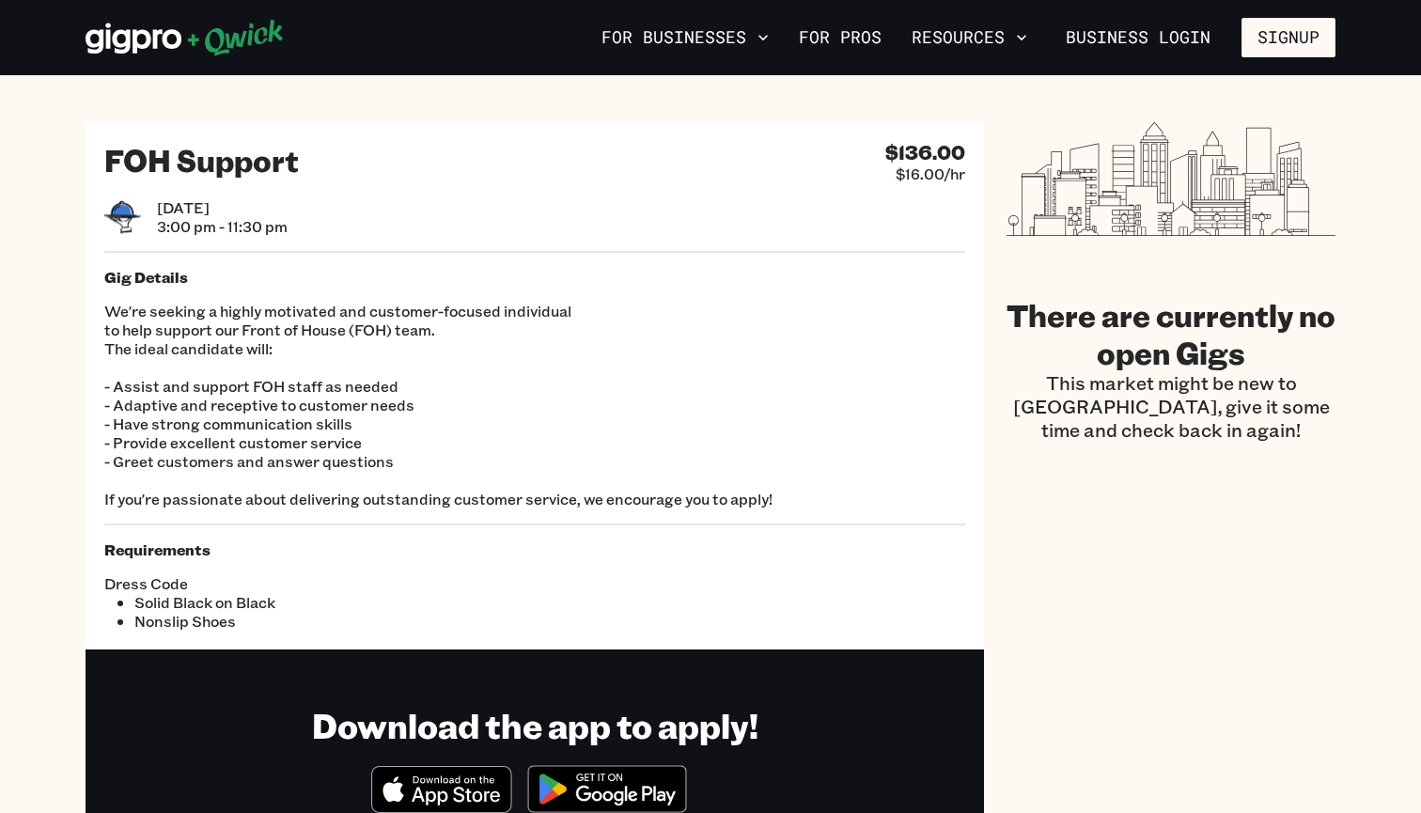
scroll to position [3, 0]
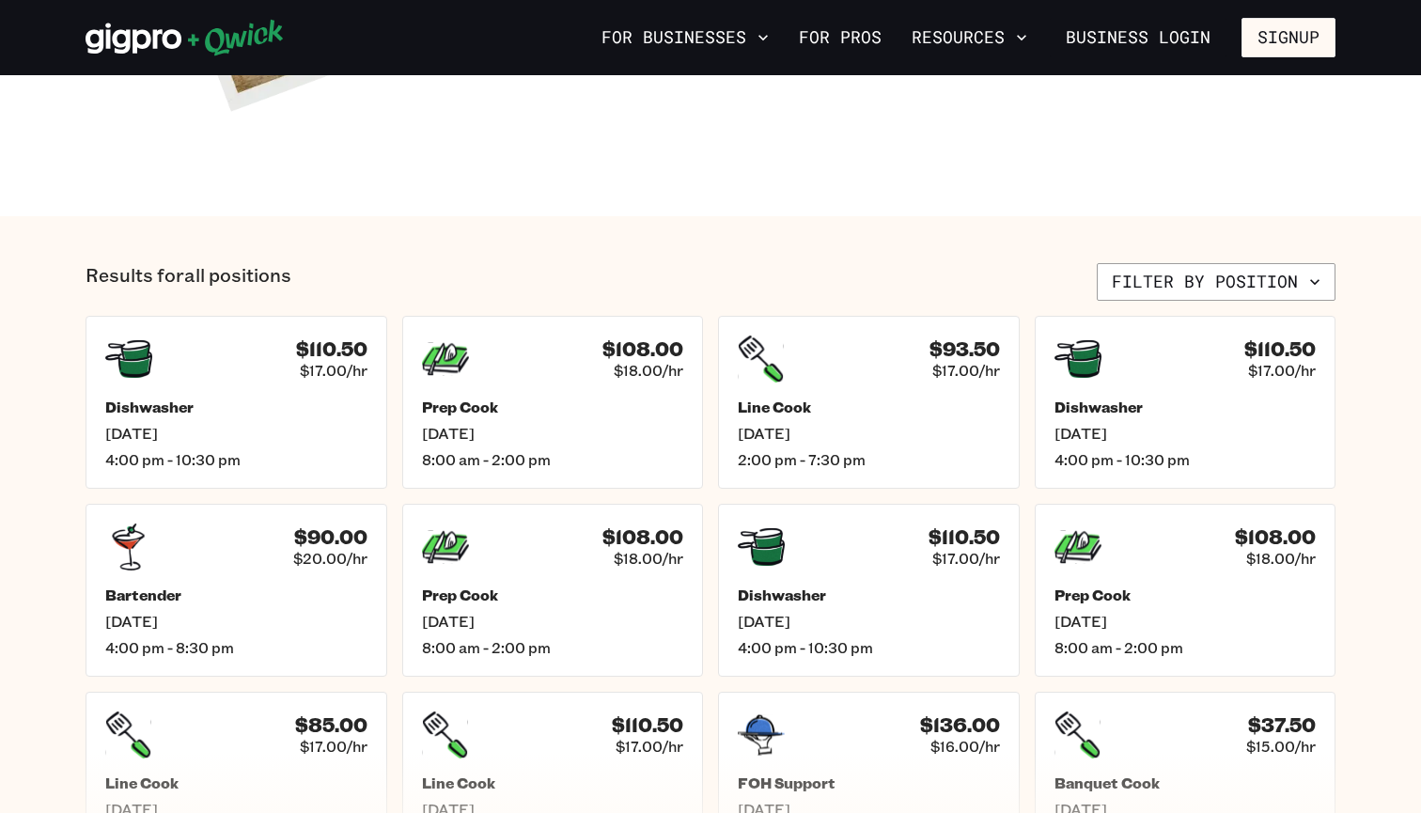
scroll to position [589, 0]
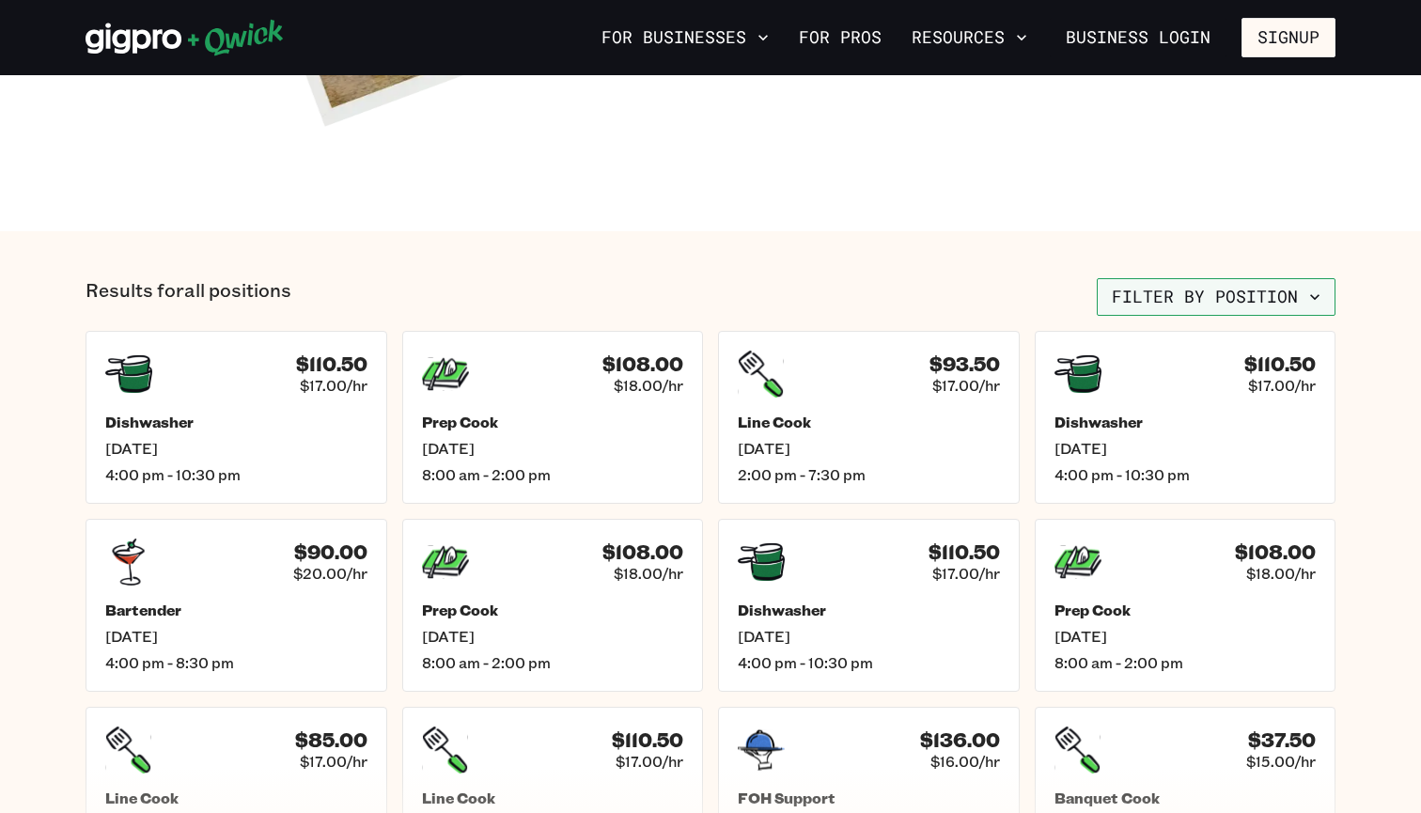
click at [1170, 286] on button "Filter by position" at bounding box center [1215, 297] width 239 height 38
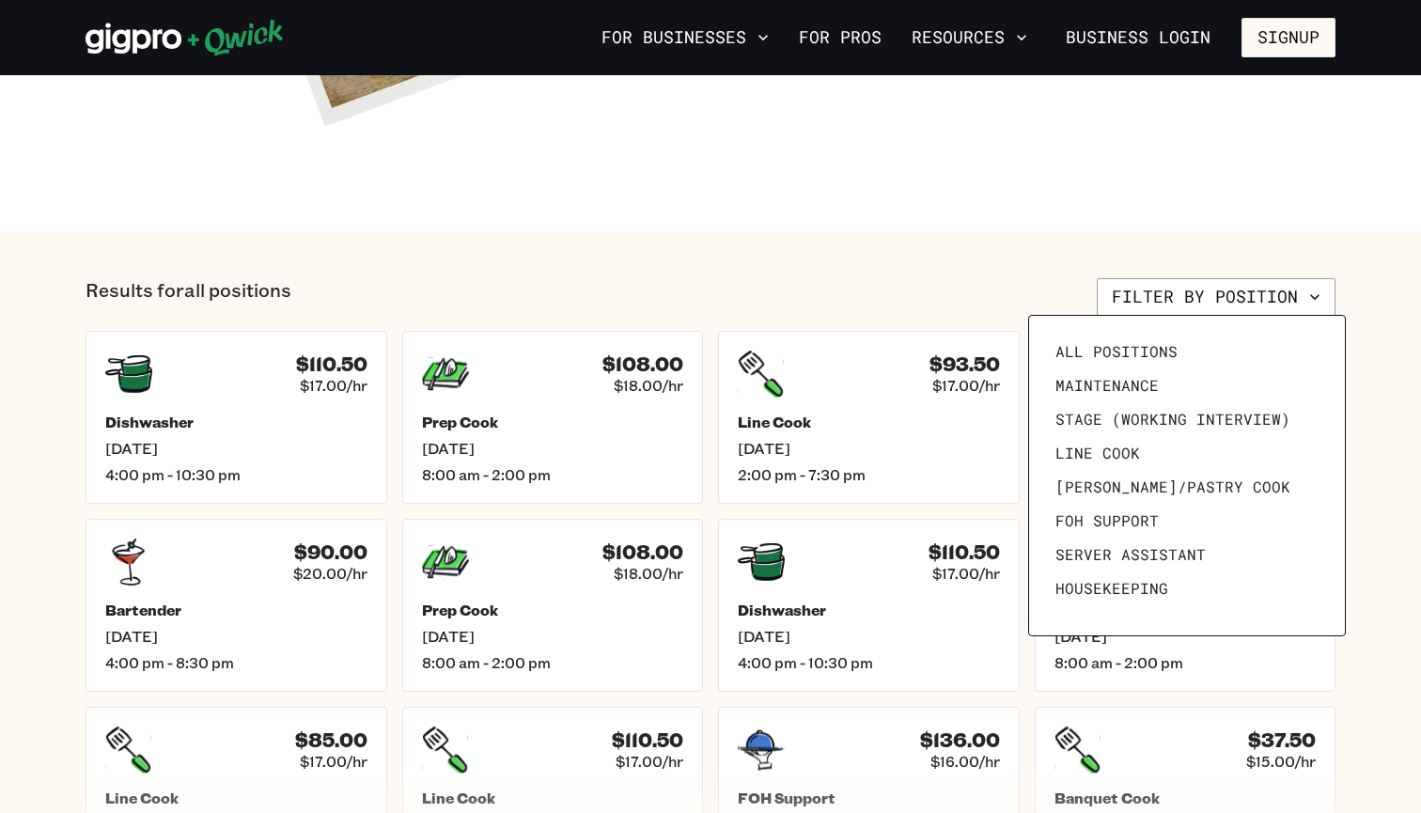
click at [1058, 282] on div at bounding box center [710, 406] width 1421 height 813
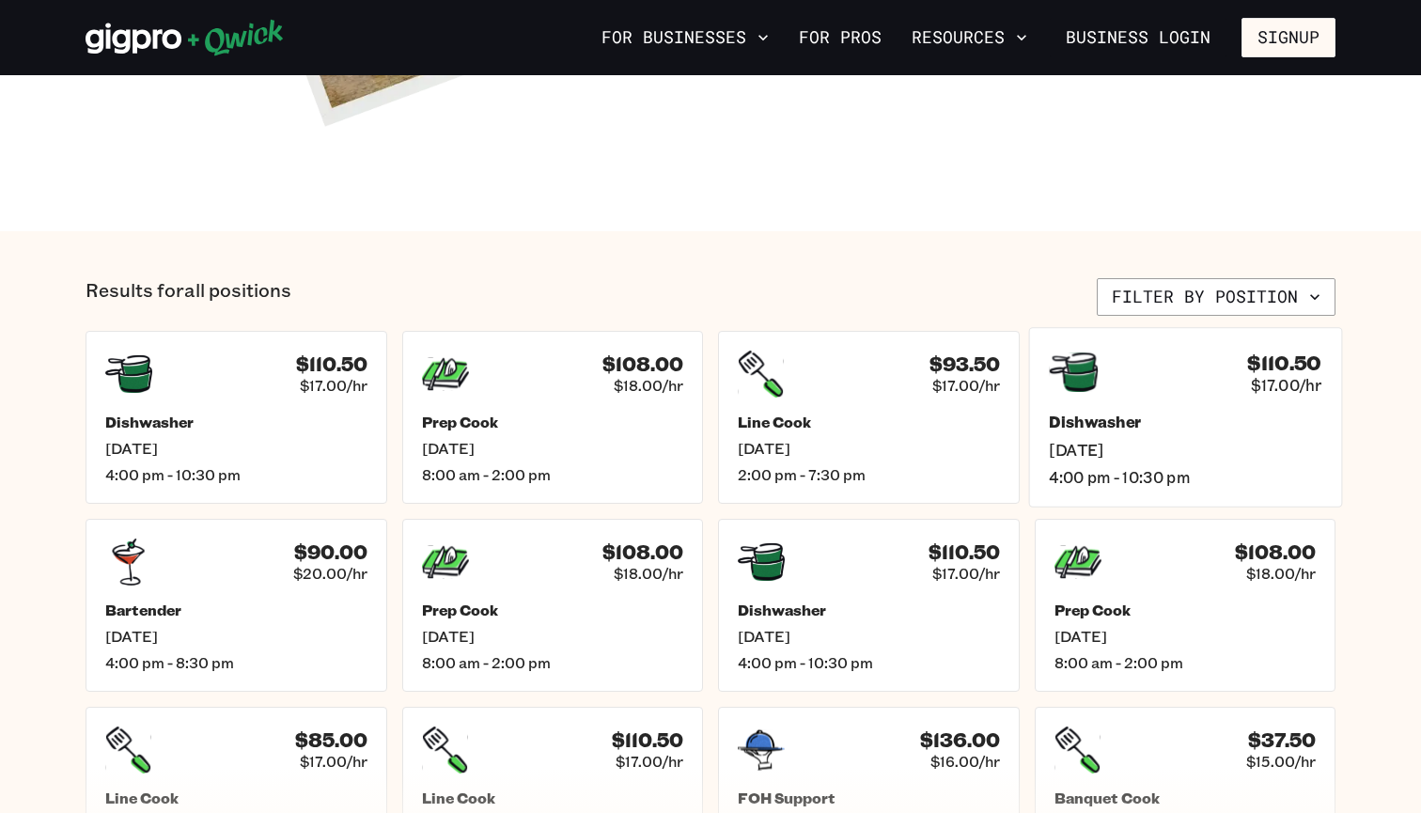
click at [1074, 400] on div "$110.50 $17.00/hr Dishwasher [DATE] 4:00 pm - 10:30 pm" at bounding box center [1184, 416] width 313 height 179
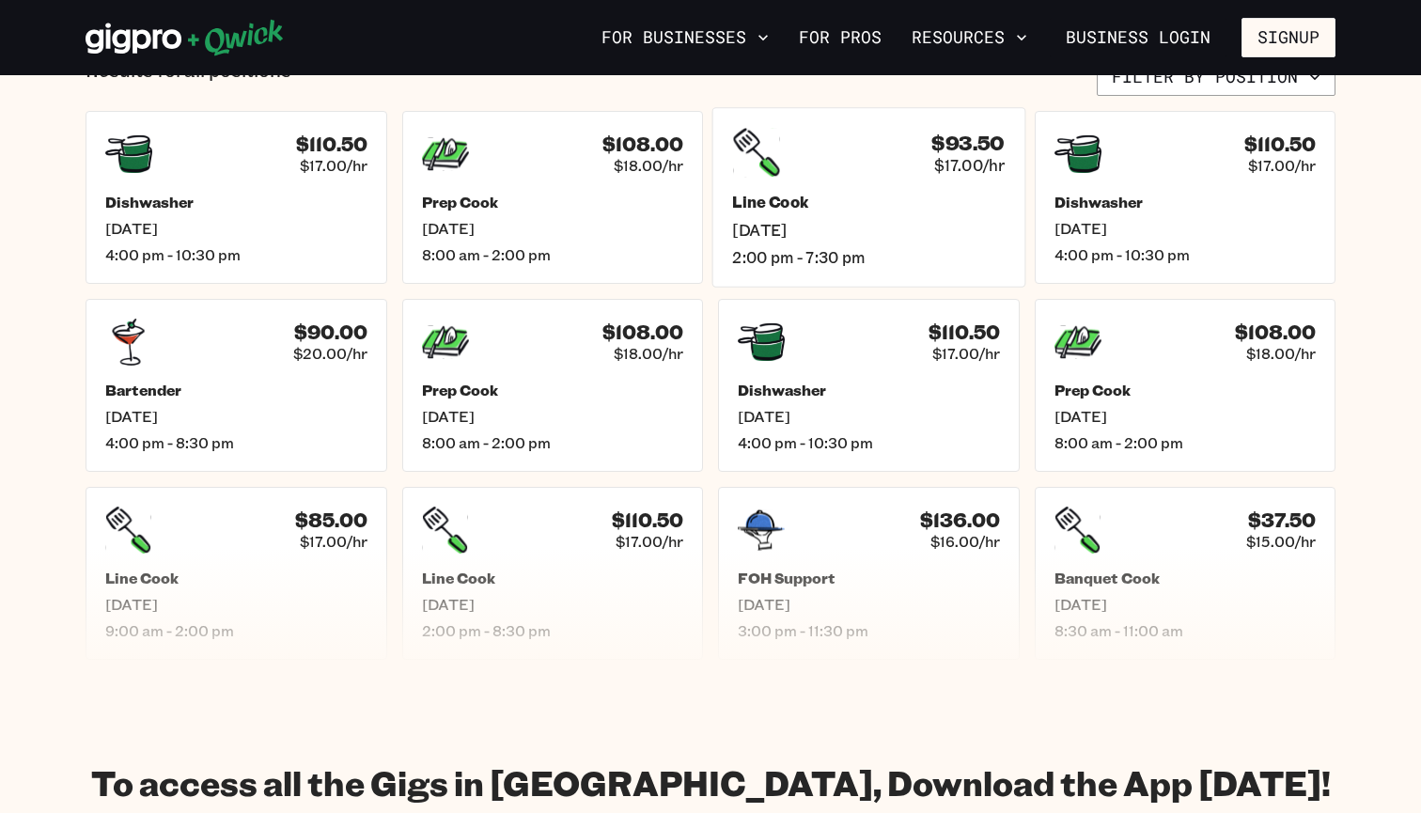
scroll to position [733, 0]
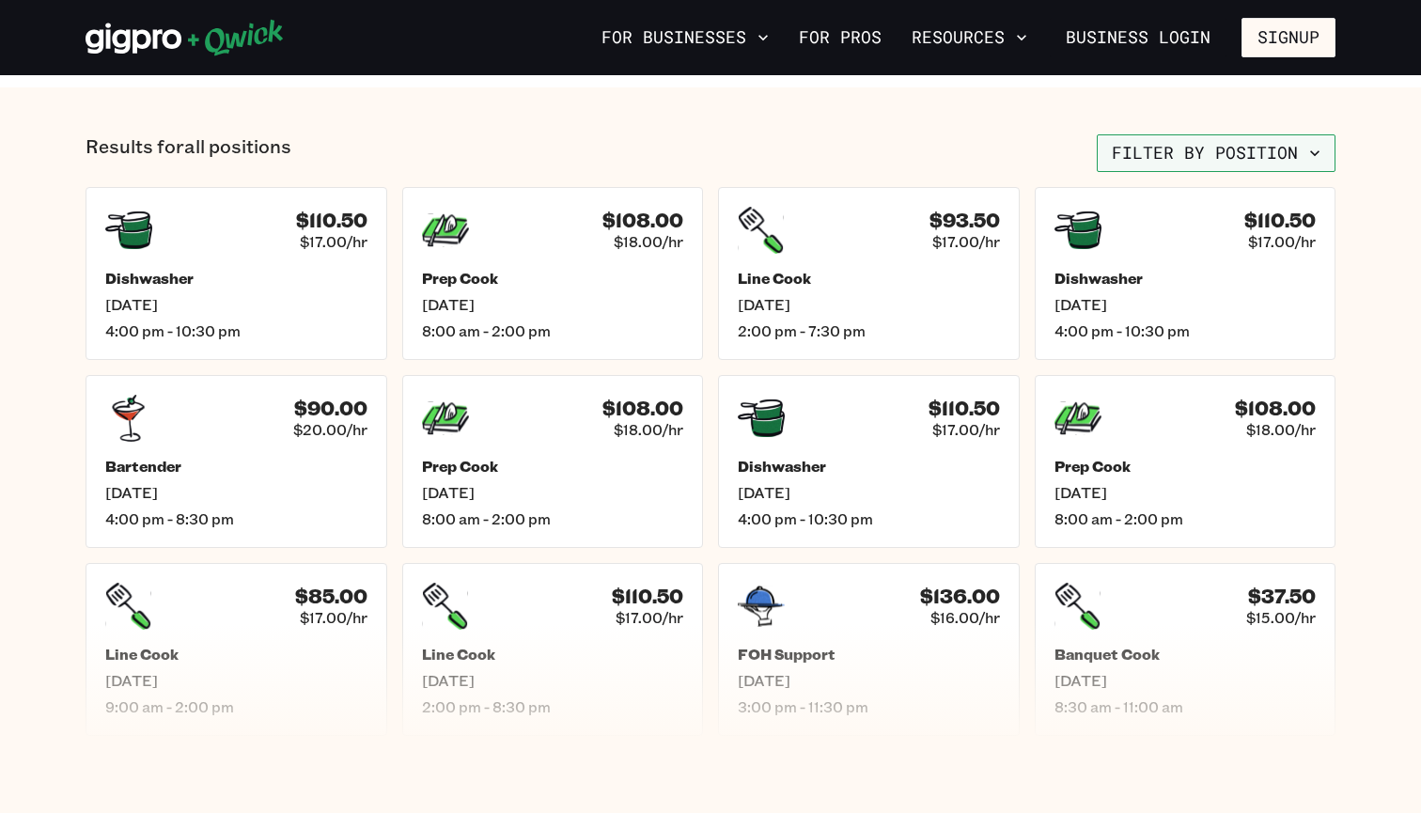
click at [1216, 161] on button "Filter by position" at bounding box center [1215, 153] width 239 height 38
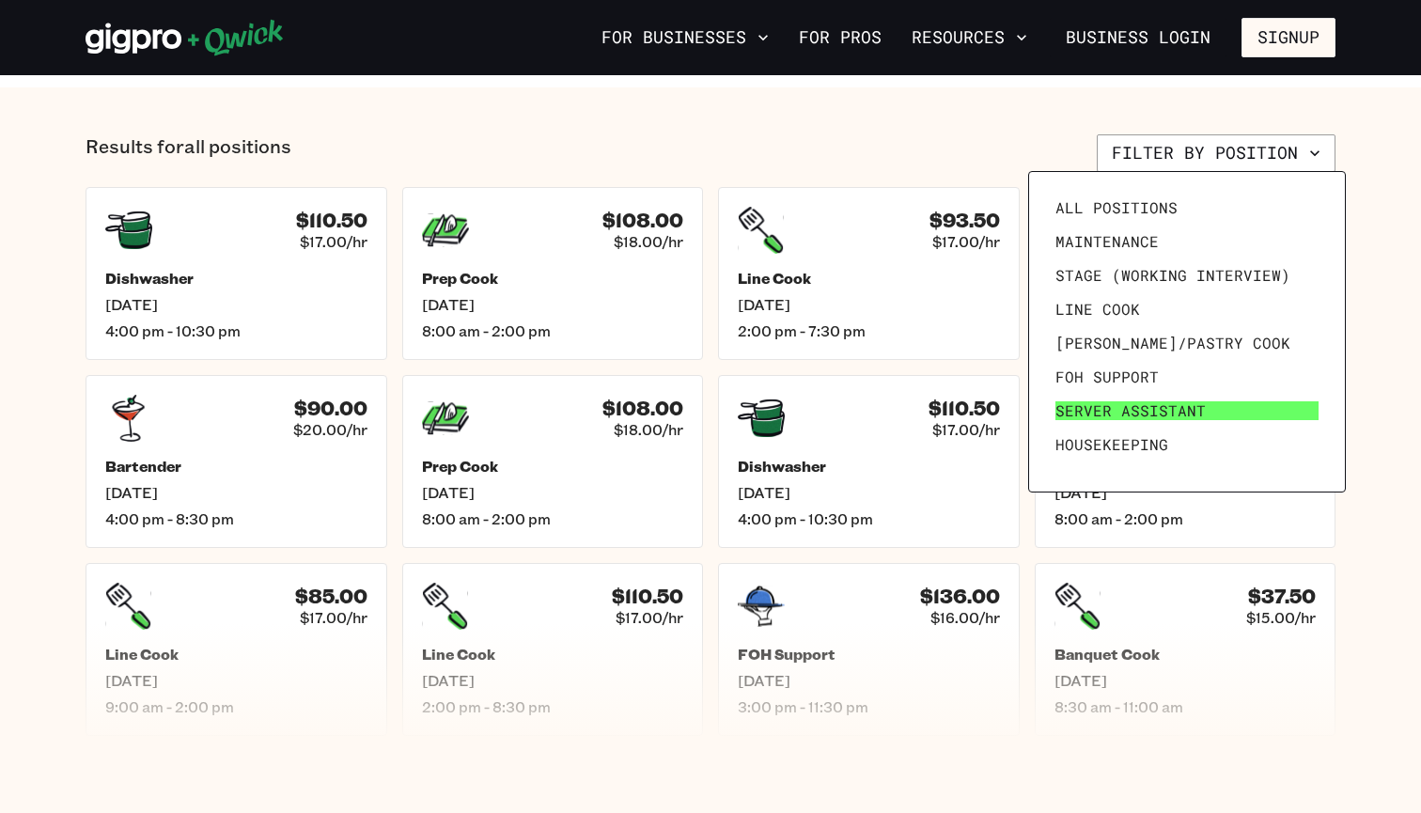
click at [1205, 402] on link "Server Assistant" at bounding box center [1187, 411] width 278 height 34
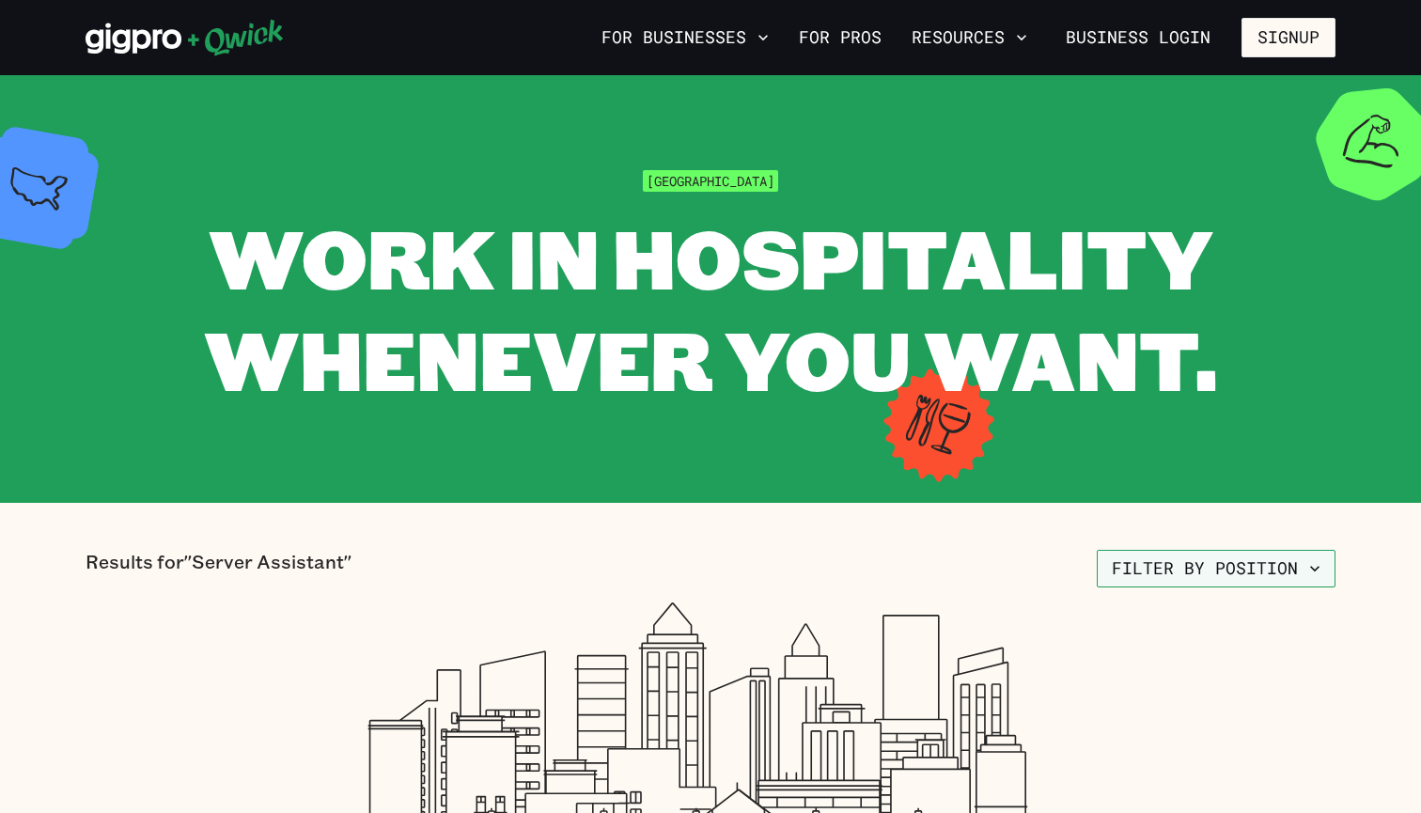
click at [1130, 558] on button "Filter by position" at bounding box center [1215, 569] width 239 height 38
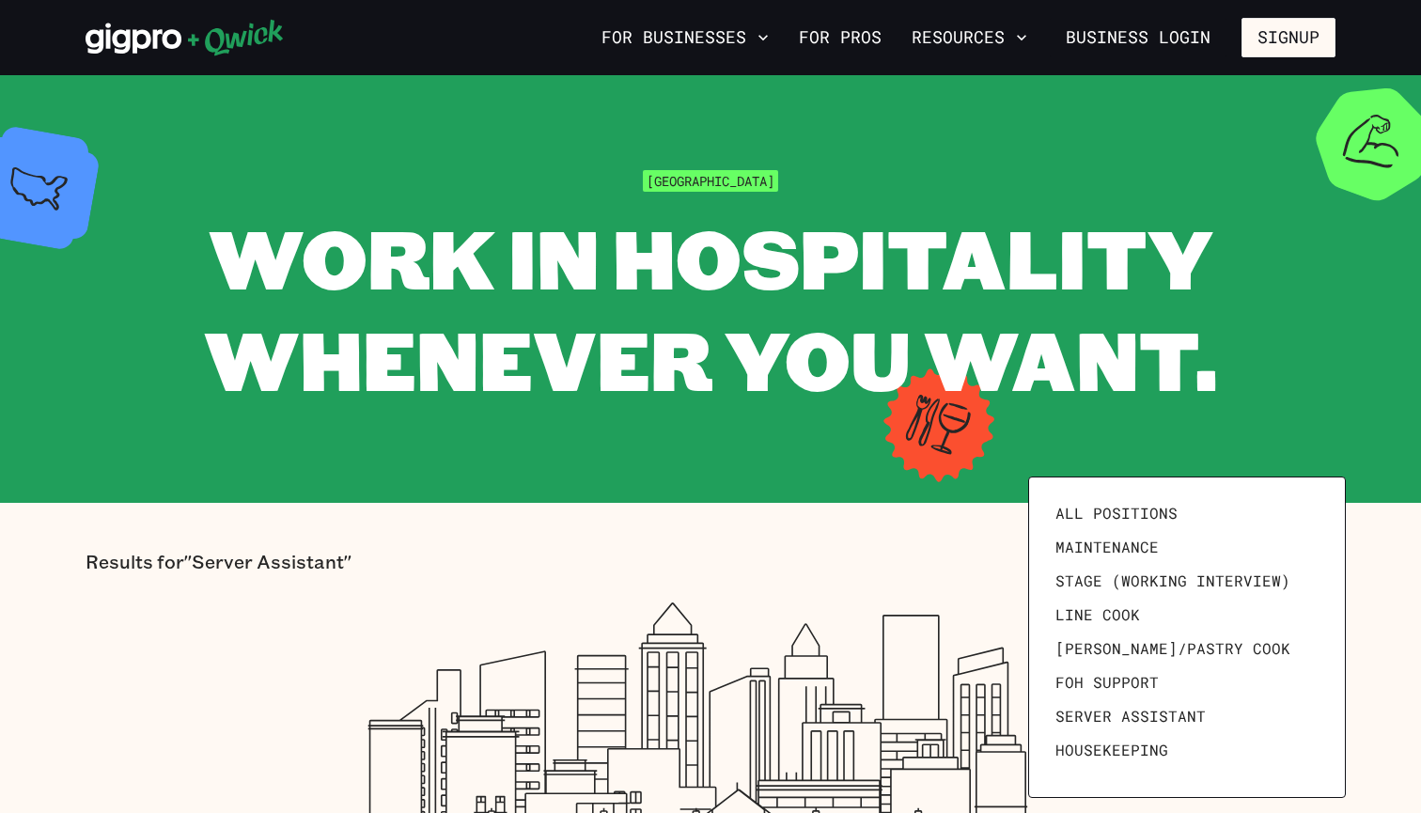
click at [847, 30] on div at bounding box center [710, 406] width 1421 height 813
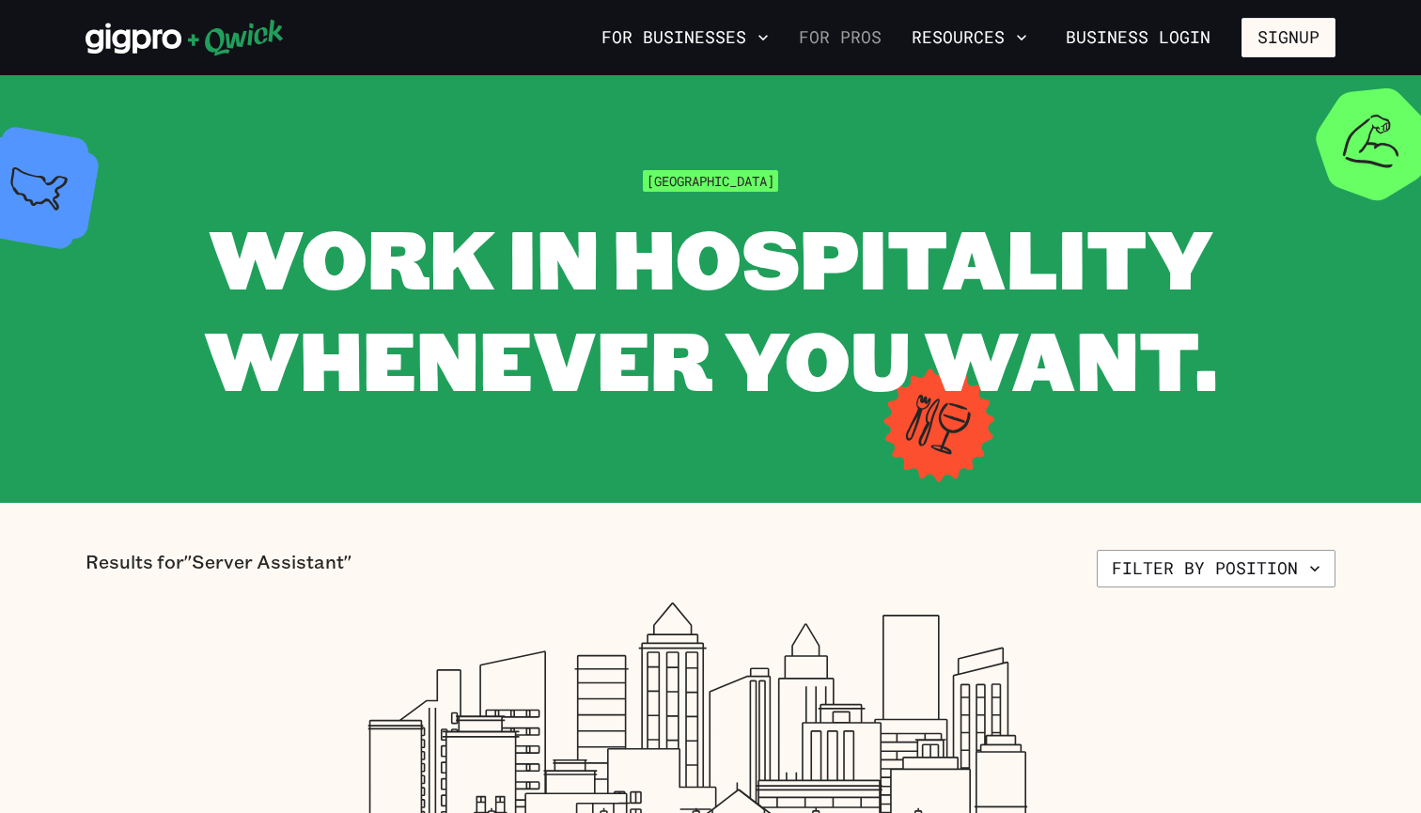
click at [847, 39] on link "For Pros" at bounding box center [840, 38] width 98 height 32
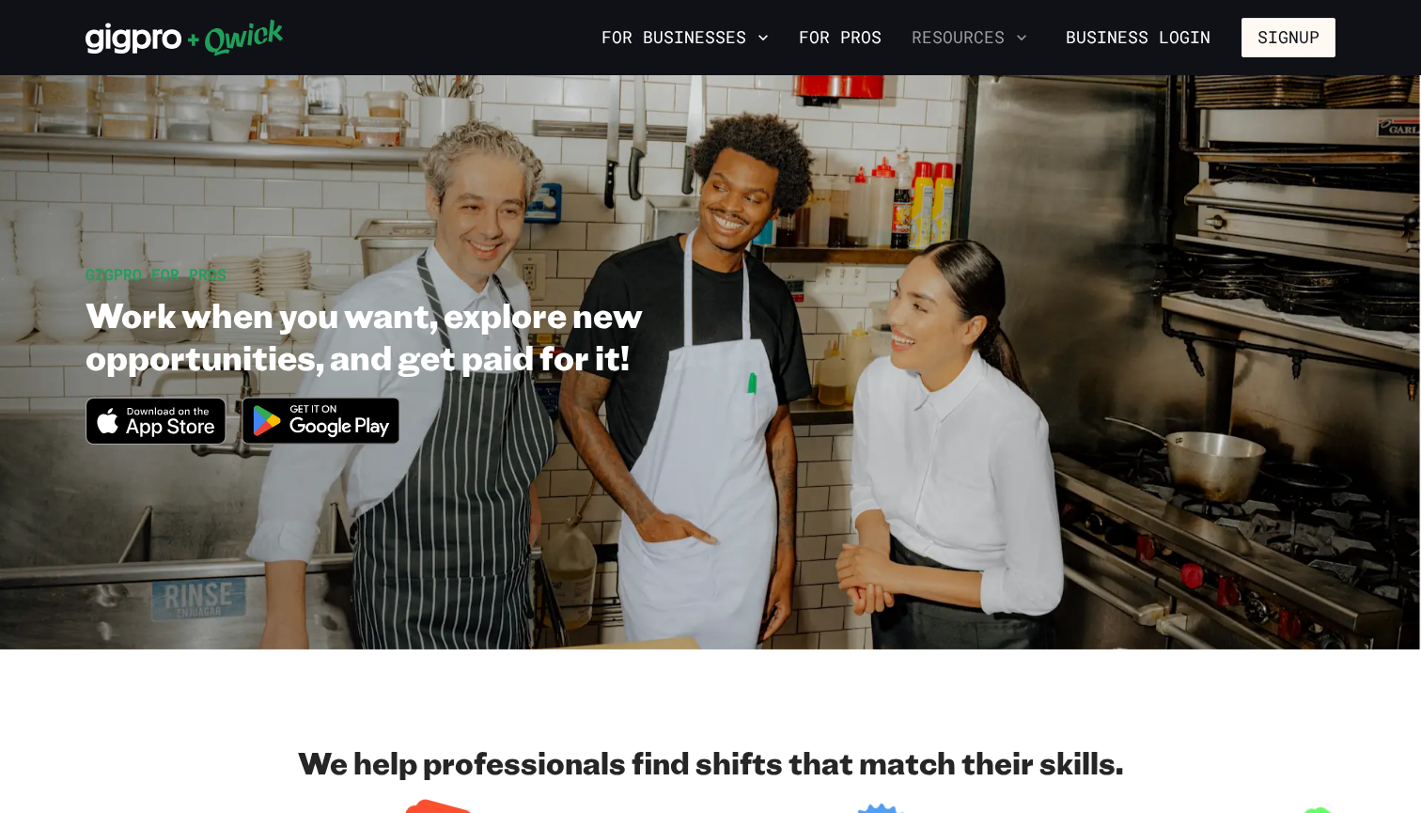
click at [958, 32] on button "Resources" at bounding box center [969, 38] width 131 height 32
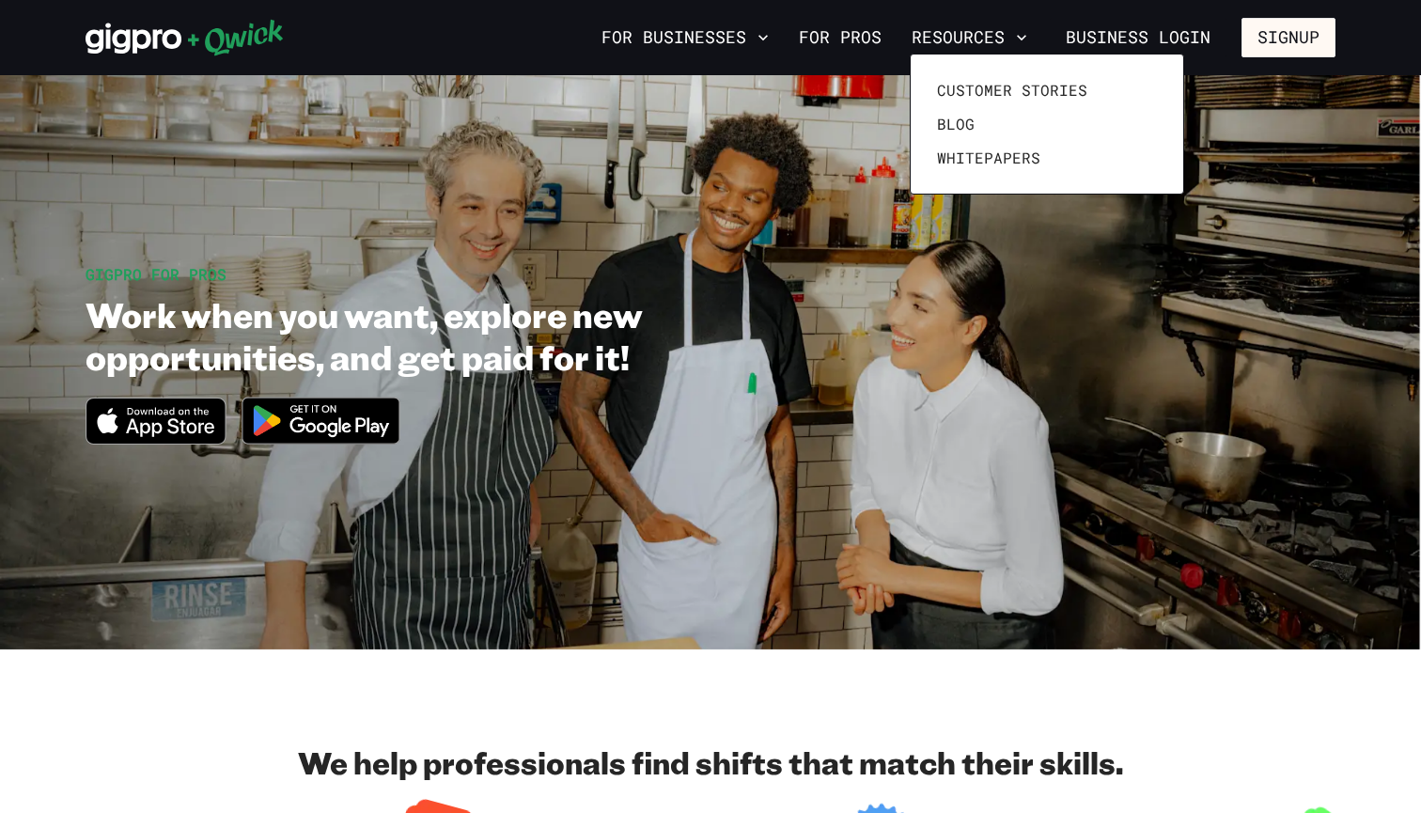
click at [818, 43] on div at bounding box center [710, 406] width 1421 height 813
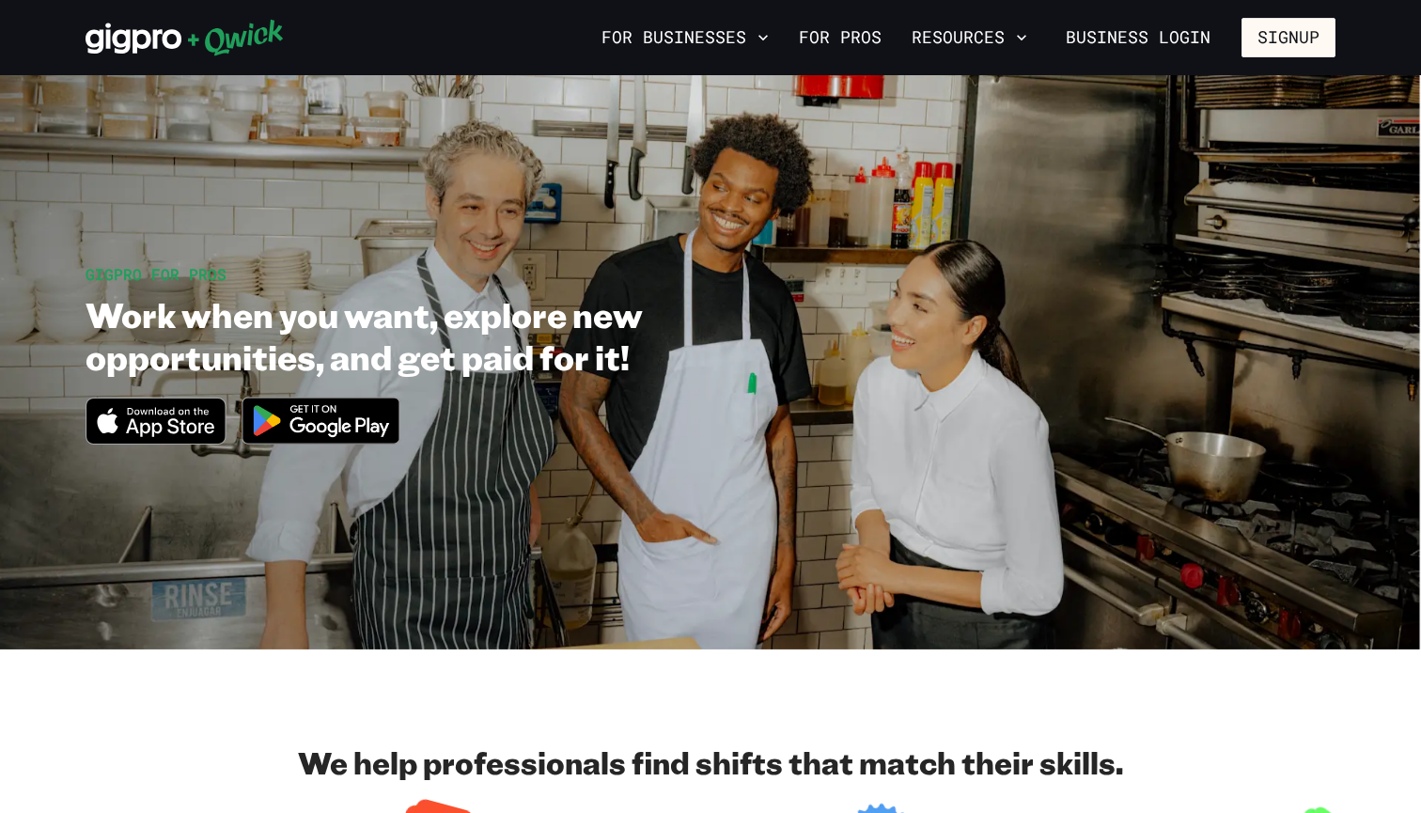
click at [818, 43] on link "For Pros" at bounding box center [840, 38] width 98 height 32
click at [1310, 38] on button "Signup" at bounding box center [1288, 37] width 94 height 39
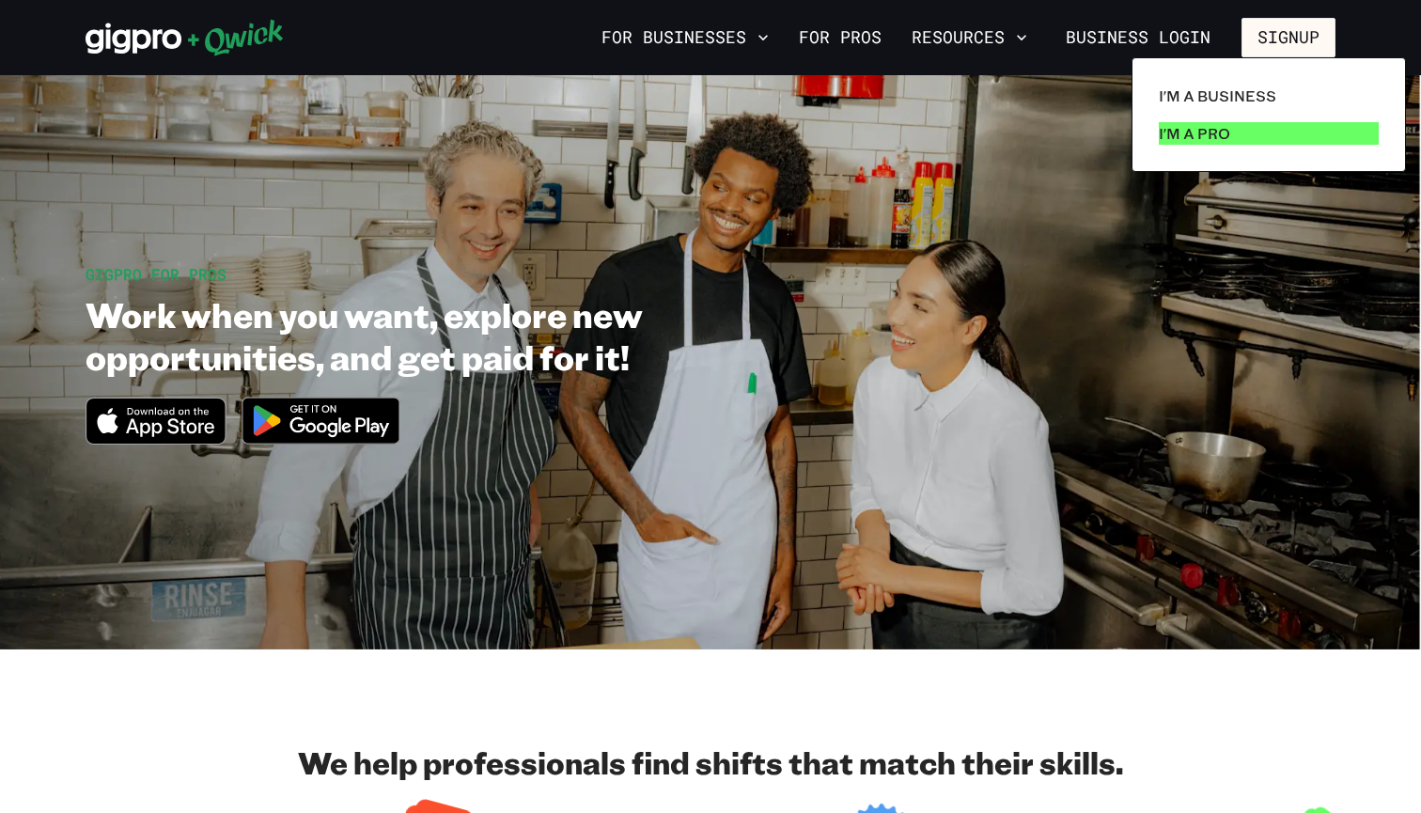
click at [1267, 128] on link "I'm a Pro" at bounding box center [1268, 134] width 235 height 38
click at [1189, 134] on p "I'm a Pro" at bounding box center [1193, 133] width 71 height 23
click at [1193, 144] on p "I'm a Pro" at bounding box center [1193, 133] width 71 height 23
click at [151, 51] on div at bounding box center [710, 406] width 1421 height 813
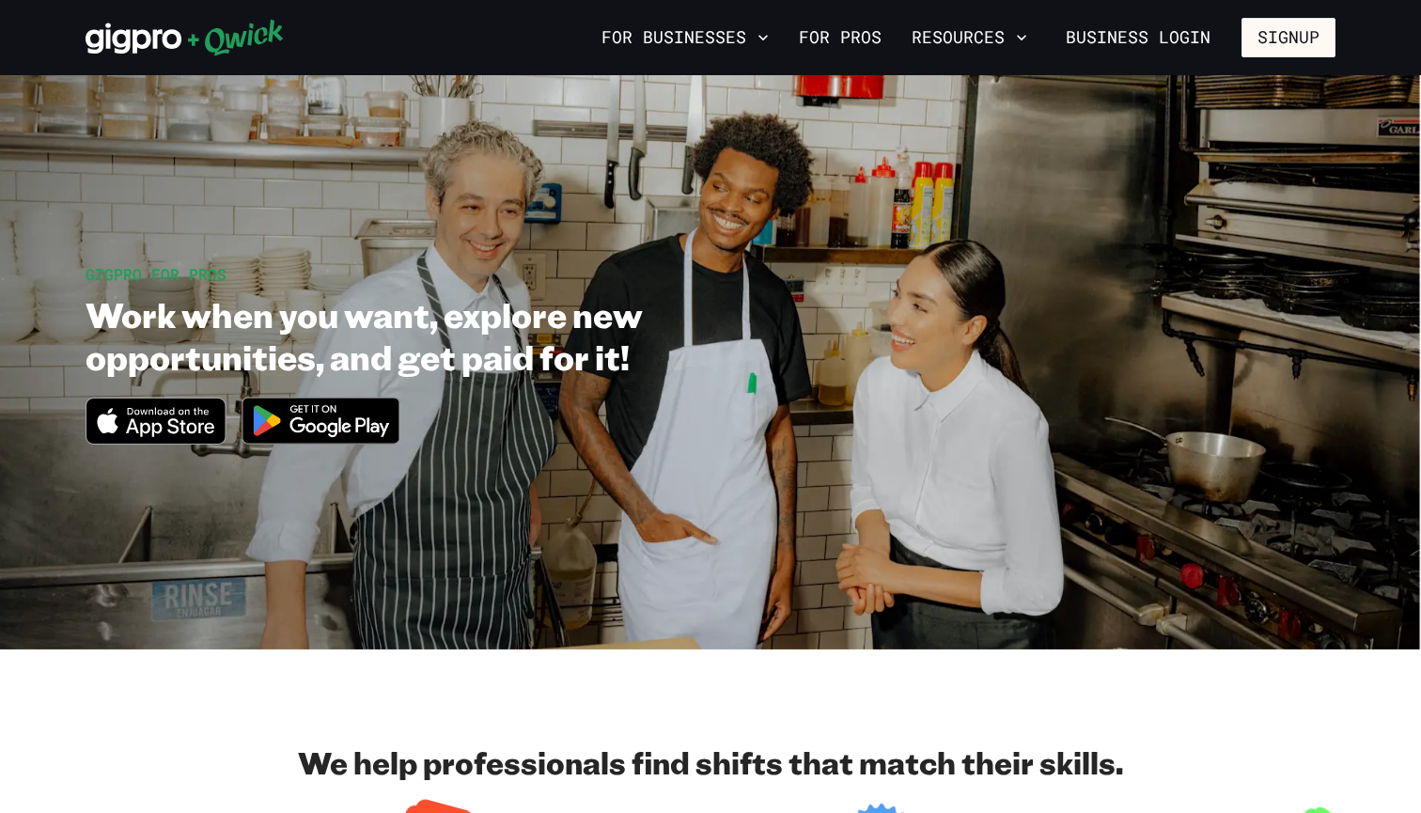
click at [156, 32] on icon at bounding box center [133, 38] width 96 height 31
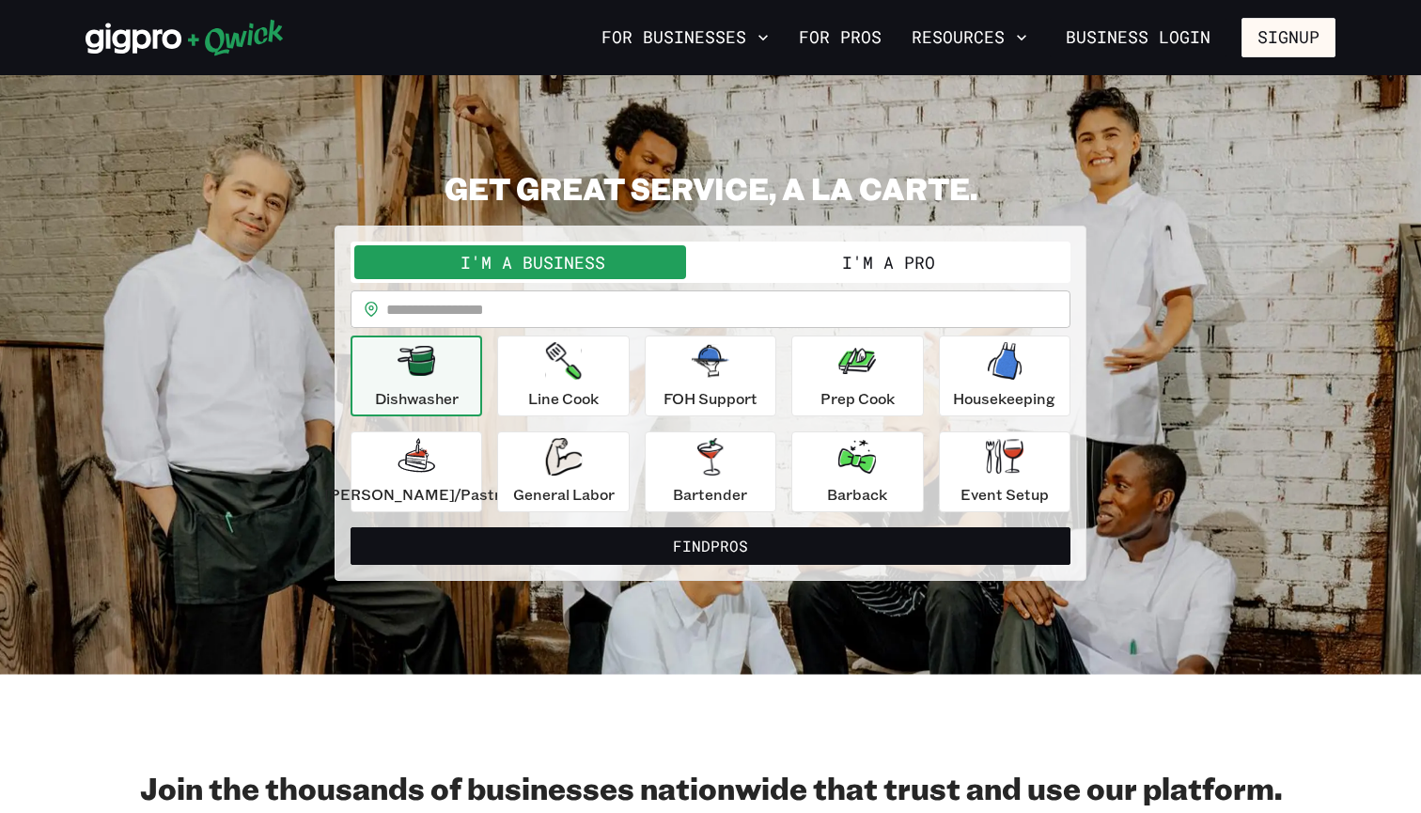
click at [851, 270] on button "I'm a Pro" at bounding box center [888, 262] width 356 height 34
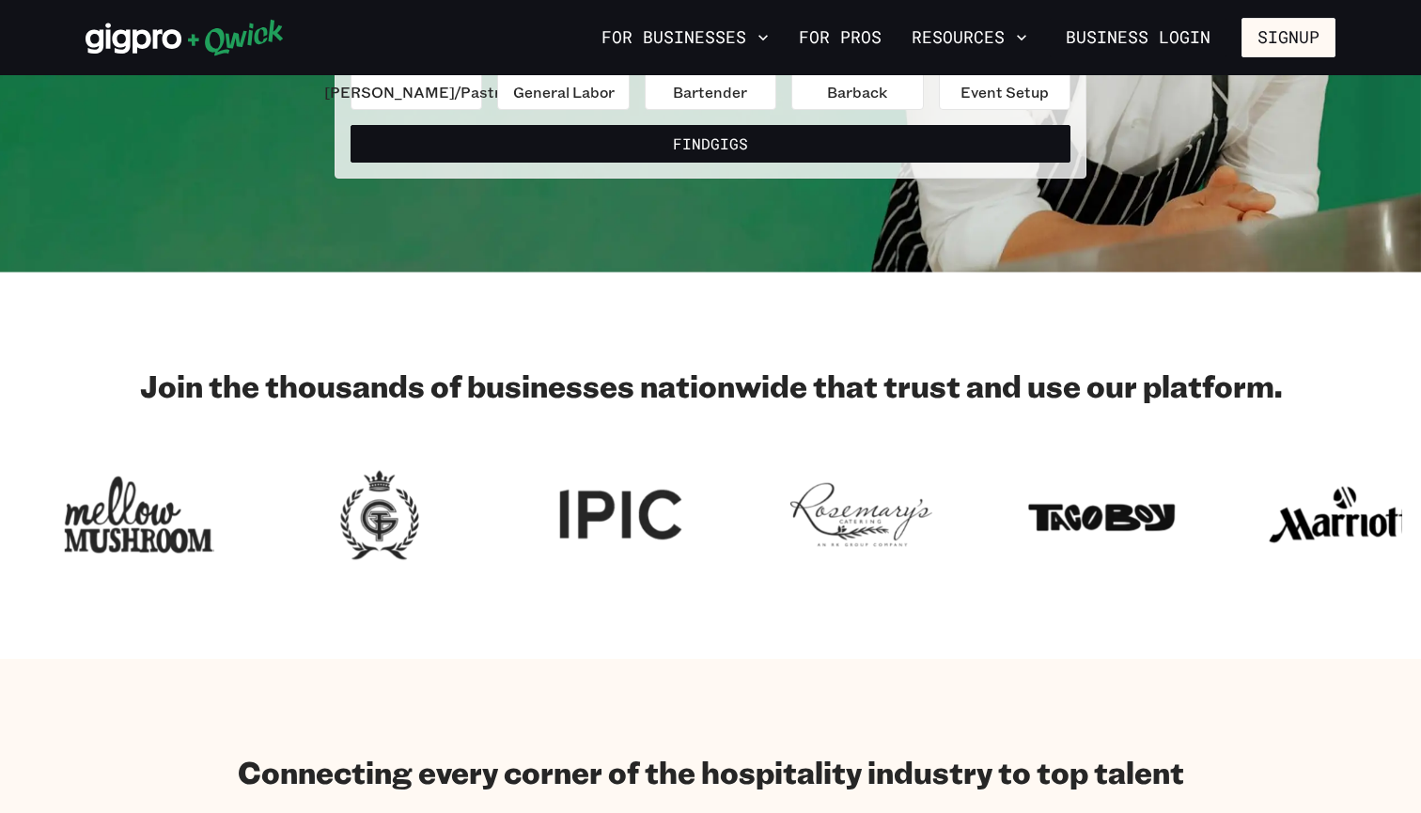
scroll to position [405, 0]
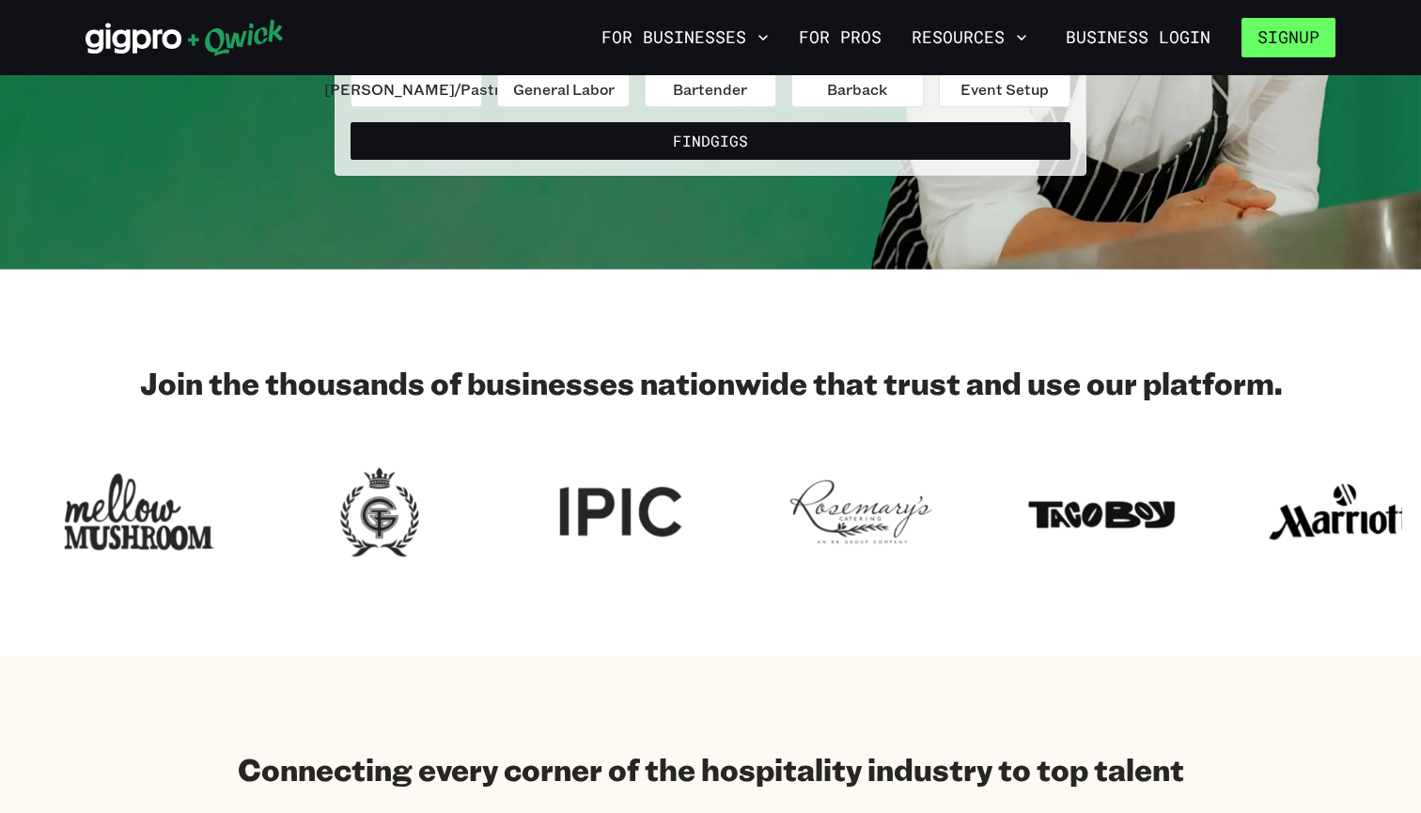
click at [1266, 27] on button "Signup" at bounding box center [1288, 37] width 94 height 39
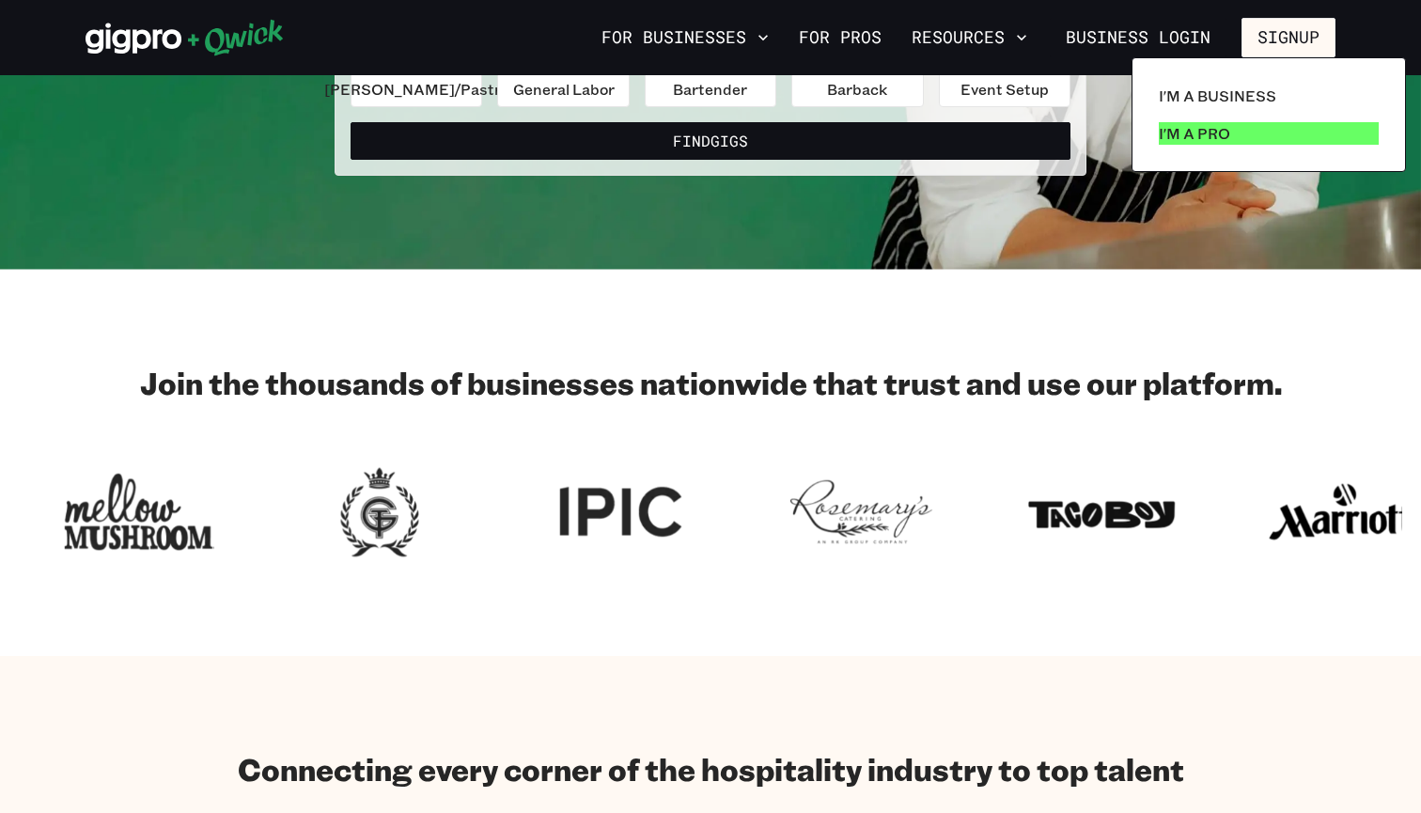
click at [1189, 133] on p "I'm a Pro" at bounding box center [1193, 133] width 71 height 23
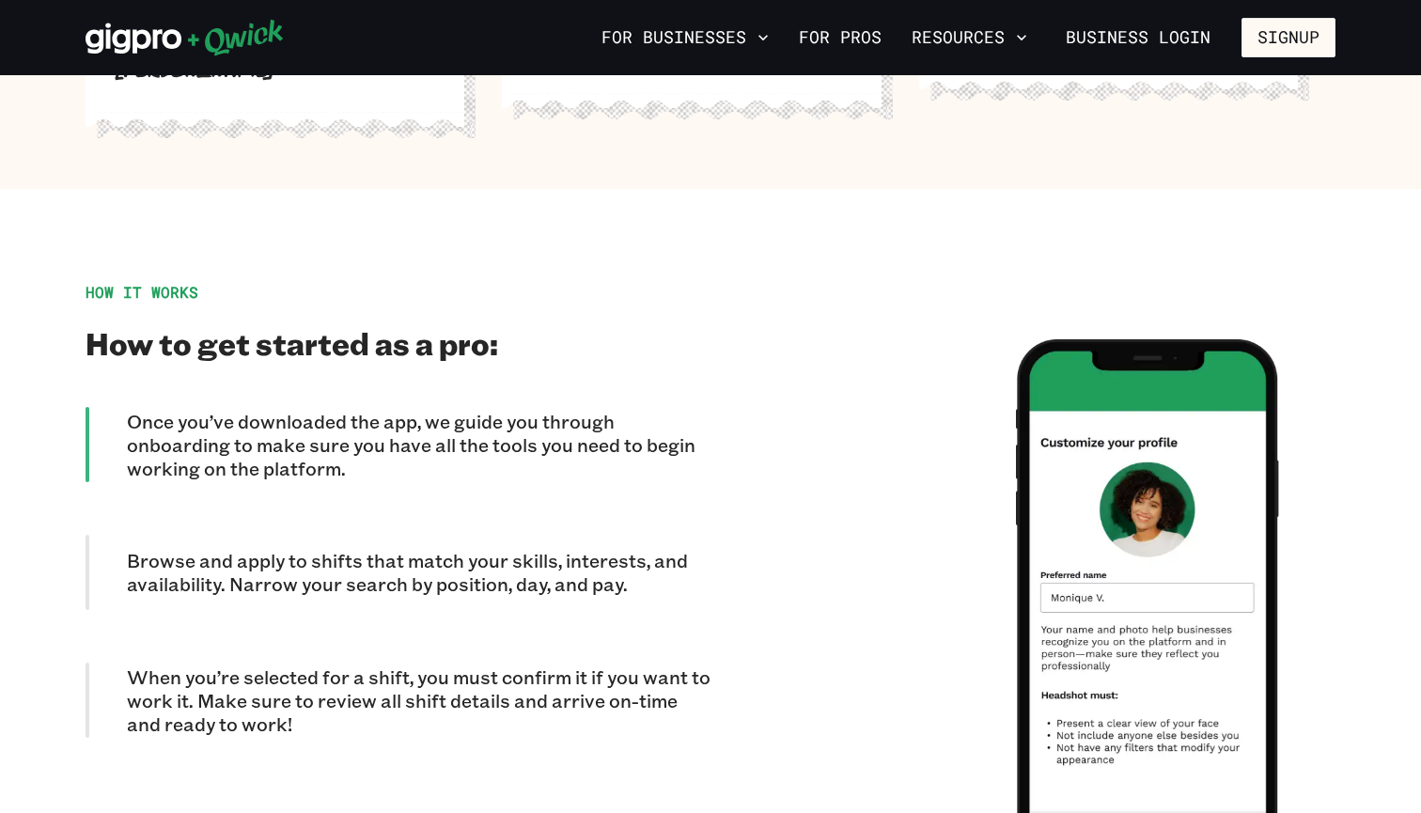
scroll to position [1493, 0]
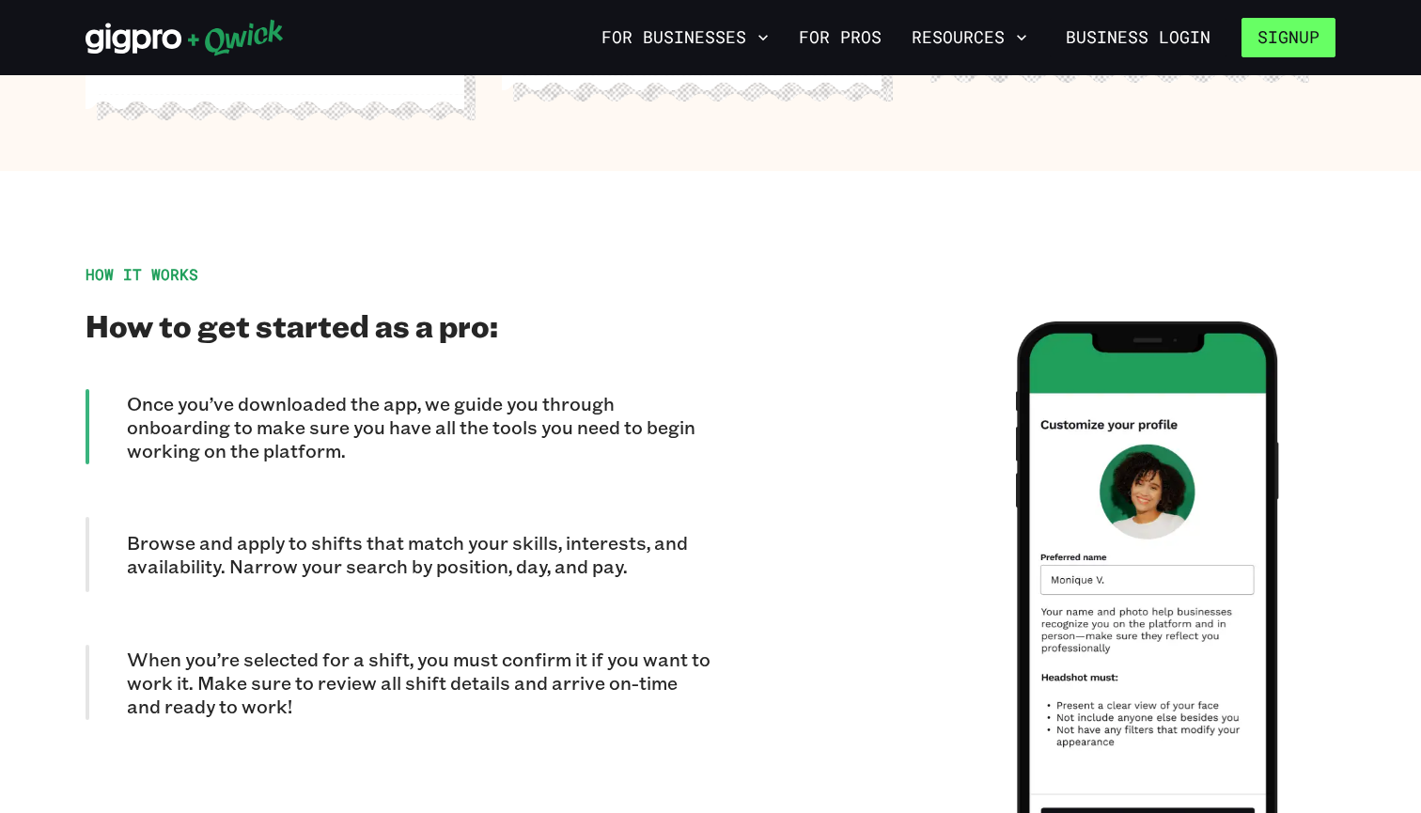
click at [1263, 39] on button "Signup" at bounding box center [1288, 37] width 94 height 39
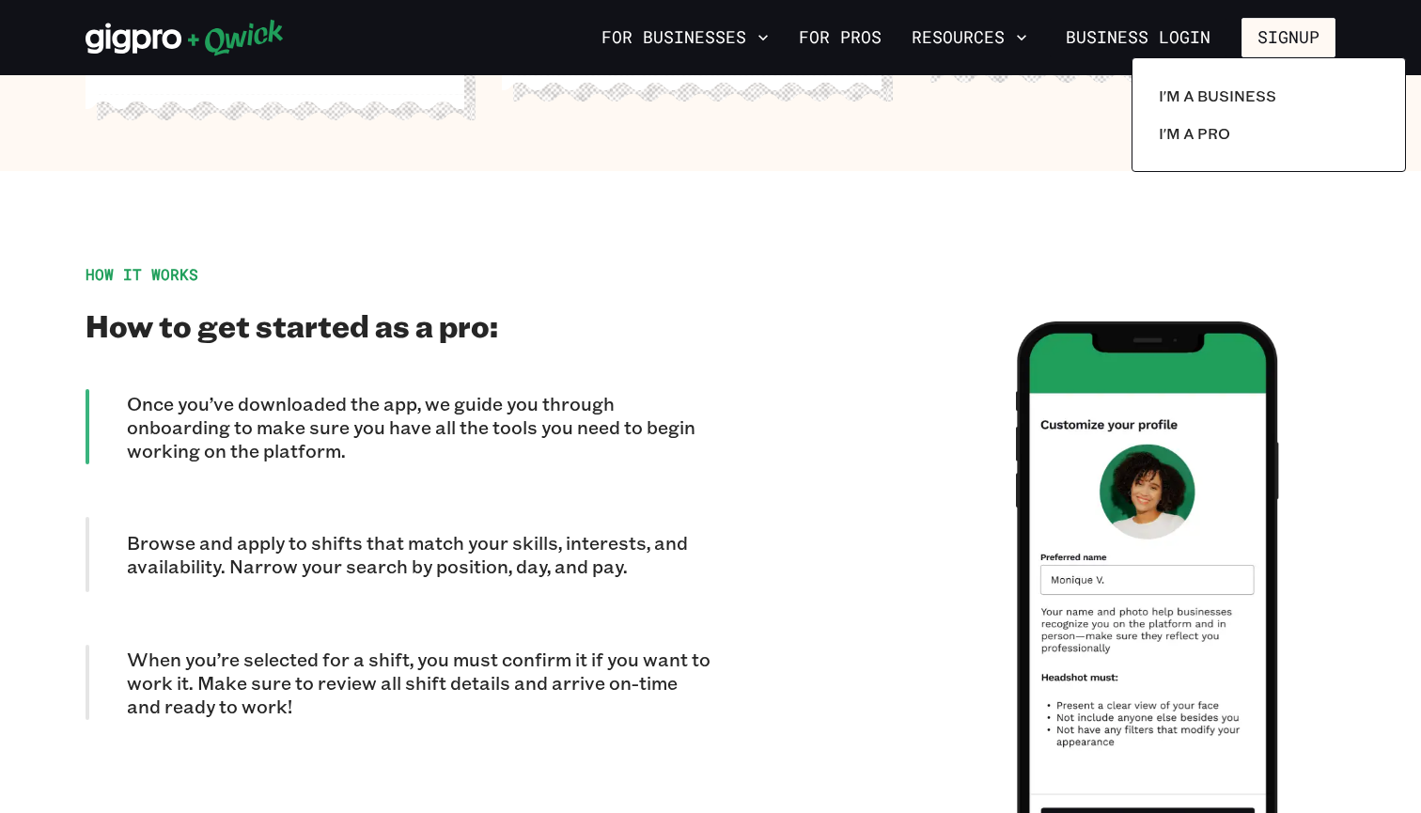
click at [1075, 433] on div at bounding box center [710, 406] width 1421 height 813
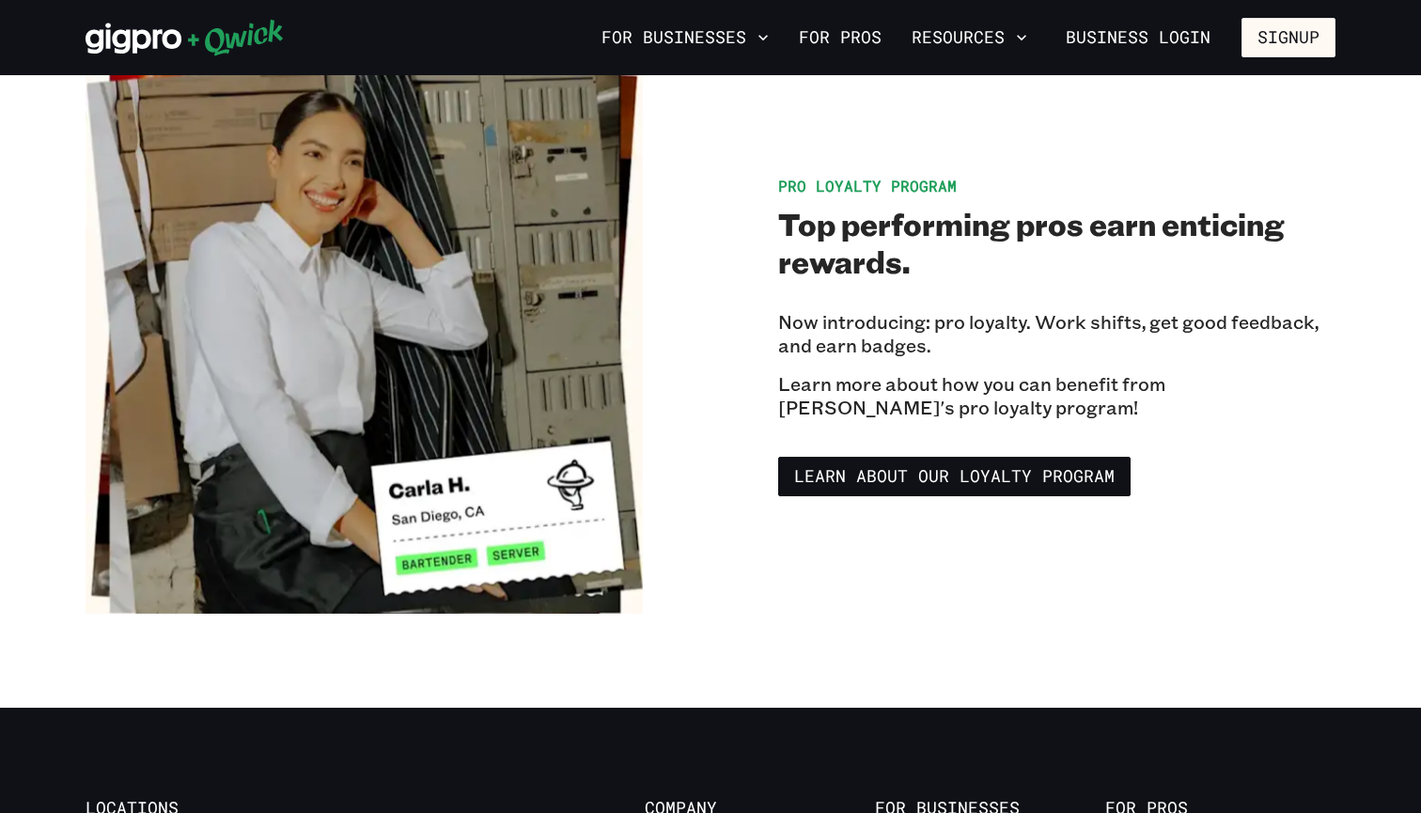
scroll to position [3102, 0]
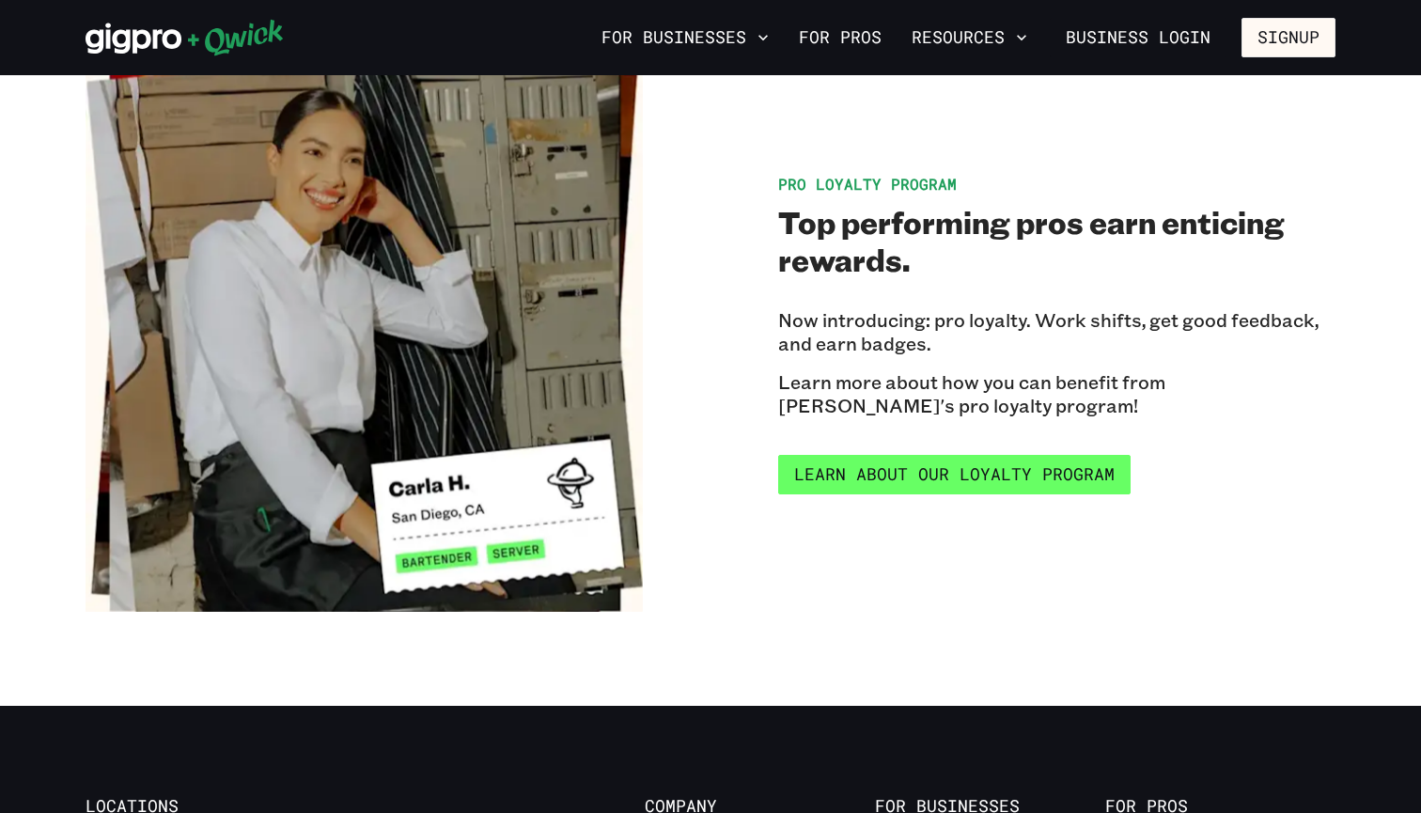
click at [1061, 455] on link "Learn about our Loyalty Program" at bounding box center [954, 474] width 352 height 39
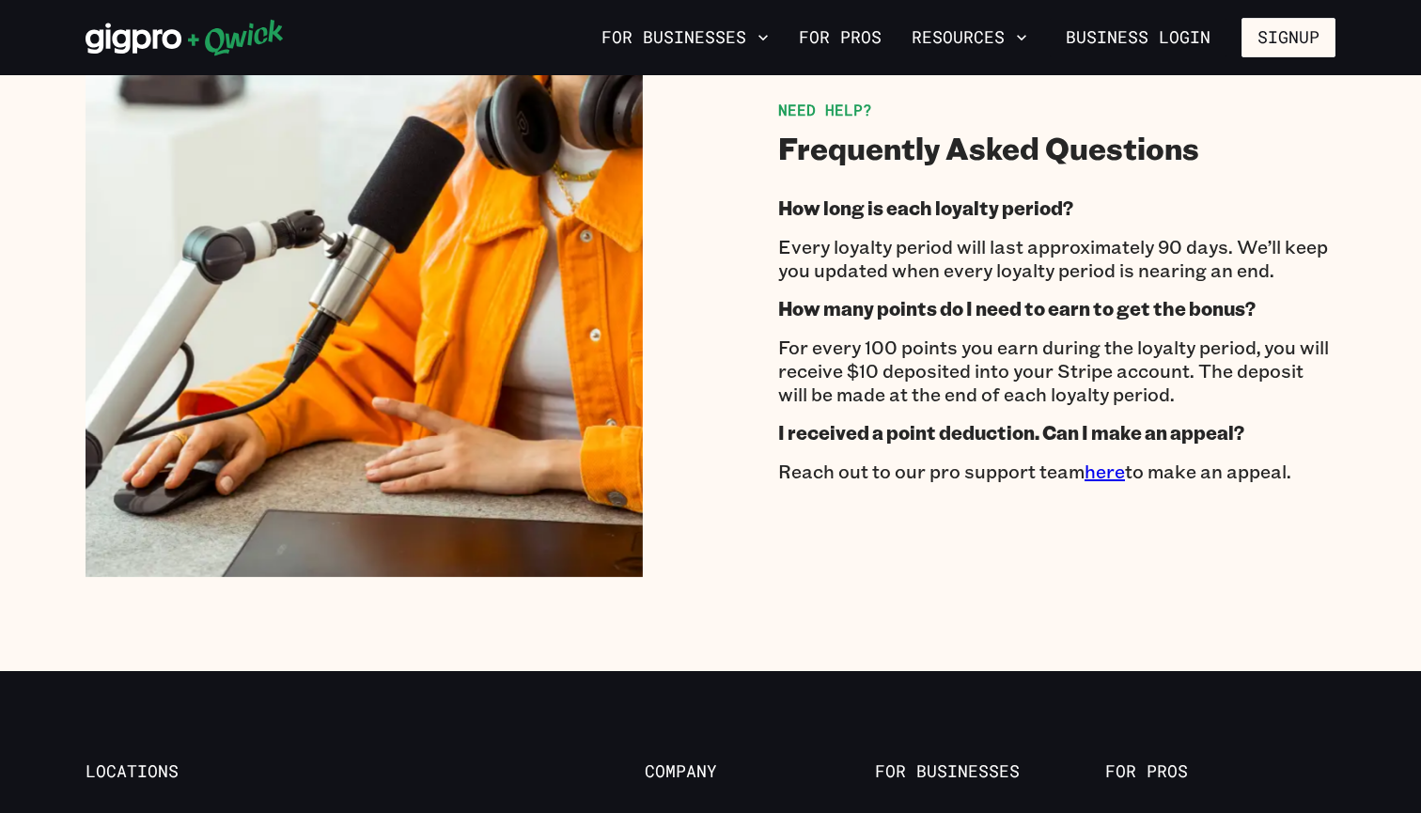
scroll to position [2961, 0]
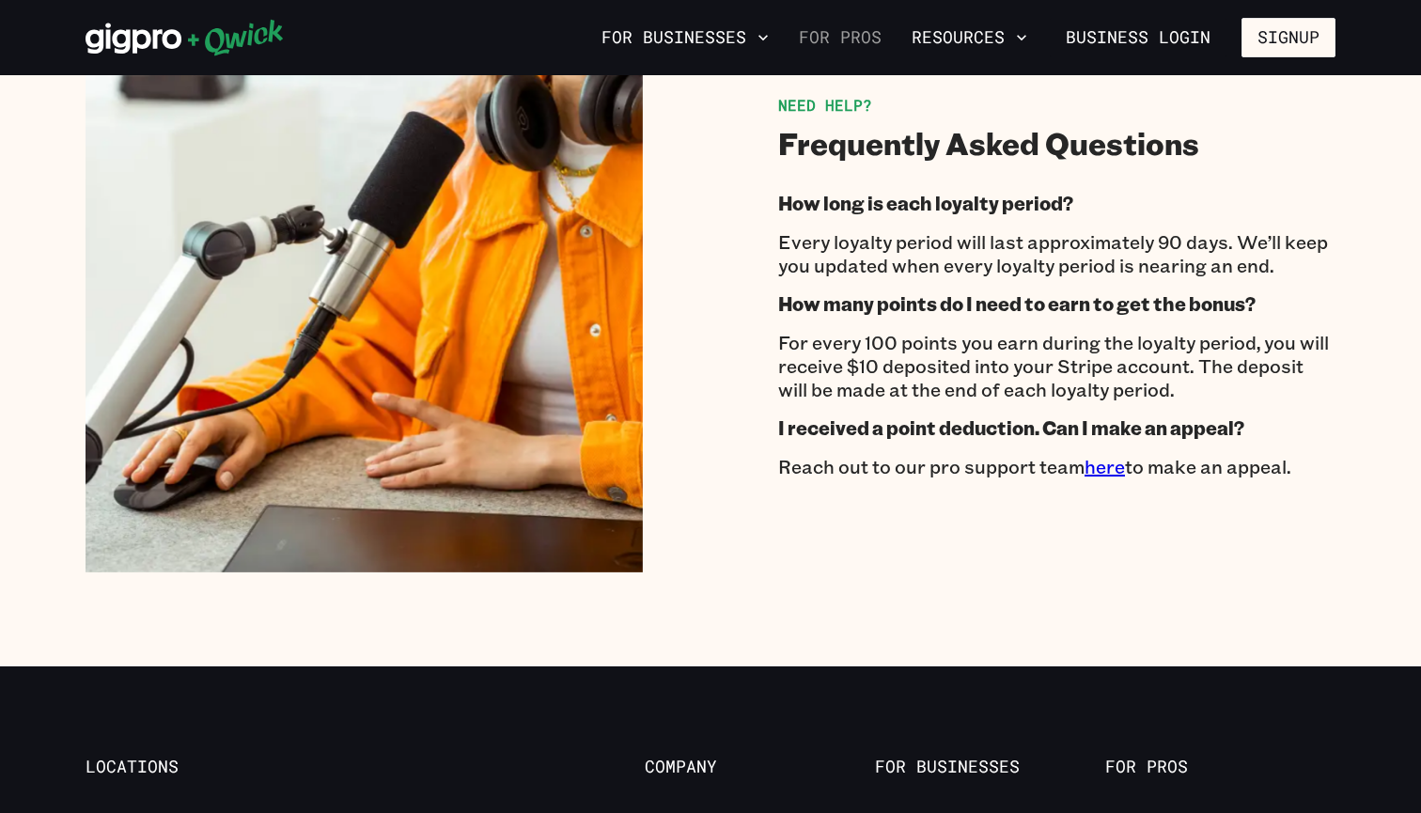
click at [838, 41] on link "For Pros" at bounding box center [840, 38] width 98 height 32
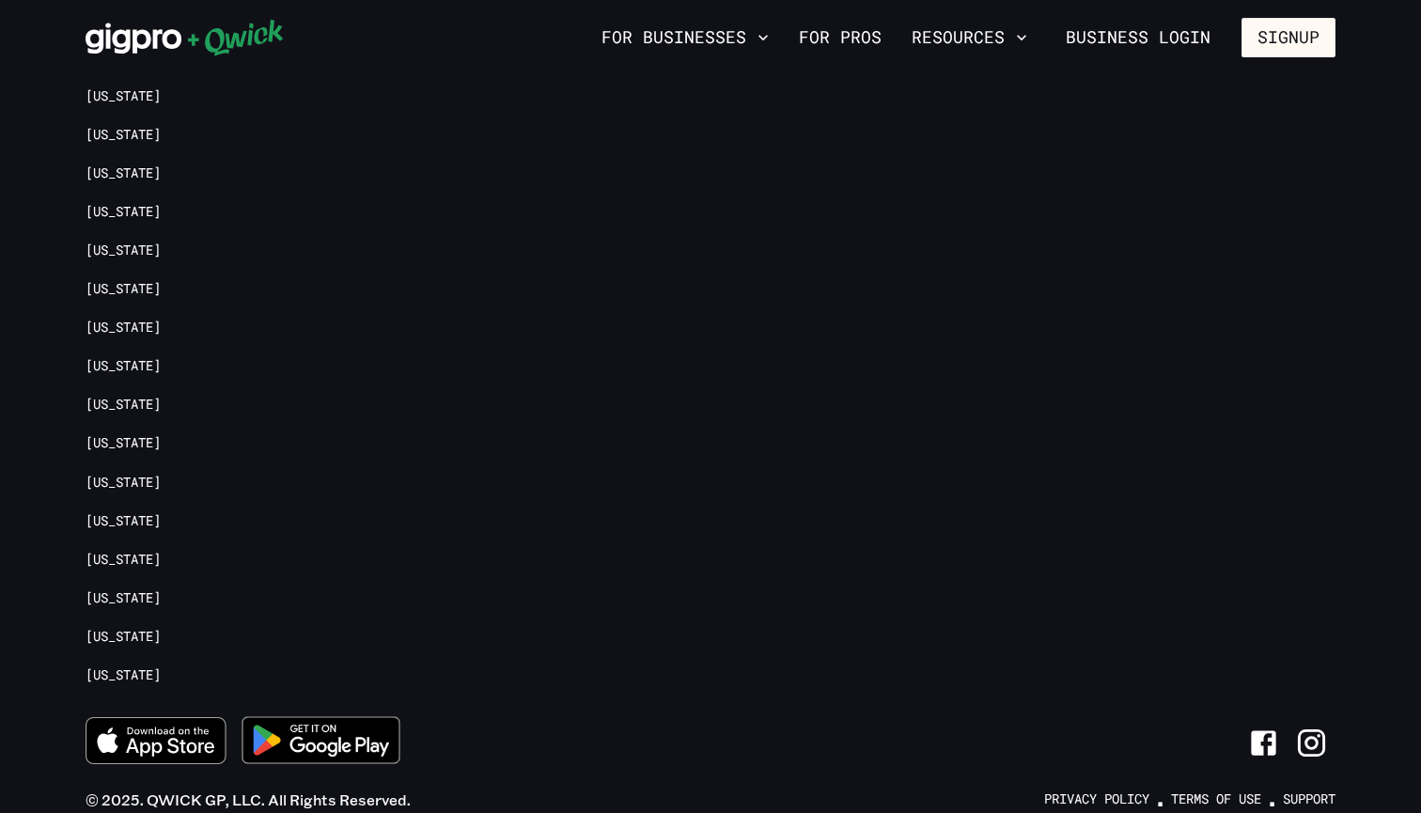
scroll to position [4200, 0]
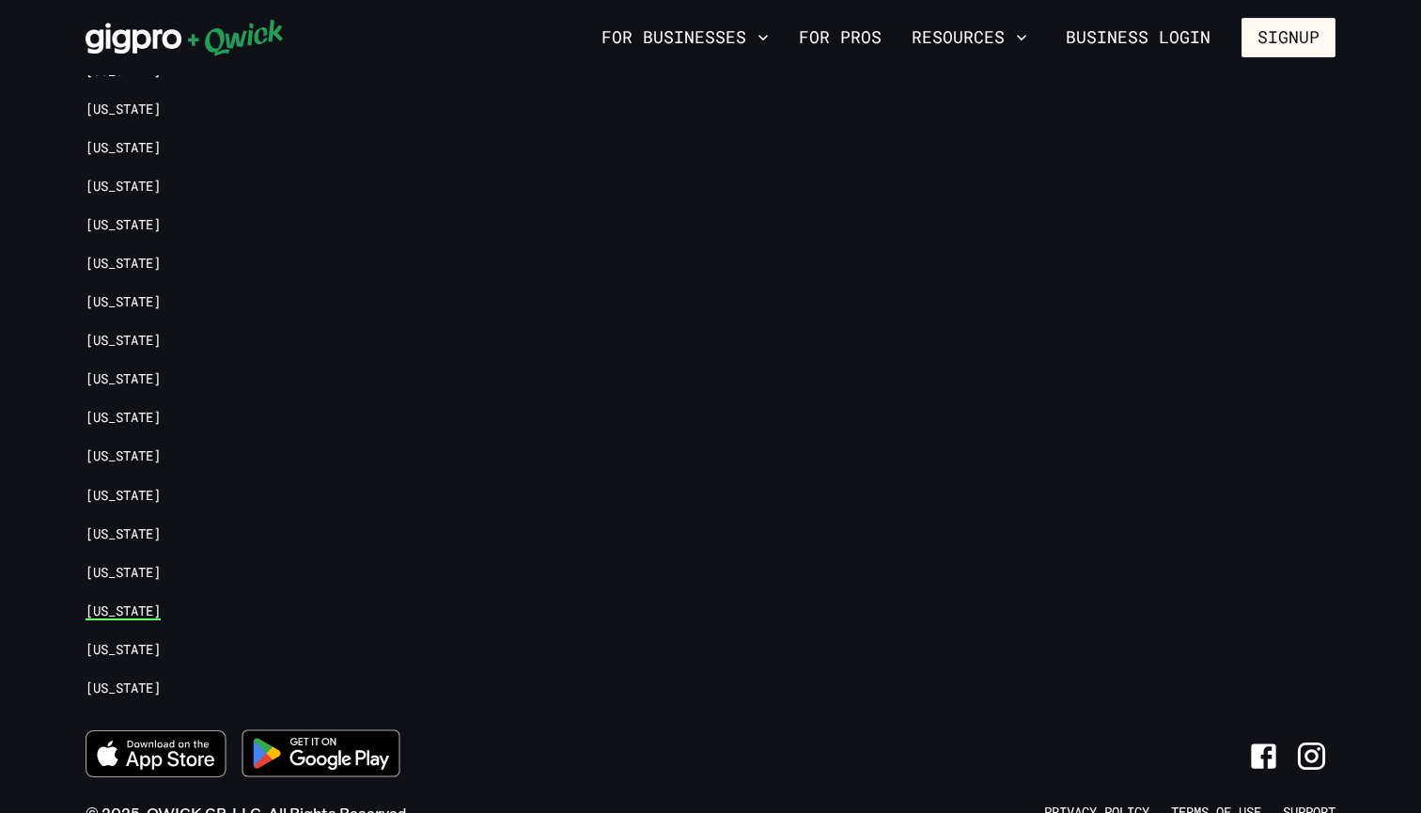
click at [134, 602] on link "[US_STATE]" at bounding box center [122, 611] width 75 height 18
